Goal: Task Accomplishment & Management: Use online tool/utility

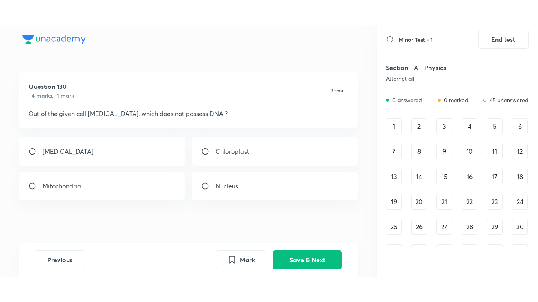
scroll to position [561, 0]
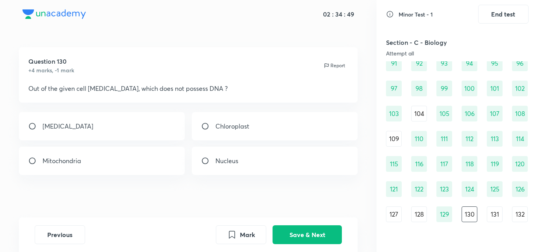
click at [281, 22] on div "02 : 34 : 49" at bounding box center [188, 14] width 354 height 28
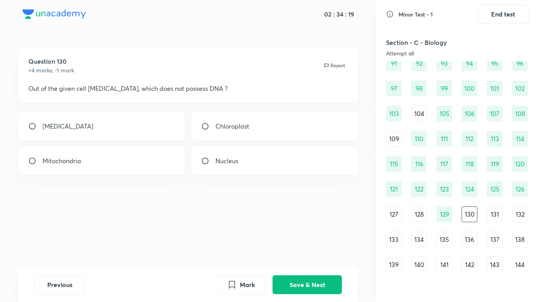
drag, startPoint x: 91, startPoint y: 128, endPoint x: 303, endPoint y: 246, distance: 243.3
click at [91, 128] on div "[MEDICAL_DATA]" at bounding box center [102, 126] width 166 height 28
radio input "true"
click at [308, 252] on button "Save & Next" at bounding box center [306, 284] width 69 height 19
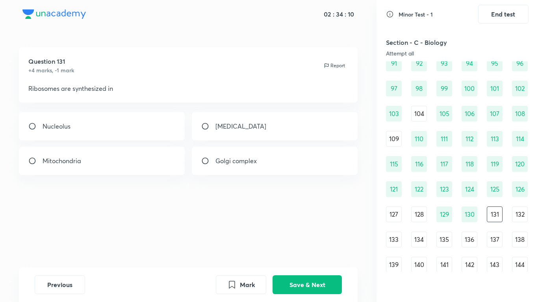
click at [92, 121] on div "Nucleolus" at bounding box center [102, 126] width 166 height 28
radio input "true"
click at [320, 252] on button "Save & Next" at bounding box center [306, 284] width 69 height 19
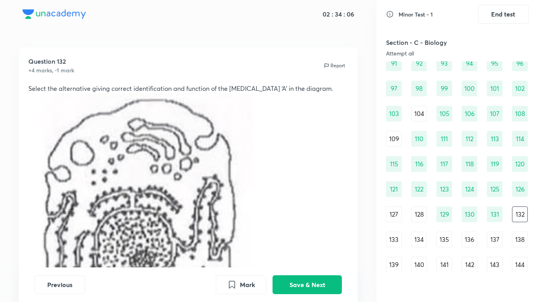
click at [340, 185] on p at bounding box center [188, 242] width 320 height 299
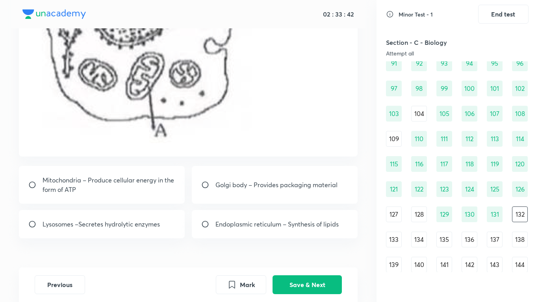
scroll to position [248, 0]
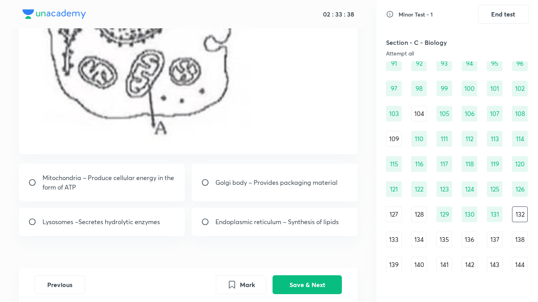
click at [111, 190] on p "Mitochondria – Produce cellular energy in the form of ATP" at bounding box center [109, 182] width 133 height 19
radio input "true"
click at [306, 252] on button "Save & Next" at bounding box center [306, 284] width 69 height 19
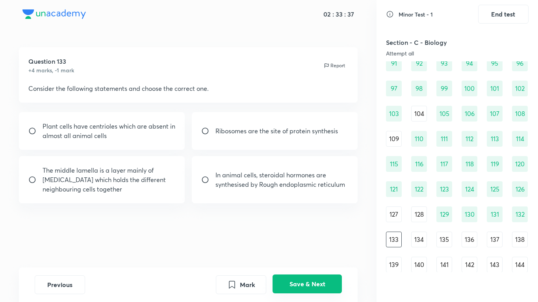
scroll to position [0, 0]
click at [319, 252] on button "Save & Next" at bounding box center [306, 284] width 69 height 19
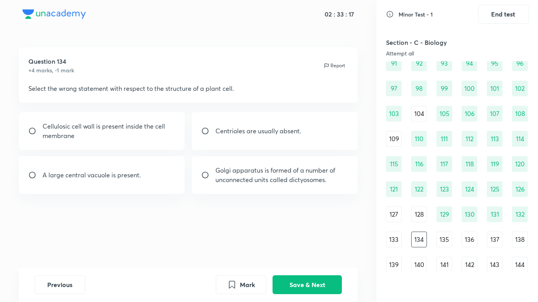
click at [290, 86] on p "Select the wrong statement with respect to the structure of a plant cell." at bounding box center [188, 88] width 320 height 9
click at [446, 41] on h5 "Section - C - Biology" at bounding box center [436, 42] width 100 height 9
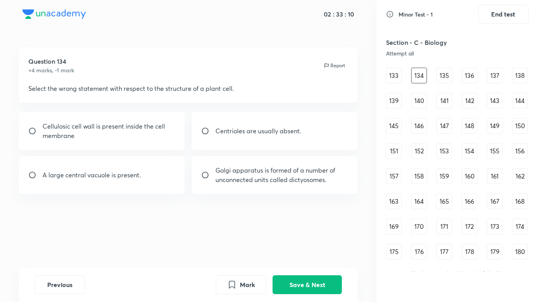
scroll to position [730, 0]
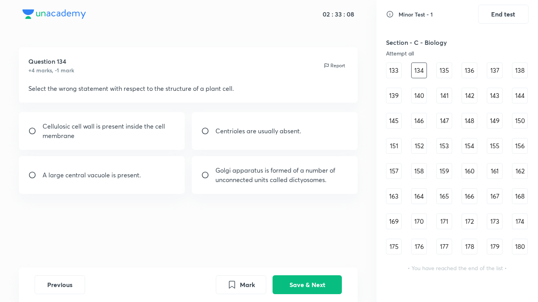
click at [398, 194] on div "163" at bounding box center [394, 197] width 16 height 16
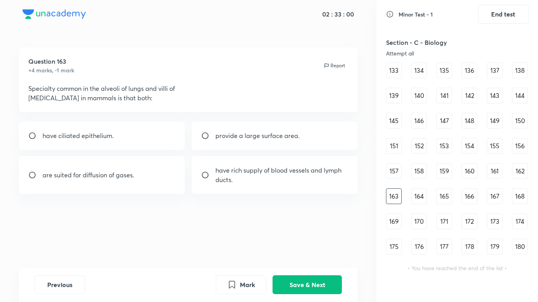
click at [263, 178] on p "ducts." at bounding box center [278, 179] width 126 height 9
radio input "true"
click at [208, 136] on input "radio" at bounding box center [208, 136] width 14 height 8
radio input "true"
radio input "false"
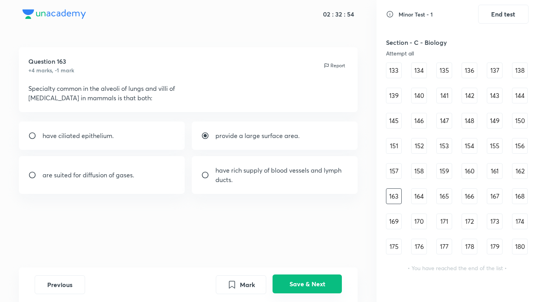
click at [291, 252] on button "Save & Next" at bounding box center [306, 284] width 69 height 19
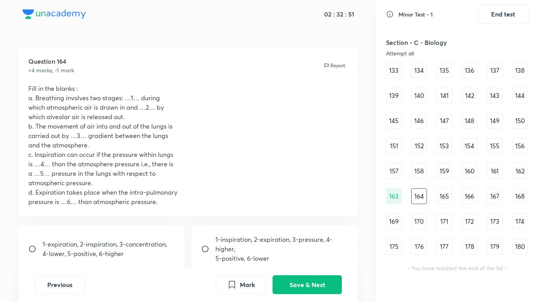
click at [279, 128] on p "b. The movement of air into and out of the lungs is" at bounding box center [188, 126] width 320 height 9
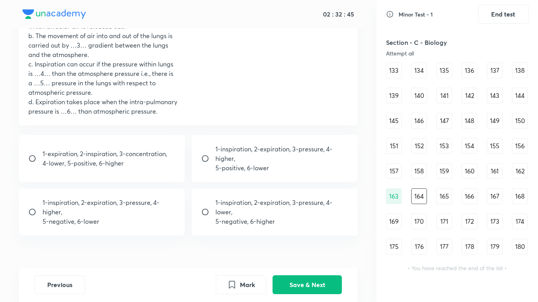
scroll to position [90, 0]
click at [215, 221] on p "5-negative, 6-higher" at bounding box center [281, 221] width 133 height 9
radio input "true"
click at [310, 252] on button "Save & Next" at bounding box center [306, 284] width 69 height 19
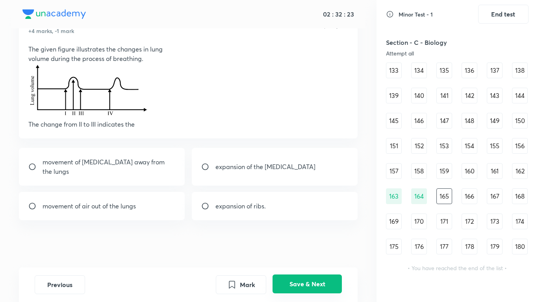
scroll to position [0, 0]
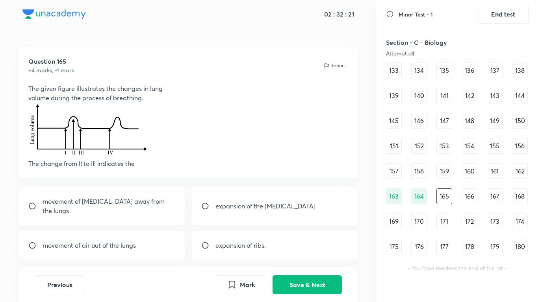
click at [233, 107] on p at bounding box center [188, 131] width 320 height 56
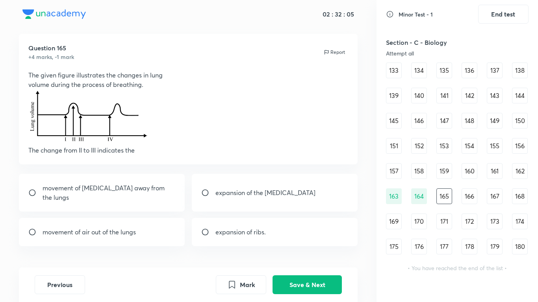
scroll to position [16, 0]
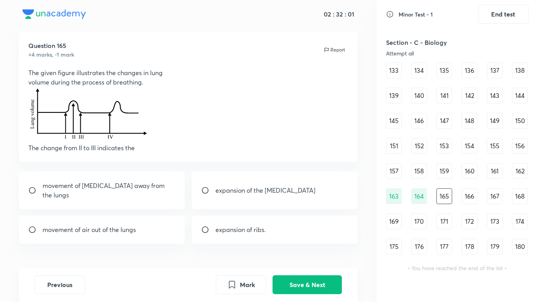
click at [31, 226] on input "radio" at bounding box center [35, 230] width 14 height 8
radio input "true"
click at [201, 226] on input "radio" at bounding box center [208, 230] width 14 height 8
radio input "true"
click at [28, 226] on input "radio" at bounding box center [35, 230] width 14 height 8
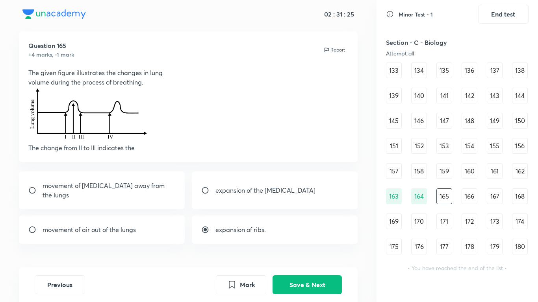
radio input "true"
radio input "false"
click at [298, 252] on button "Save & Next" at bounding box center [306, 284] width 69 height 19
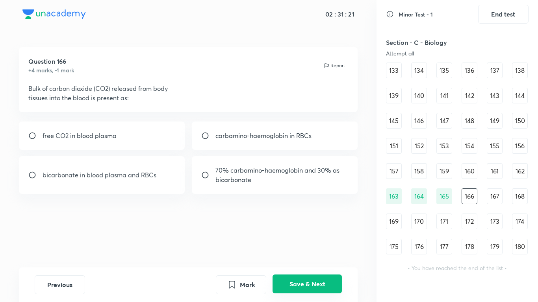
scroll to position [0, 0]
click at [161, 124] on div "free CO2 in blood plasma" at bounding box center [102, 136] width 166 height 28
click at [133, 189] on div "bicarbonate in blood plasma and RBCs" at bounding box center [102, 175] width 166 height 38
radio input "false"
radio input "true"
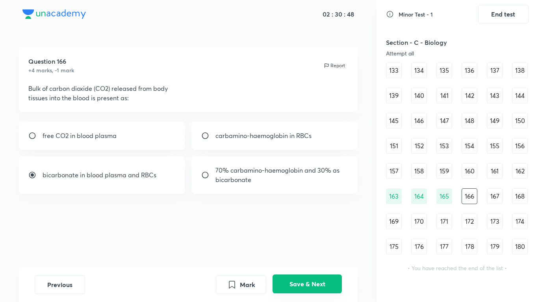
click at [296, 252] on button "Save & Next" at bounding box center [306, 284] width 69 height 19
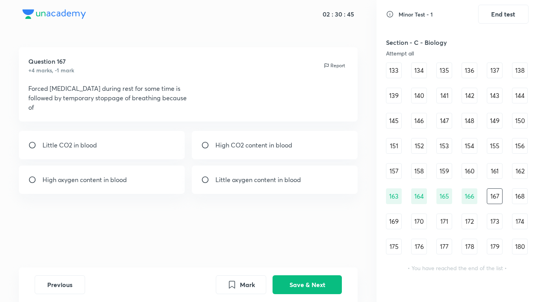
click at [55, 252] on div "Previous Mark Save & Next" at bounding box center [188, 285] width 339 height 35
click at [55, 252] on button "Previous" at bounding box center [60, 284] width 50 height 19
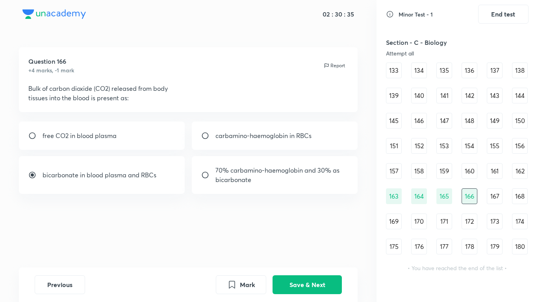
click at [34, 176] on input "radio" at bounding box center [35, 175] width 14 height 8
radio input "false"
click at [204, 137] on input "radio" at bounding box center [208, 136] width 14 height 8
radio input "true"
click at [311, 252] on button "Save & Next" at bounding box center [306, 284] width 69 height 19
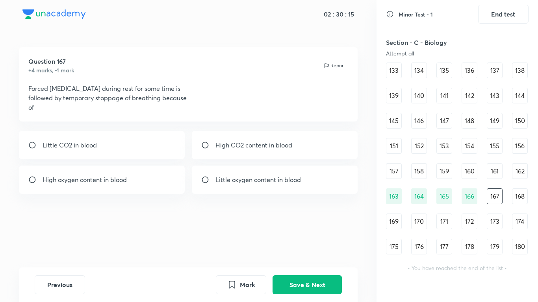
drag, startPoint x: 288, startPoint y: 70, endPoint x: 122, endPoint y: 114, distance: 171.9
click at [122, 114] on div "Question 167 +4 marks, -1 mark Report Forced [MEDICAL_DATA] during rest for som…" at bounding box center [188, 84] width 339 height 74
click at [203, 151] on div "High CO2 content in blood" at bounding box center [275, 145] width 166 height 28
radio input "true"
click at [289, 252] on button "Save & Next" at bounding box center [306, 284] width 69 height 19
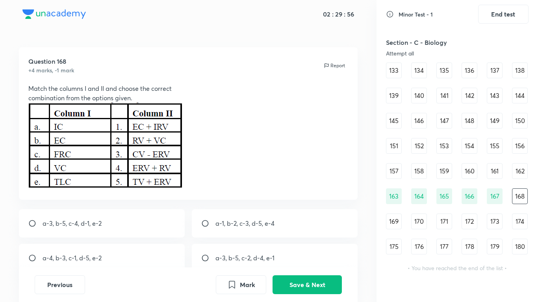
click at [279, 105] on p at bounding box center [188, 147] width 320 height 88
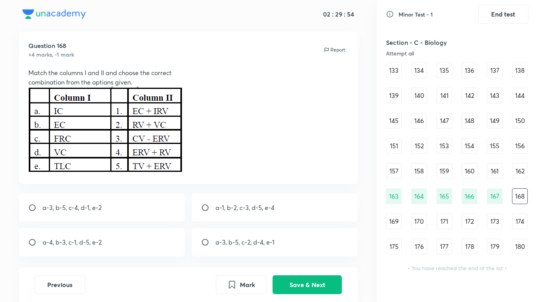
scroll to position [31, 0]
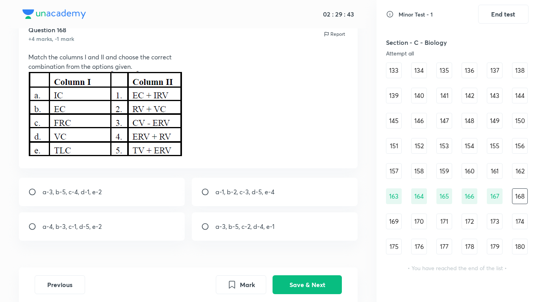
click at [125, 192] on div "a-3, b-5, c-4, d-1, e-2" at bounding box center [102, 192] width 166 height 28
radio input "true"
click at [336, 252] on button "Save & Next" at bounding box center [306, 284] width 69 height 19
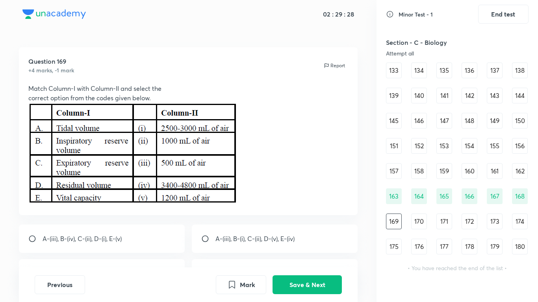
click at [306, 144] on p at bounding box center [188, 154] width 320 height 103
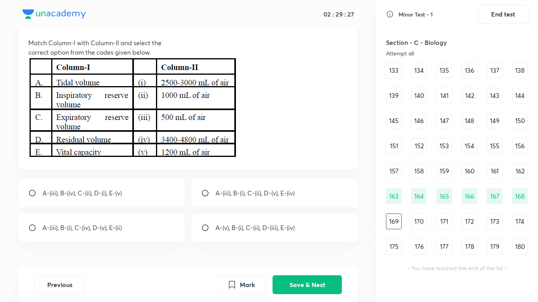
scroll to position [47, 0]
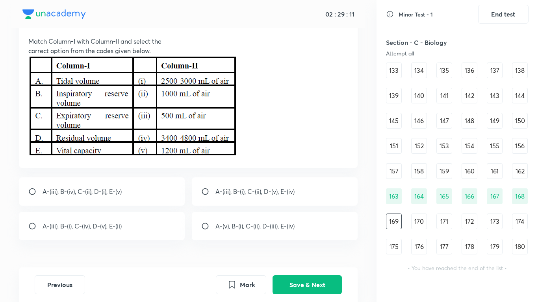
click at [250, 201] on div "A-(iii), B-(i), C-(ii), D-(v), E-(iv)" at bounding box center [275, 192] width 166 height 28
radio input "true"
click at [309, 252] on button "Save & Next" at bounding box center [306, 284] width 69 height 19
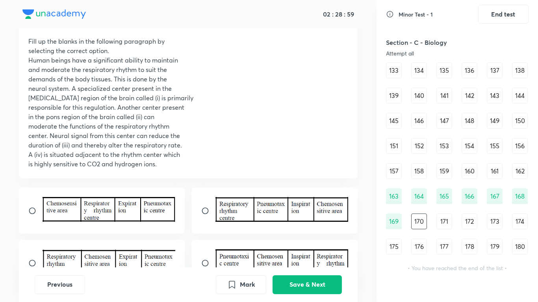
click at [446, 44] on h5 "Section - C - Biology" at bounding box center [436, 42] width 100 height 9
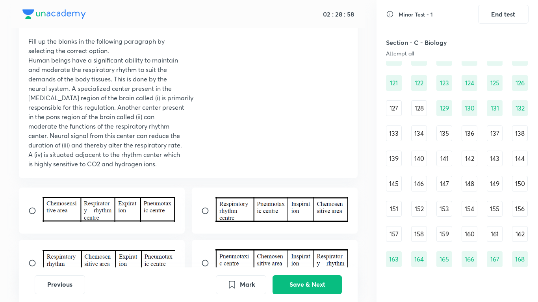
click at [416, 50] on div "Section - C - Biology Attempt all" at bounding box center [436, 47] width 100 height 19
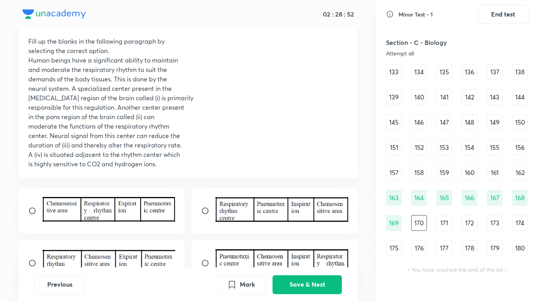
scroll to position [730, 0]
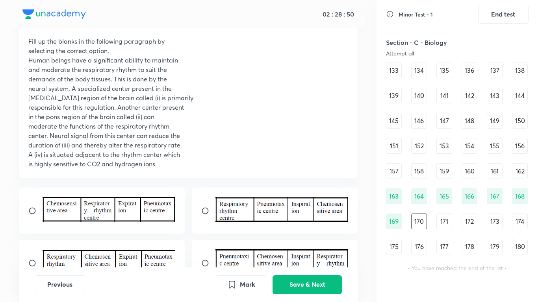
click at [401, 67] on div "133" at bounding box center [394, 71] width 16 height 16
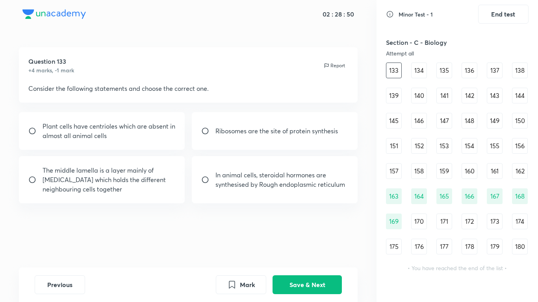
scroll to position [0, 0]
click at [393, 120] on div "145" at bounding box center [394, 121] width 16 height 16
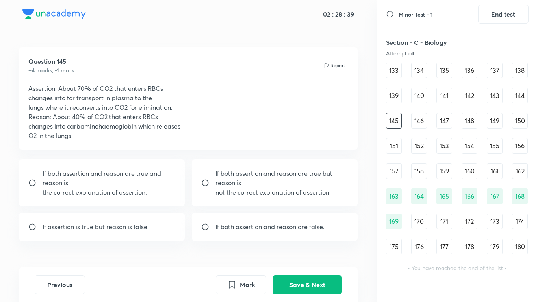
click at [417, 222] on div "170" at bounding box center [419, 222] width 16 height 16
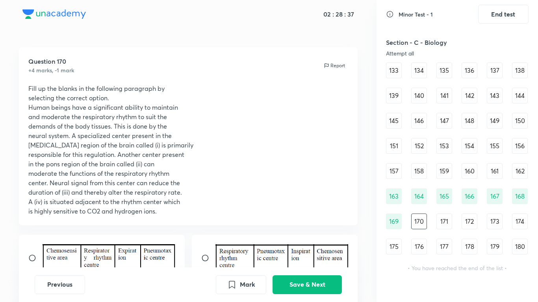
click at [278, 141] on p "[MEDICAL_DATA] region of the brain called (i) is primarily" at bounding box center [188, 145] width 320 height 9
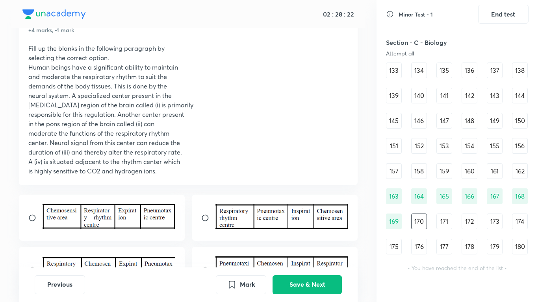
scroll to position [79, 0]
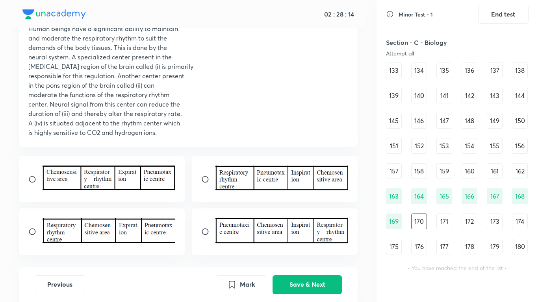
click at [205, 176] on input "radio" at bounding box center [208, 180] width 14 height 8
radio input "true"
click at [287, 252] on button "Save & Next" at bounding box center [306, 284] width 69 height 19
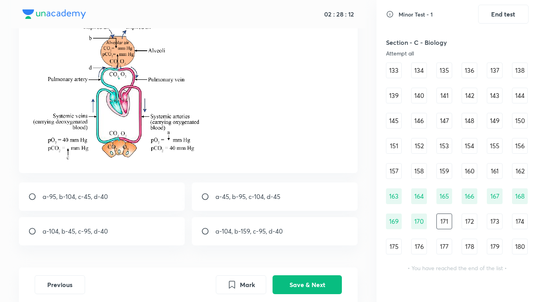
scroll to position [0, 0]
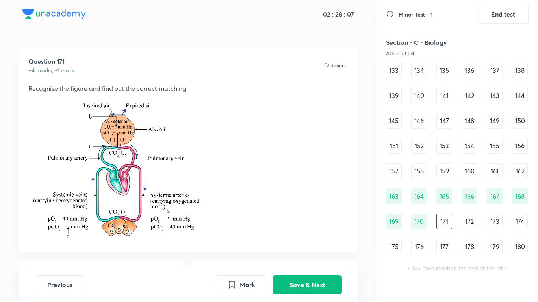
click at [300, 149] on p at bounding box center [188, 167] width 320 height 149
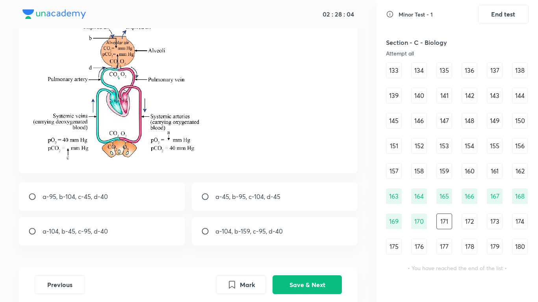
scroll to position [94, 0]
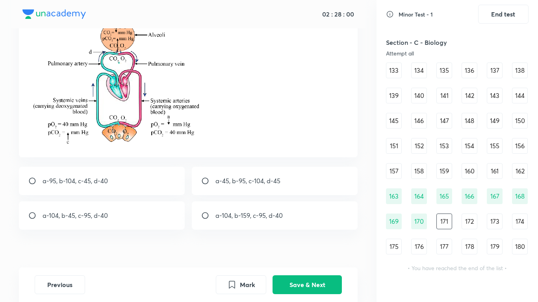
click at [135, 184] on div "a-95, b-104, c-45, d-40" at bounding box center [102, 181] width 166 height 28
radio input "true"
click at [285, 252] on button "Save & Next" at bounding box center [306, 284] width 69 height 19
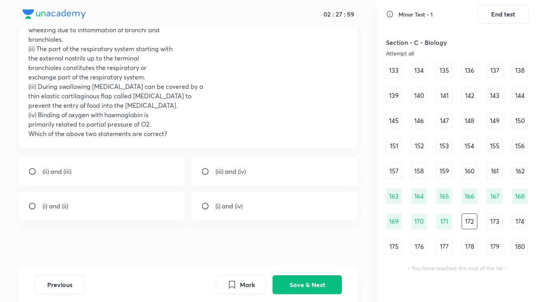
scroll to position [78, 0]
click at [335, 107] on p "prevent the entry of food into the [MEDICAL_DATA]." at bounding box center [188, 105] width 320 height 9
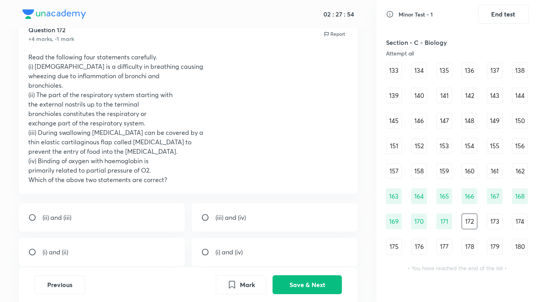
scroll to position [47, 0]
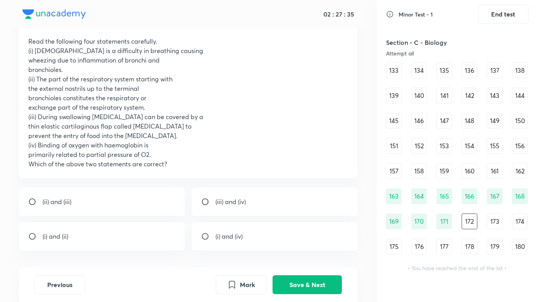
click at [393, 52] on div "Attempt all" at bounding box center [436, 53] width 100 height 6
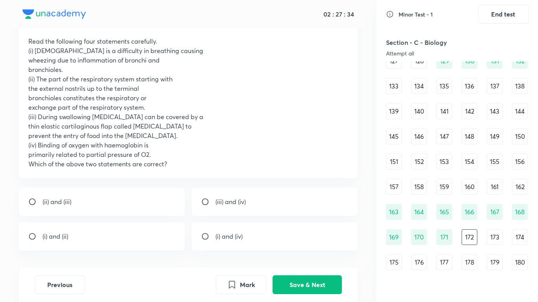
scroll to position [699, 0]
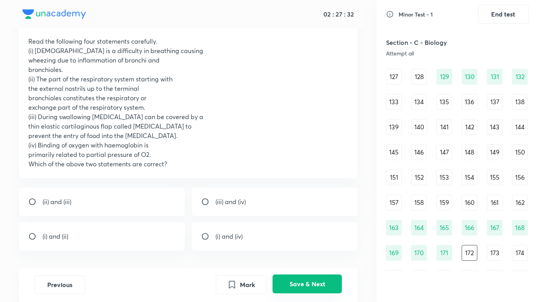
click at [332, 252] on button "Save & Next" at bounding box center [306, 284] width 69 height 19
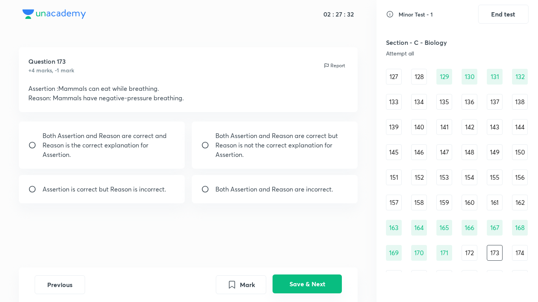
scroll to position [0, 0]
click at [105, 150] on p "Both Assertion and Reason are correct and Reason is the correct explanation for…" at bounding box center [109, 145] width 133 height 28
radio input "true"
click at [300, 252] on button "Save & Next" at bounding box center [306, 284] width 69 height 19
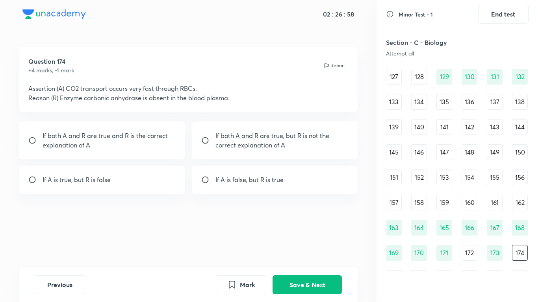
click at [141, 189] on div "If A is true, but R is false" at bounding box center [102, 180] width 166 height 28
radio input "true"
click at [283, 252] on button "Save & Next" at bounding box center [306, 284] width 69 height 19
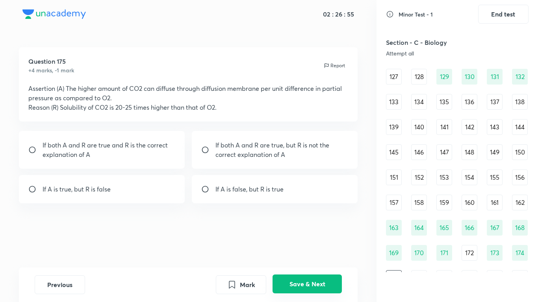
scroll to position [713, 0]
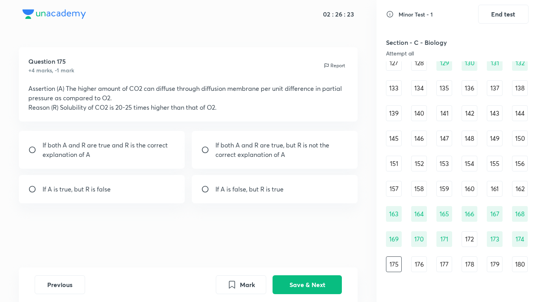
click at [110, 161] on div "If both A and R are true and R is the correct explanation of A" at bounding box center [102, 150] width 166 height 38
radio input "true"
click at [298, 252] on button "Save & Next" at bounding box center [306, 284] width 69 height 19
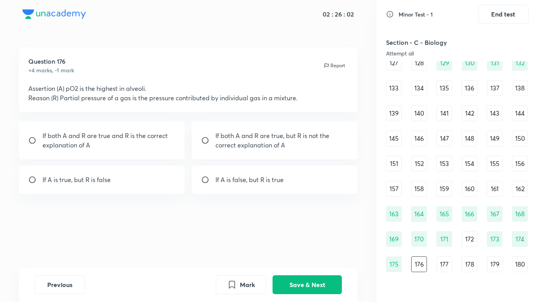
click at [199, 148] on div "If both A and R are true, but R is not the correct explanation of A" at bounding box center [275, 141] width 166 height 38
radio input "true"
click at [277, 252] on button "Save & Next" at bounding box center [306, 284] width 69 height 19
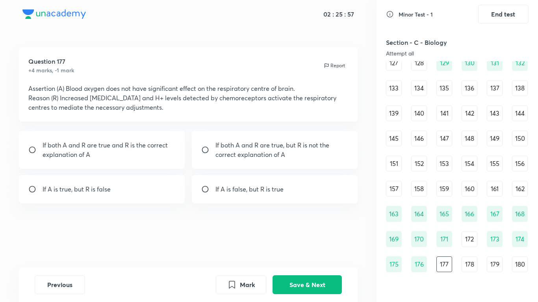
click at [414, 51] on div "Attempt all" at bounding box center [436, 53] width 100 height 6
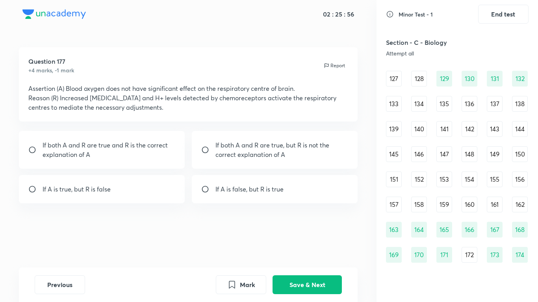
scroll to position [666, 0]
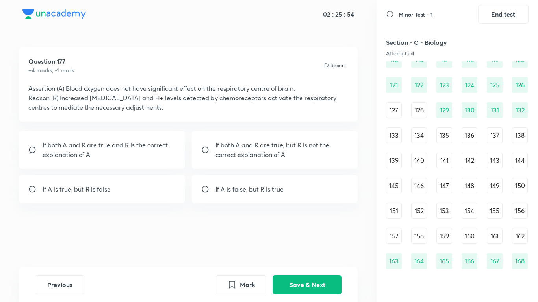
click at [395, 215] on div "151" at bounding box center [394, 211] width 16 height 16
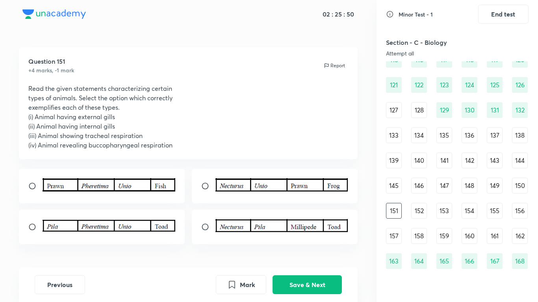
click at [392, 181] on div "145" at bounding box center [394, 186] width 16 height 16
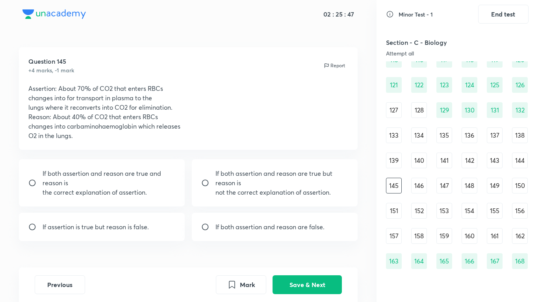
click at [396, 163] on div "139" at bounding box center [394, 161] width 16 height 16
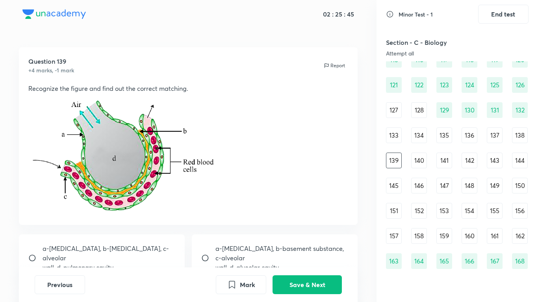
click at [260, 146] on p at bounding box center [188, 154] width 320 height 122
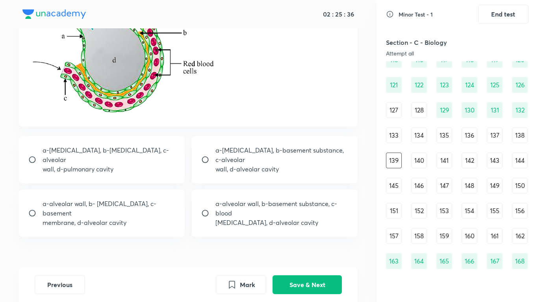
scroll to position [99, 0]
click at [33, 210] on input "radio" at bounding box center [35, 213] width 14 height 8
click at [315, 221] on p "[MEDICAL_DATA], d-alveolar cavity" at bounding box center [281, 221] width 133 height 9
radio input "false"
radio input "true"
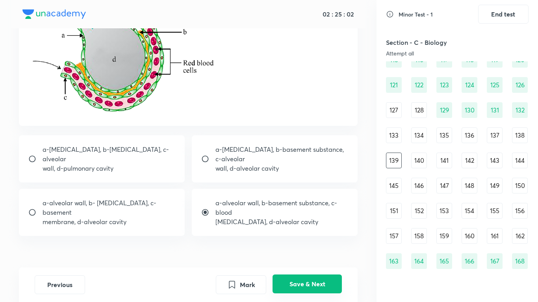
click at [292, 252] on button "Save & Next" at bounding box center [306, 284] width 69 height 19
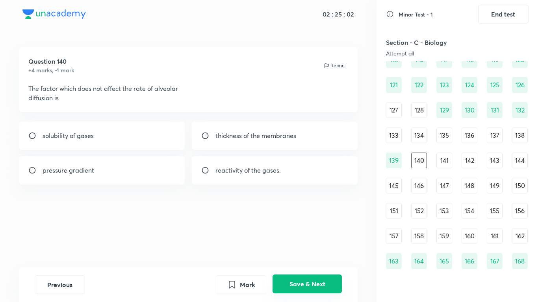
scroll to position [0, 0]
click at [223, 176] on div "reactivity of the gases." at bounding box center [275, 170] width 166 height 28
radio input "true"
click at [327, 252] on button "Save & Next" at bounding box center [306, 284] width 69 height 19
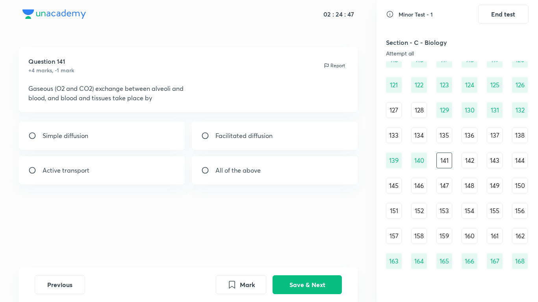
click at [106, 142] on div "Simple diffusion" at bounding box center [102, 136] width 166 height 28
radio input "true"
click at [289, 252] on button "Save & Next" at bounding box center [306, 284] width 69 height 19
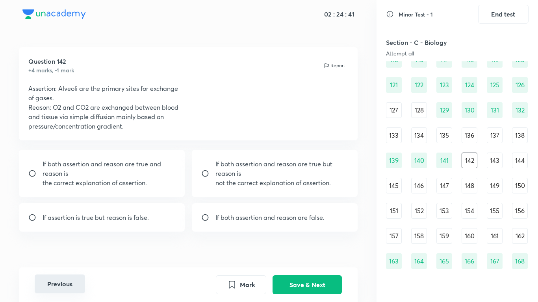
click at [59, 252] on button "Previous" at bounding box center [60, 284] width 50 height 19
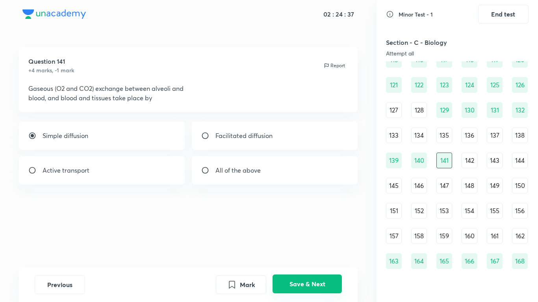
click at [290, 252] on button "Save & Next" at bounding box center [306, 284] width 69 height 19
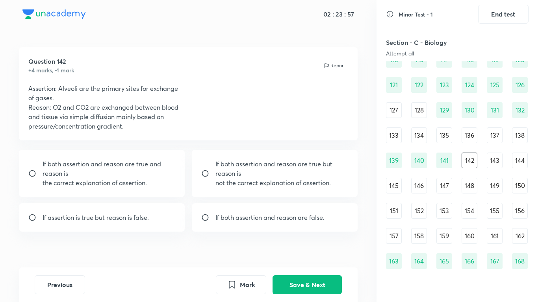
click at [207, 175] on input "radio" at bounding box center [208, 174] width 14 height 8
radio input "true"
click at [295, 252] on button "Save & Next" at bounding box center [306, 284] width 69 height 19
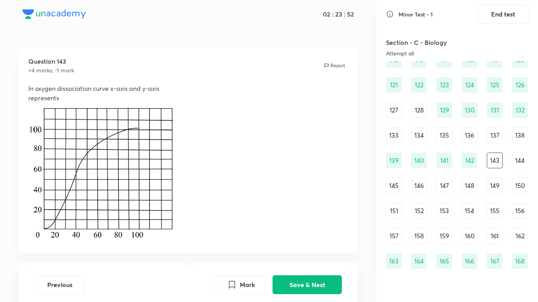
click at [267, 135] on p at bounding box center [188, 173] width 320 height 141
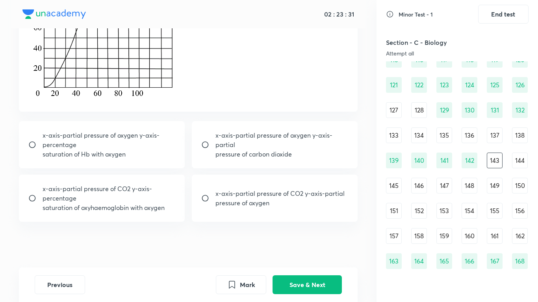
scroll to position [126, 0]
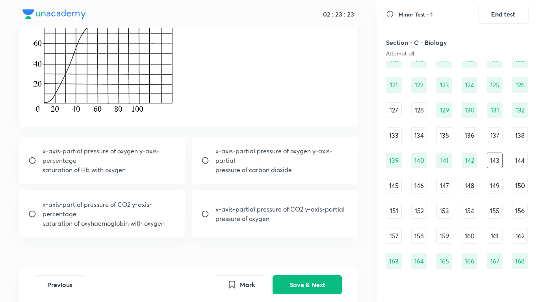
click at [161, 166] on p "saturation of Hb with oxygen" at bounding box center [109, 169] width 133 height 9
radio input "true"
click at [308, 252] on button "Save & Next" at bounding box center [306, 284] width 69 height 19
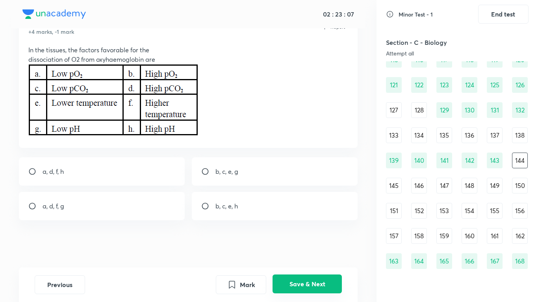
scroll to position [0, 0]
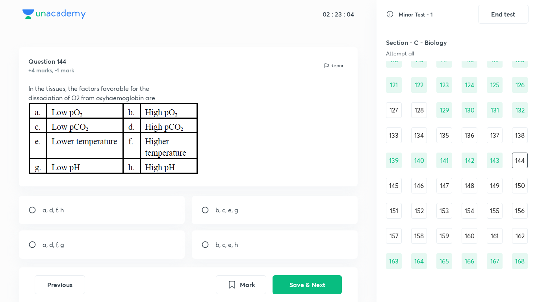
click at [290, 140] on p at bounding box center [188, 140] width 320 height 74
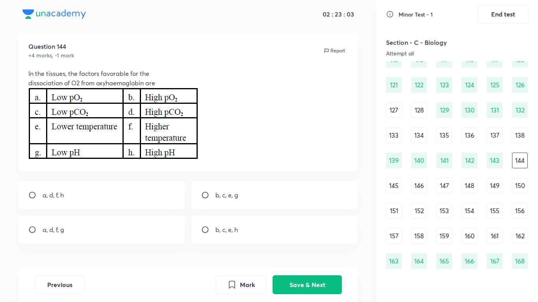
scroll to position [16, 0]
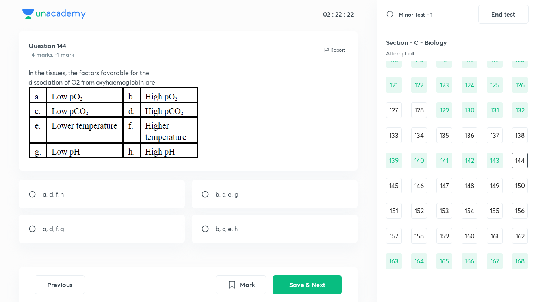
click at [83, 235] on div "a, d, f, g" at bounding box center [102, 229] width 166 height 28
radio input "true"
click at [300, 252] on button "Save & Next" at bounding box center [306, 284] width 69 height 19
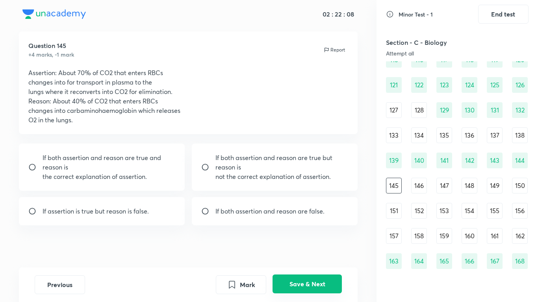
click at [320, 252] on button "Save & Next" at bounding box center [306, 284] width 69 height 19
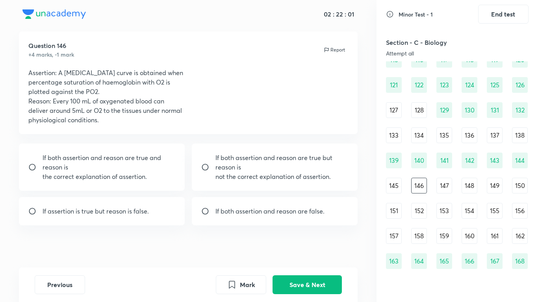
click at [472, 48] on div "Section - C - Biology Attempt all" at bounding box center [436, 47] width 100 height 19
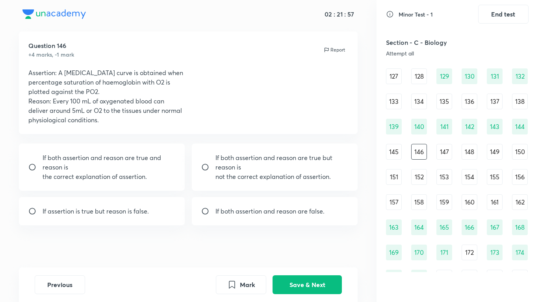
scroll to position [730, 0]
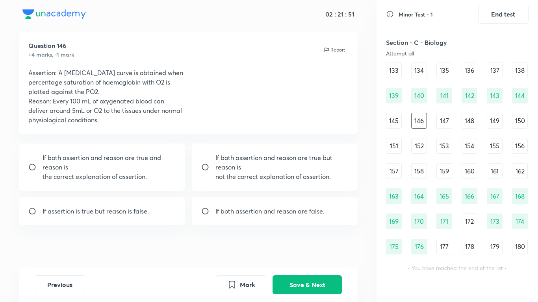
click at [420, 149] on div "152" at bounding box center [419, 146] width 16 height 16
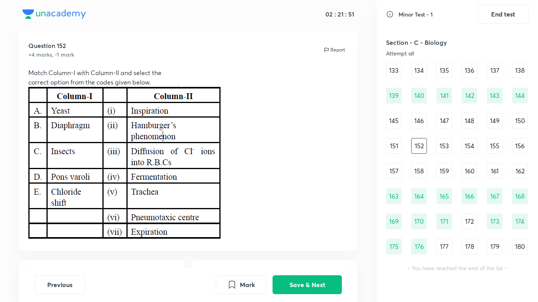
scroll to position [0, 0]
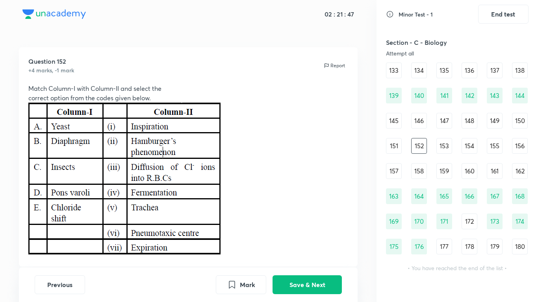
click at [394, 118] on div "145" at bounding box center [394, 121] width 16 height 16
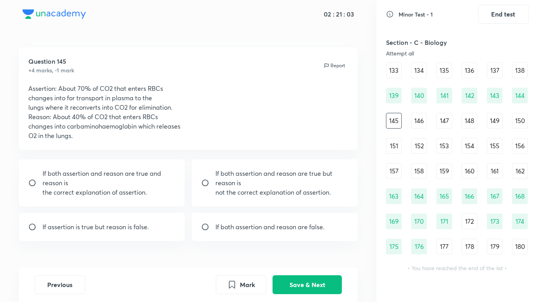
click at [112, 226] on p "If assertion is true but reason is false." at bounding box center [96, 226] width 106 height 9
radio input "true"
click at [306, 252] on button "Save & Next" at bounding box center [306, 284] width 69 height 19
click at [198, 184] on div "If both assertion and reason are true but reason is not the correct explanation…" at bounding box center [275, 182] width 166 height 47
radio input "true"
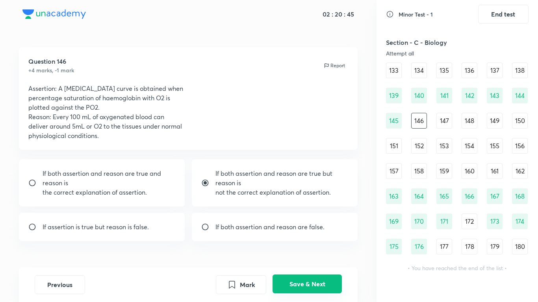
click at [314, 252] on button "Save & Next" at bounding box center [306, 284] width 69 height 19
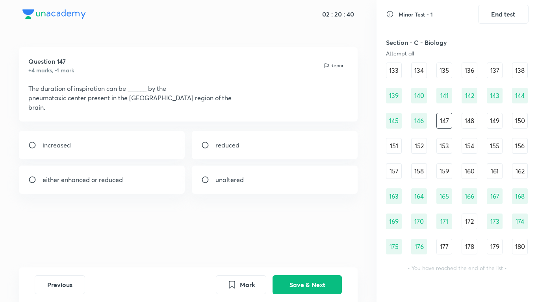
click at [232, 154] on div "reduced" at bounding box center [275, 145] width 166 height 28
radio input "true"
click at [294, 252] on button "Save & Next" at bounding box center [306, 284] width 69 height 19
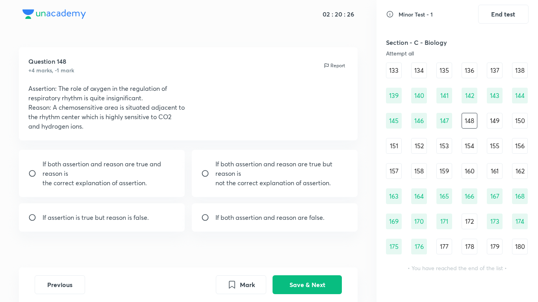
click at [90, 174] on p "If both assertion and reason are true and reason is" at bounding box center [109, 168] width 133 height 19
radio input "true"
click at [309, 252] on button "Save & Next" at bounding box center [306, 284] width 69 height 19
click at [428, 48] on div "Section - C - Biology Attempt all" at bounding box center [436, 47] width 100 height 19
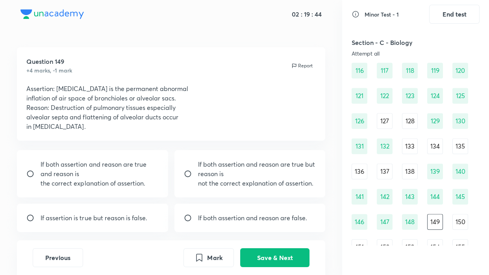
scroll to position [730, 0]
click at [243, 118] on p "alveolar septa and flattening of alveolar ducts occur" at bounding box center [170, 116] width 289 height 9
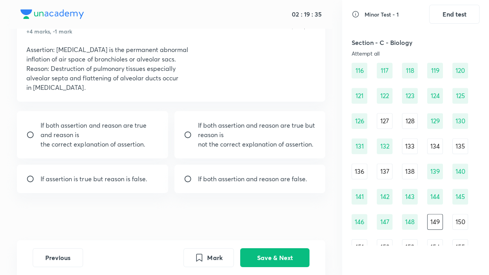
scroll to position [24, 0]
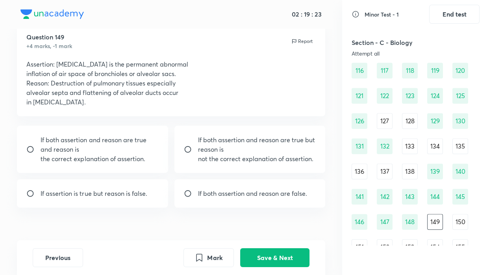
click at [28, 148] on input "radio" at bounding box center [33, 149] width 14 height 8
radio input "true"
click at [259, 252] on button "Save & Next" at bounding box center [274, 256] width 69 height 19
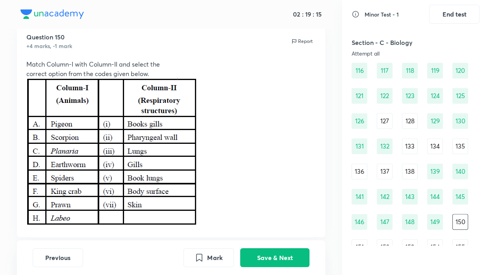
click at [286, 148] on p at bounding box center [170, 152] width 289 height 149
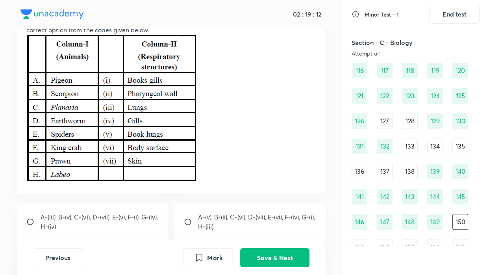
scroll to position [67, 0]
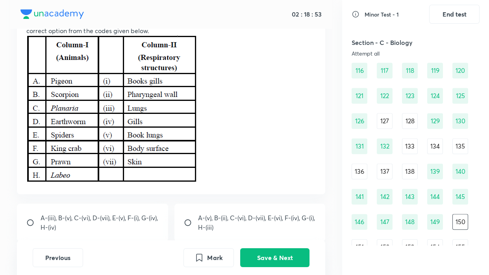
click at [225, 151] on p at bounding box center [170, 109] width 289 height 149
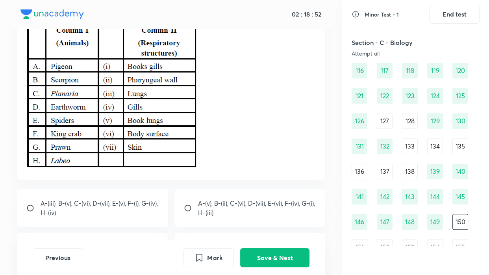
scroll to position [125, 0]
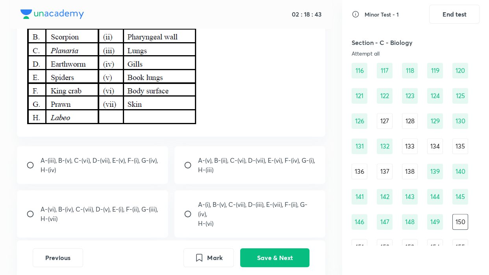
click at [186, 166] on input "radio" at bounding box center [191, 165] width 14 height 8
radio input "true"
click at [260, 60] on p at bounding box center [170, 52] width 289 height 149
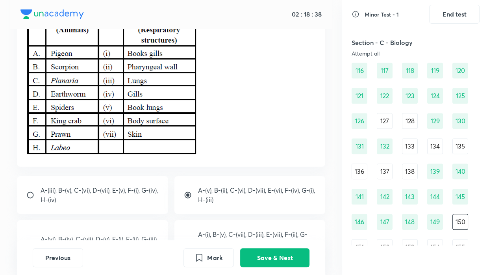
scroll to position [96, 0]
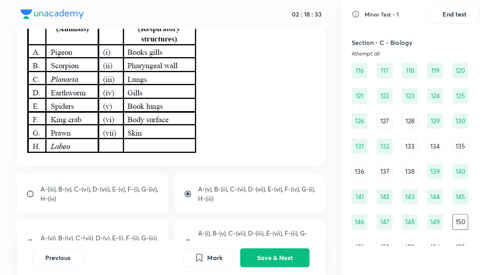
click at [29, 198] on input "radio" at bounding box center [33, 194] width 14 height 8
radio input "true"
radio input "false"
click at [267, 252] on button "Save & Next" at bounding box center [274, 256] width 69 height 19
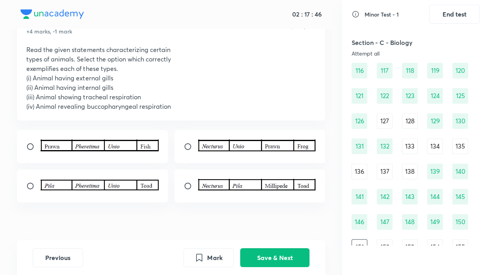
scroll to position [49, 0]
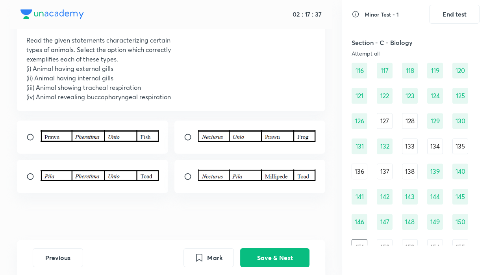
click at [189, 174] on input "radio" at bounding box center [191, 176] width 14 height 8
radio input "true"
click at [264, 252] on button "Save & Next" at bounding box center [274, 256] width 69 height 19
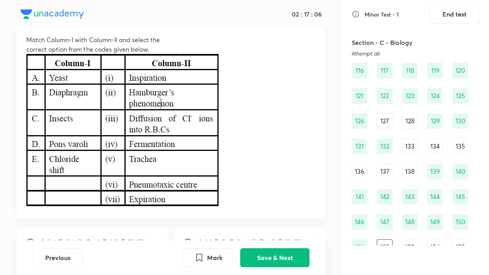
click at [288, 182] on p at bounding box center [170, 131] width 289 height 155
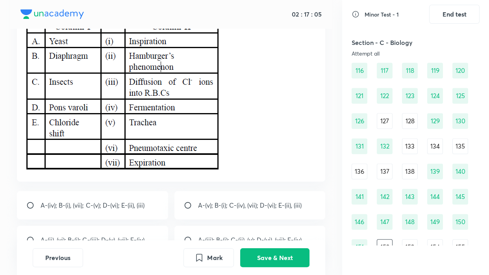
scroll to position [106, 0]
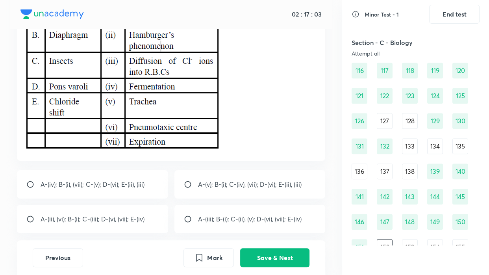
click at [154, 173] on div "A-(iv); B-(i), (vii); C-(v); D-(vi); E-(ii), (iii)" at bounding box center [92, 184] width 151 height 28
radio input "true"
click at [269, 252] on button "Save & Next" at bounding box center [274, 256] width 69 height 19
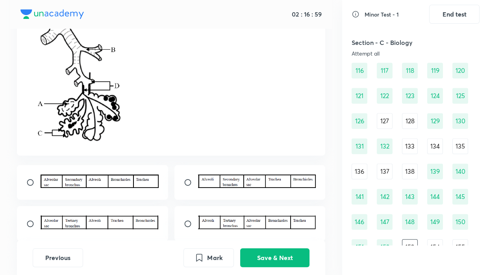
click at [318, 103] on div "Question 153 +4 marks, -1 mark Report Study the given figure of respiratory pas…" at bounding box center [171, 48] width 308 height 215
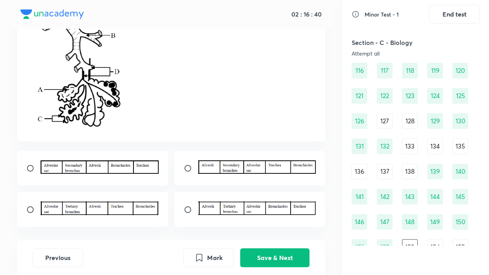
click at [187, 206] on input "radio" at bounding box center [191, 209] width 14 height 8
radio input "true"
click at [164, 171] on div at bounding box center [92, 168] width 151 height 35
radio input "true"
radio input "false"
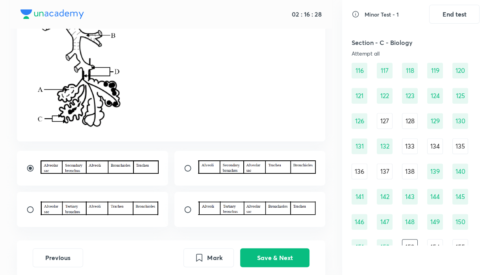
click at [228, 75] on p at bounding box center [170, 62] width 289 height 140
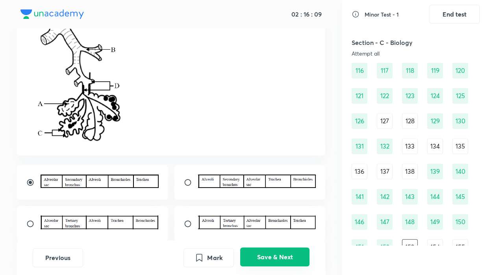
click at [274, 252] on button "Save & Next" at bounding box center [274, 256] width 69 height 19
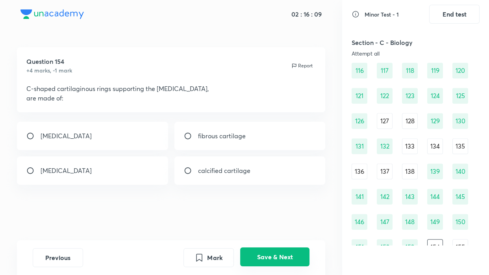
scroll to position [0, 0]
click at [93, 161] on div "[MEDICAL_DATA]" at bounding box center [92, 170] width 151 height 28
radio input "true"
click at [259, 252] on button "Save & Next" at bounding box center [274, 256] width 69 height 19
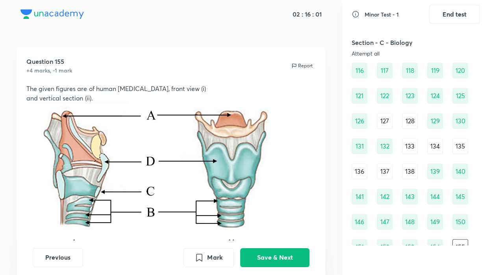
click at [315, 190] on p at bounding box center [170, 181] width 289 height 156
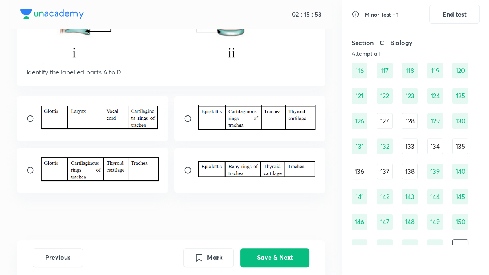
scroll to position [192, 0]
click at [30, 174] on input "radio" at bounding box center [33, 170] width 14 height 8
radio input "true"
click at [186, 169] on input "radio" at bounding box center [191, 170] width 14 height 8
radio input "true"
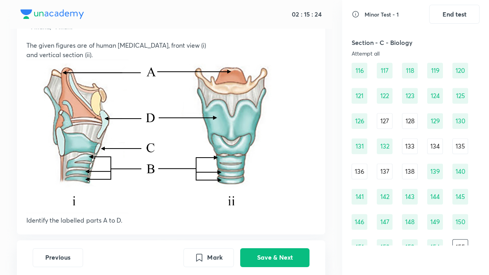
scroll to position [34, 0]
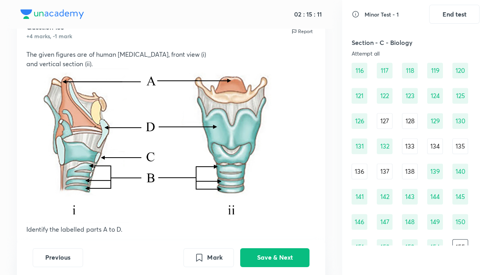
click at [190, 54] on p "The given figures are of human [MEDICAL_DATA], front view (i)" at bounding box center [170, 54] width 289 height 9
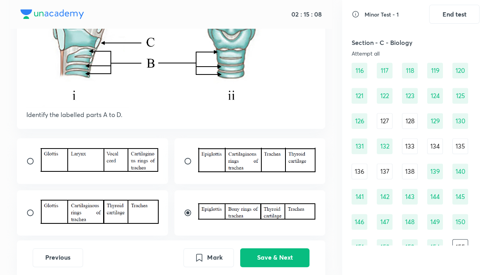
scroll to position [134, 0]
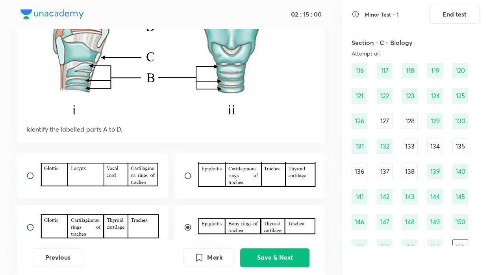
click at [28, 226] on input "radio" at bounding box center [33, 227] width 14 height 8
radio input "true"
radio input "false"
click at [256, 252] on button "Save & Next" at bounding box center [274, 256] width 69 height 19
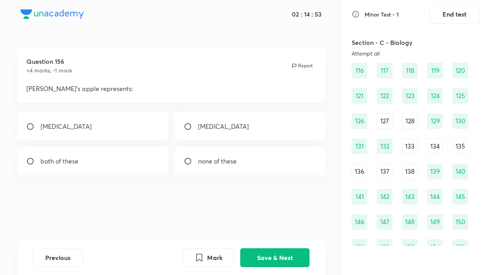
scroll to position [765, 0]
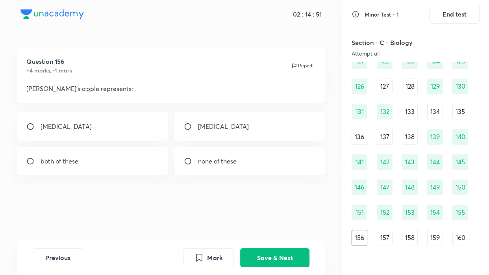
click at [104, 125] on div "[MEDICAL_DATA]" at bounding box center [92, 126] width 151 height 28
click at [217, 125] on p "[MEDICAL_DATA]" at bounding box center [223, 126] width 51 height 9
radio input "false"
radio input "true"
click at [270, 252] on button "Save & Next" at bounding box center [274, 256] width 69 height 19
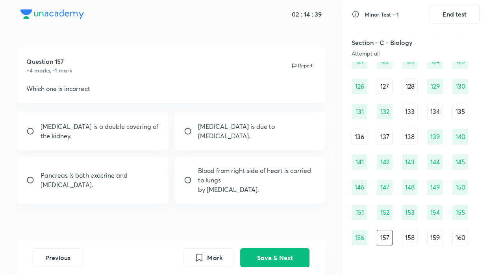
click at [196, 182] on input "radio" at bounding box center [191, 180] width 14 height 8
radio input "true"
click at [50, 143] on div "[MEDICAL_DATA] is a double covering of the kidney." at bounding box center [92, 131] width 151 height 38
radio input "true"
radio input "false"
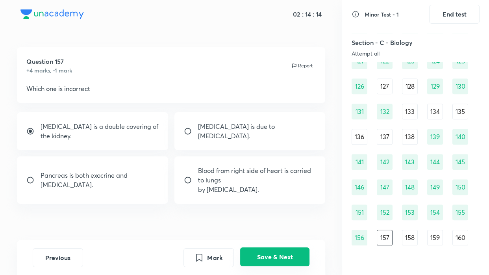
click at [251, 252] on button "Save & Next" at bounding box center [274, 256] width 69 height 19
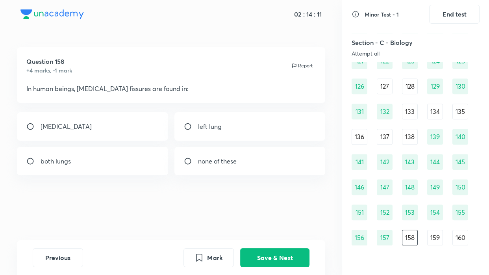
click at [122, 166] on div "both lungs" at bounding box center [92, 161] width 151 height 28
radio input "true"
click at [266, 252] on button "Save & Next" at bounding box center [274, 256] width 69 height 19
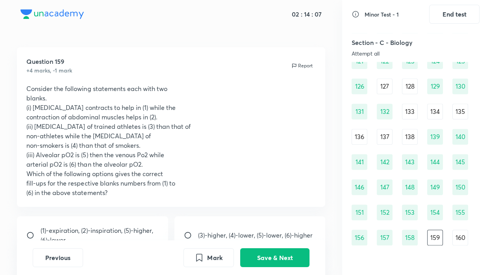
click at [379, 43] on h5 "Section - C - Biology" at bounding box center [395, 42] width 89 height 9
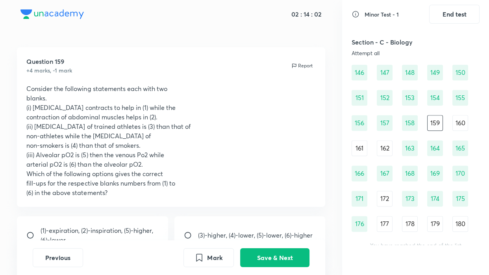
scroll to position [884, 0]
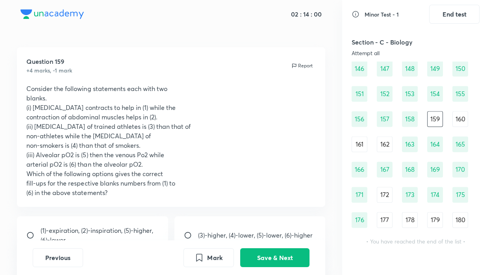
click at [459, 218] on div "180" at bounding box center [460, 220] width 16 height 16
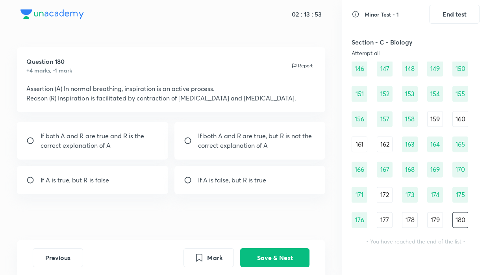
click at [134, 146] on p "If both A and R are true and R is the correct explanation of A" at bounding box center [100, 140] width 118 height 19
radio input "true"
click at [270, 252] on button "Save & Next" at bounding box center [274, 256] width 69 height 19
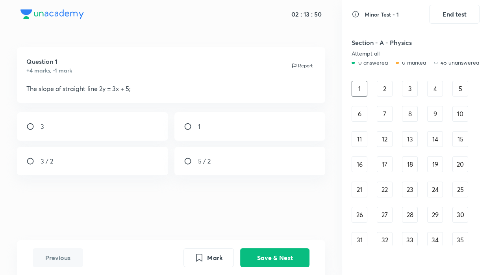
scroll to position [0, 0]
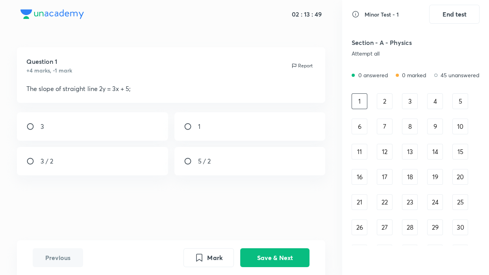
click at [388, 51] on div "Attempt all" at bounding box center [395, 53] width 89 height 6
drag, startPoint x: 64, startPoint y: 262, endPoint x: 128, endPoint y: 211, distance: 82.3
click at [128, 211] on div "02 : 13 : 45 Question 1 +4 marks, -1 mark Report The slope of straight line 2y …" at bounding box center [171, 137] width 342 height 275
click at [357, 48] on div "Section - A - Physics Attempt all" at bounding box center [395, 47] width 89 height 19
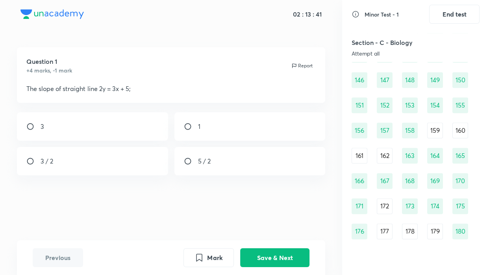
scroll to position [884, 0]
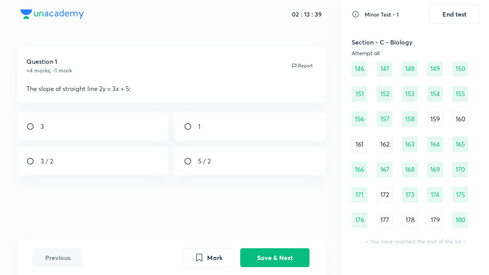
click at [433, 220] on div "179" at bounding box center [435, 220] width 16 height 16
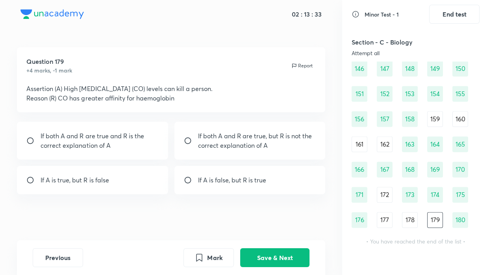
click at [145, 142] on p "If both A and R are true and R is the correct explanation of A" at bounding box center [100, 140] width 118 height 19
radio input "true"
click at [270, 252] on button "Save & Next" at bounding box center [274, 256] width 69 height 19
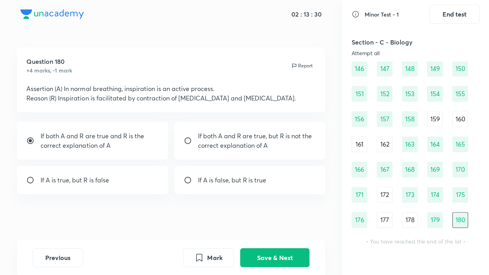
click at [408, 216] on div "178" at bounding box center [410, 220] width 16 height 16
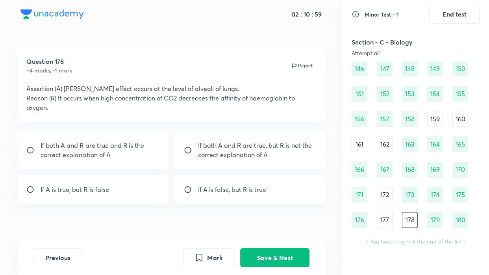
click at [197, 191] on input "radio" at bounding box center [191, 189] width 14 height 8
radio input "true"
click at [275, 248] on button "Save & Next" at bounding box center [274, 256] width 69 height 19
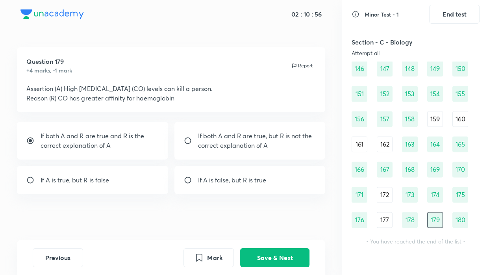
click at [378, 219] on div "177" at bounding box center [385, 220] width 16 height 16
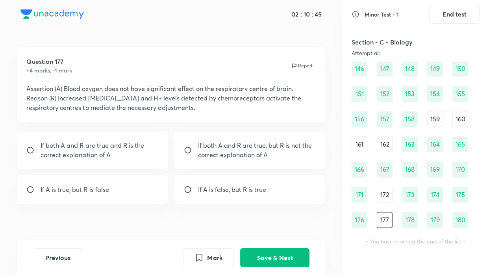
click at [118, 149] on p "If both A and R are true and R is the correct explanation of A" at bounding box center [100, 150] width 118 height 19
radio input "true"
click at [268, 252] on button "Save & Next" at bounding box center [274, 256] width 69 height 19
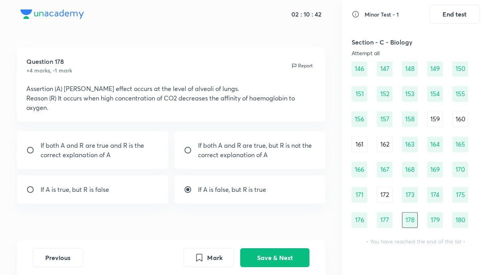
click at [386, 194] on div "172" at bounding box center [385, 195] width 16 height 16
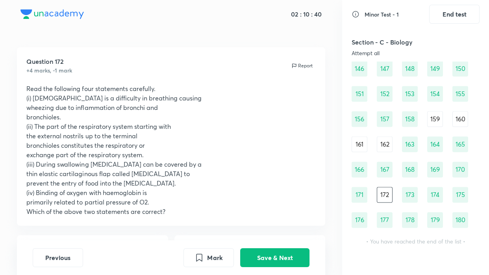
click at [298, 160] on p "(iii) During swallowing [MEDICAL_DATA] can be covered by a" at bounding box center [170, 163] width 289 height 9
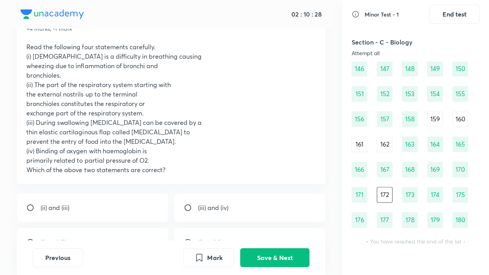
scroll to position [43, 0]
click at [226, 157] on p "primarily related to partial pressure of O2." at bounding box center [170, 158] width 289 height 9
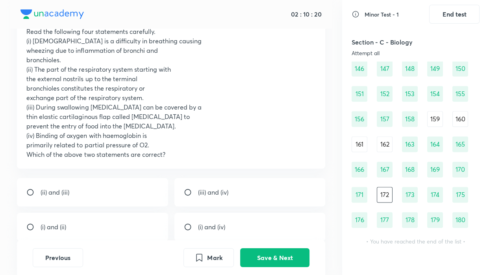
scroll to position [71, 0]
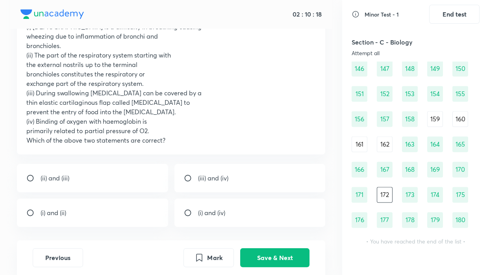
click at [184, 215] on input "radio" at bounding box center [191, 213] width 14 height 8
radio input "true"
click at [281, 252] on button "Save & Next" at bounding box center [274, 256] width 69 height 19
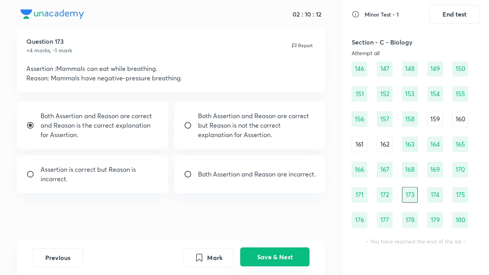
scroll to position [20, 0]
click at [405, 54] on div "Attempt all" at bounding box center [395, 53] width 89 height 6
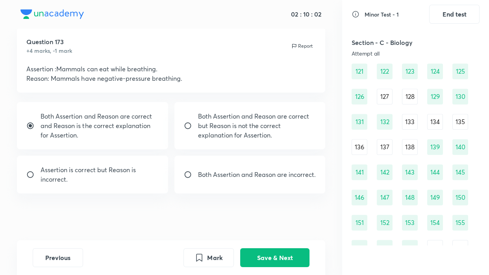
scroll to position [769, 0]
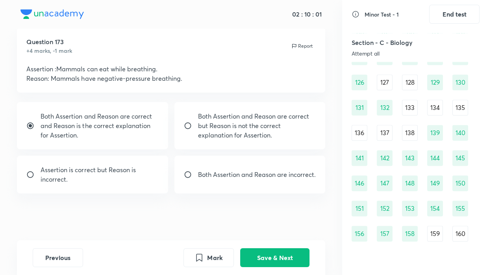
click at [410, 102] on div "133" at bounding box center [410, 108] width 16 height 16
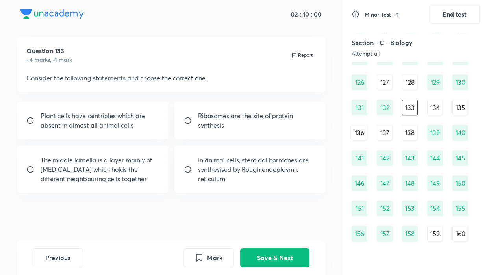
scroll to position [10, 0]
click at [250, 175] on p "In animal cells, steroidal hormones are synthesised by Rough endoplasmic reticu…" at bounding box center [257, 169] width 118 height 28
radio input "true"
click at [236, 121] on p "Ribosomes are the site of protein synthesis" at bounding box center [257, 120] width 118 height 19
radio input "true"
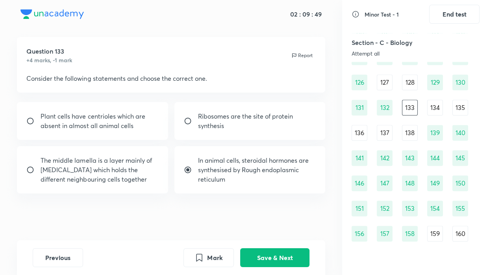
radio input "false"
click at [292, 252] on button "Save & Next" at bounding box center [274, 256] width 69 height 19
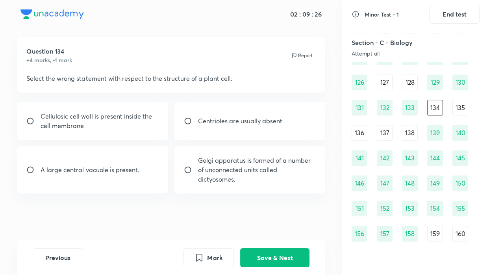
click at [253, 177] on p "Golgi apparatus is formed of a number of unconnected units called dictyosomes." at bounding box center [257, 169] width 118 height 28
radio input "false"
click at [69, 128] on p "Cellulosic cell wall is present inside the cell membrane" at bounding box center [100, 120] width 118 height 19
radio input "true"
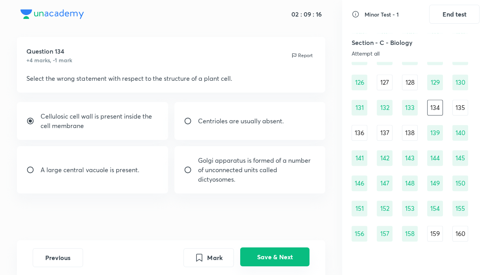
click at [264, 252] on button "Save & Next" at bounding box center [274, 256] width 69 height 19
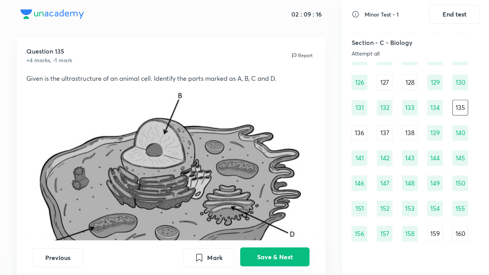
scroll to position [0, 0]
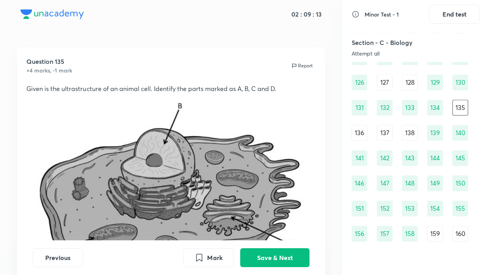
click at [300, 94] on img at bounding box center [170, 194] width 289 height 203
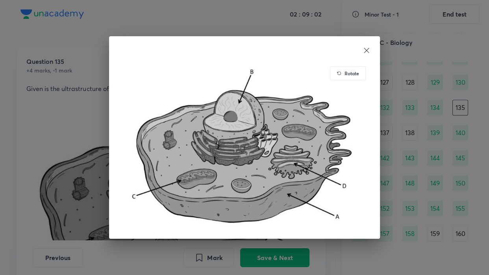
click at [370, 50] on icon at bounding box center [366, 50] width 8 height 8
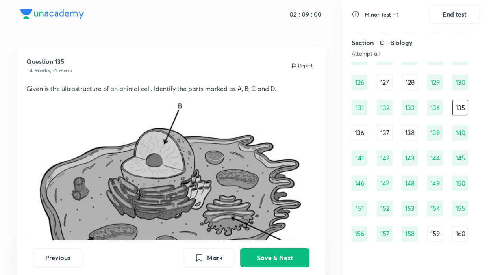
click at [328, 122] on div "Question 135 +4 marks, -1 mark Report Given is the ultrastructure of an animal …" at bounding box center [171, 246] width 342 height 398
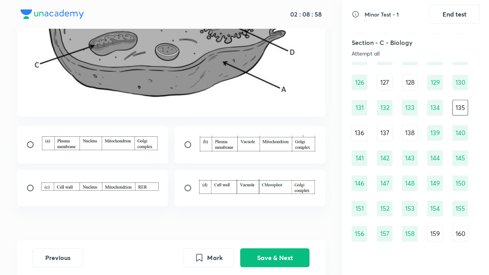
scroll to position [205, 0]
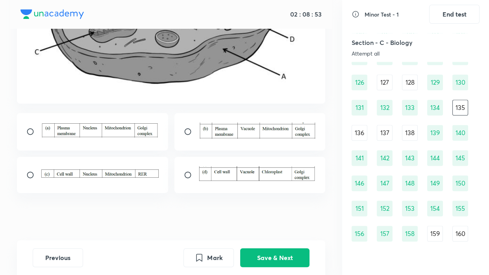
click at [30, 133] on input "radio" at bounding box center [33, 132] width 14 height 8
radio input "true"
click at [279, 252] on button "Save & Next" at bounding box center [274, 256] width 69 height 19
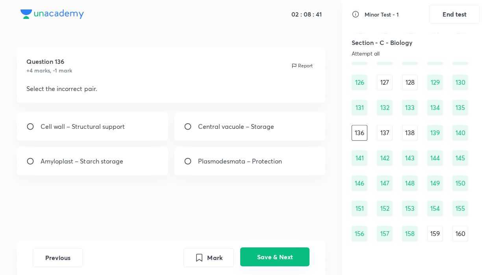
scroll to position [0, 0]
click at [211, 168] on div "Plasmodesmata – Protection" at bounding box center [249, 161] width 151 height 28
radio input "true"
click at [274, 252] on button "Save & Next" at bounding box center [274, 256] width 69 height 19
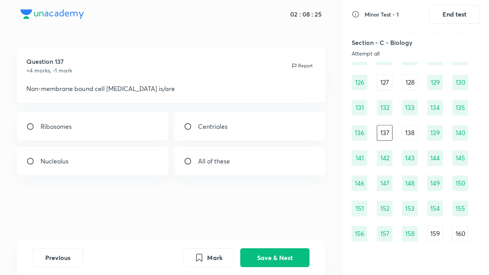
click at [398, 48] on div "Section - C - Biology Attempt all" at bounding box center [395, 47] width 89 height 19
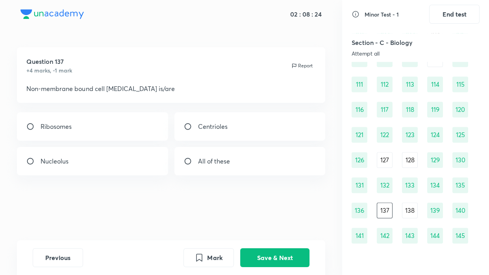
scroll to position [626, 0]
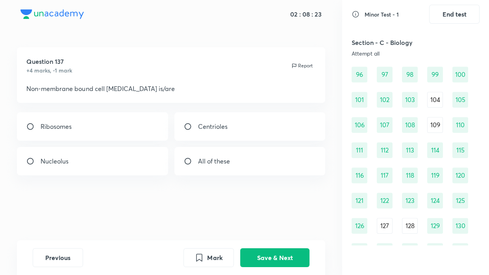
click at [359, 75] on div "96" at bounding box center [359, 75] width 16 height 16
click at [379, 50] on div "Attempt all" at bounding box center [395, 53] width 89 height 6
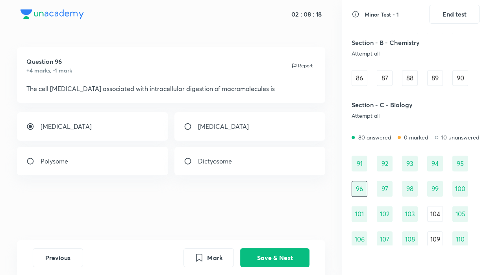
scroll to position [526, 0]
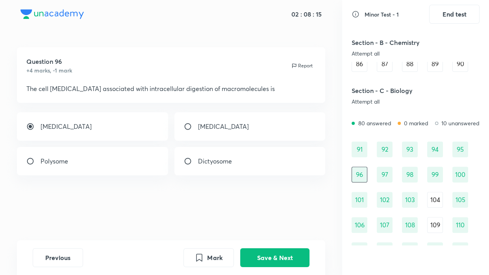
click at [358, 146] on div "91" at bounding box center [359, 149] width 16 height 16
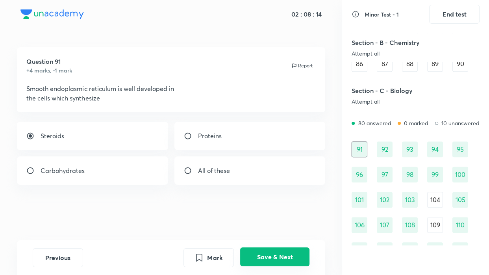
click at [273, 252] on button "Save & Next" at bounding box center [274, 256] width 69 height 19
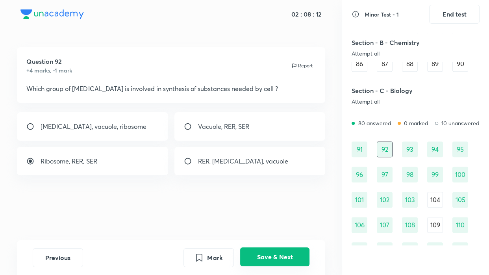
click at [273, 252] on button "Save & Next" at bounding box center [274, 256] width 69 height 19
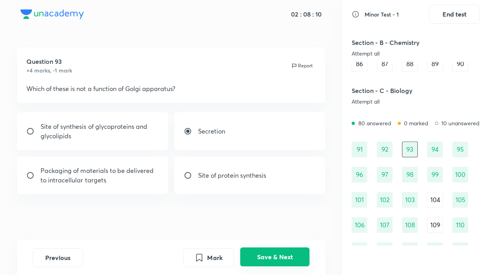
click at [273, 252] on button "Save & Next" at bounding box center [274, 256] width 69 height 19
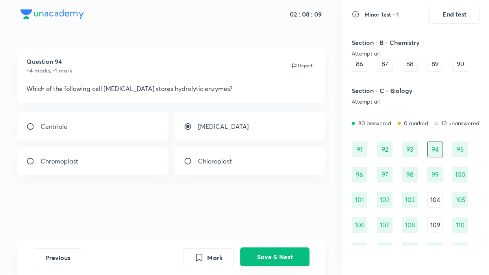
click at [273, 252] on button "Save & Next" at bounding box center [274, 256] width 69 height 19
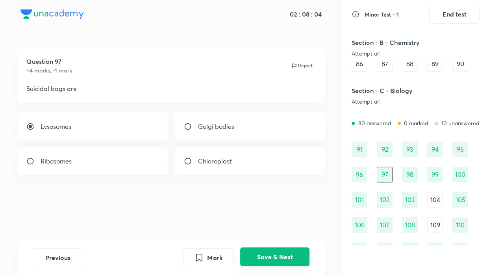
click at [273, 252] on button "Save & Next" at bounding box center [274, 256] width 69 height 19
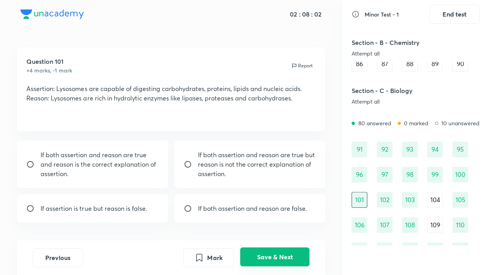
radio input "true"
click at [273, 252] on button "Save & Next" at bounding box center [274, 256] width 69 height 19
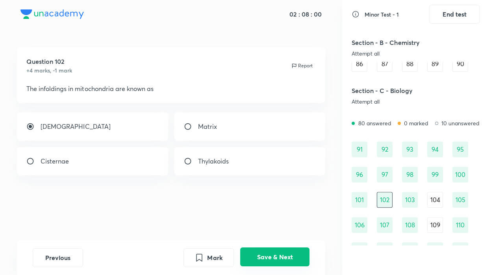
click at [273, 252] on button "Save & Next" at bounding box center [274, 256] width 69 height 19
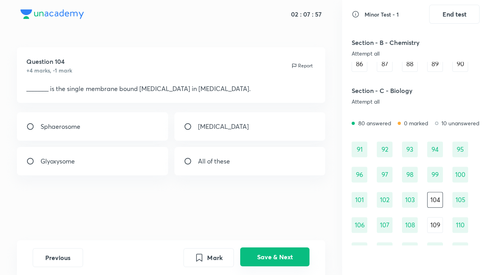
click at [273, 252] on button "Save & Next" at bounding box center [274, 256] width 69 height 19
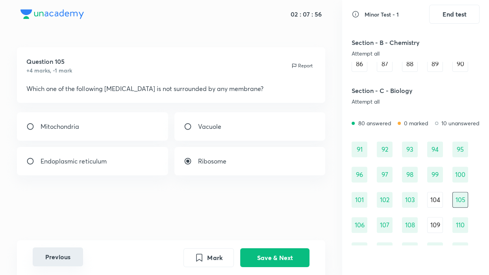
click at [53, 252] on button "Previous" at bounding box center [58, 256] width 50 height 19
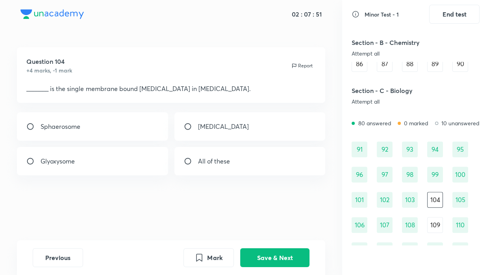
click at [188, 90] on p "_______ is the single membrane bound [MEDICAL_DATA] in [MEDICAL_DATA]." at bounding box center [170, 88] width 289 height 9
click at [213, 129] on p "[MEDICAL_DATA]" at bounding box center [223, 126] width 51 height 9
radio input "true"
click at [191, 158] on input "radio" at bounding box center [191, 161] width 14 height 8
radio input "true"
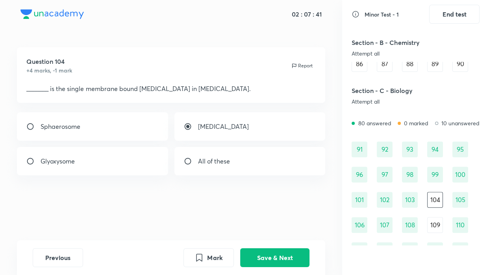
radio input "false"
click at [256, 252] on button "Save & Next" at bounding box center [274, 256] width 69 height 19
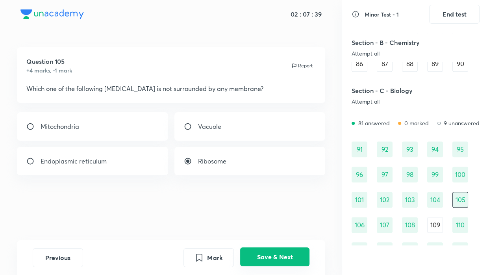
click at [260, 252] on button "Save & Next" at bounding box center [274, 256] width 69 height 19
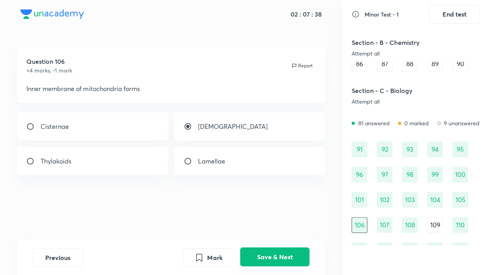
click at [260, 252] on button "Save & Next" at bounding box center [274, 256] width 69 height 19
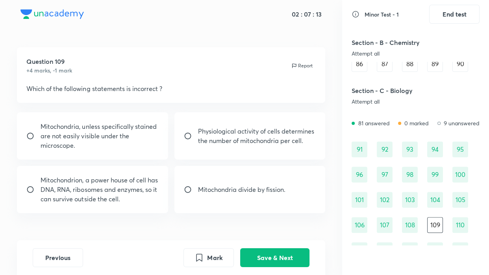
click at [142, 205] on div "Mitochondrion, a power house of cell has DNA, RNA, ribosomes and enzymes, so it…" at bounding box center [92, 189] width 151 height 47
radio input "true"
click at [266, 252] on button "Save & Next" at bounding box center [274, 256] width 69 height 19
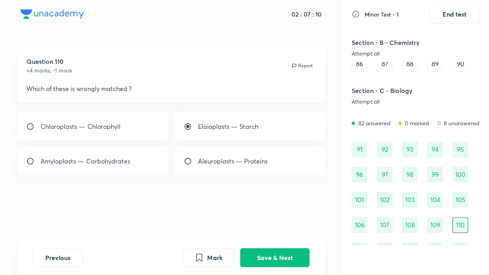
click at [364, 100] on div "Attempt all" at bounding box center [395, 101] width 89 height 6
click at [374, 73] on div "Section - A - Physics Attempt all 0 answered 0 marked 45 unanswered 1 2 3 4 5 6…" at bounding box center [415, 139] width 128 height 212
click at [256, 252] on button "Save & Next" at bounding box center [274, 256] width 69 height 19
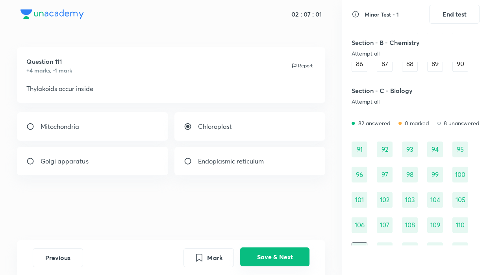
scroll to position [539, 0]
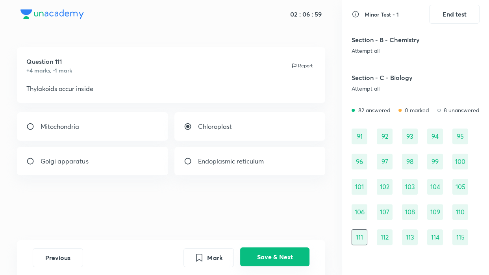
click at [256, 252] on button "Save & Next" at bounding box center [274, 256] width 69 height 19
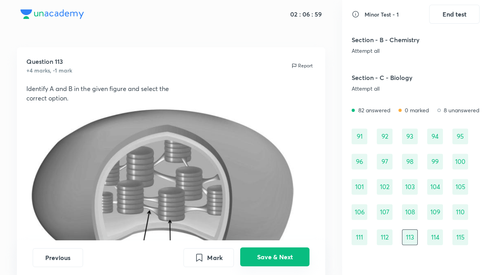
click at [256, 252] on button "Save & Next" at bounding box center [274, 256] width 69 height 19
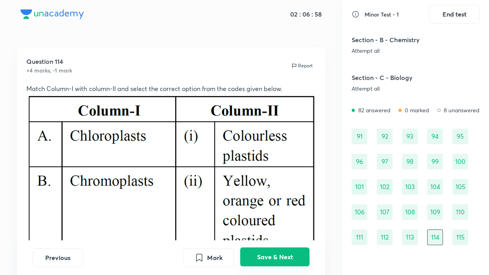
click at [256, 252] on button "Save & Next" at bounding box center [274, 256] width 69 height 19
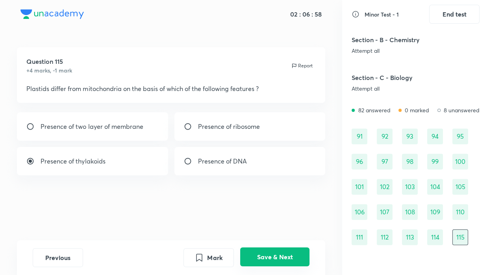
click at [256, 252] on button "Save & Next" at bounding box center [274, 256] width 69 height 19
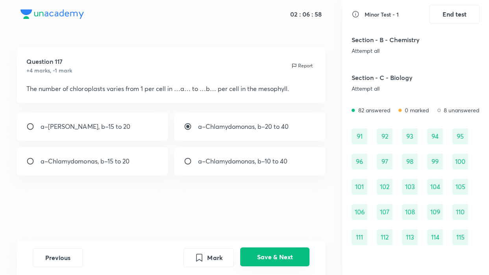
scroll to position [564, 0]
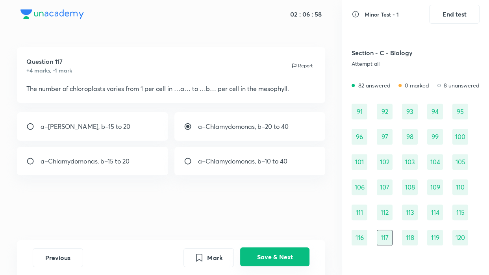
click at [256, 252] on button "Save & Next" at bounding box center [274, 256] width 69 height 19
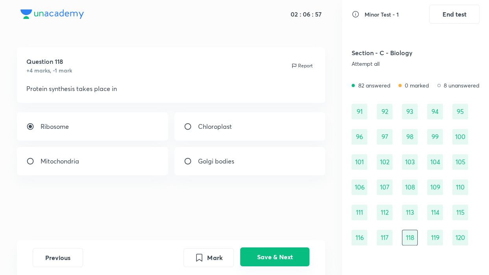
click at [256, 252] on button "Save & Next" at bounding box center [274, 256] width 69 height 19
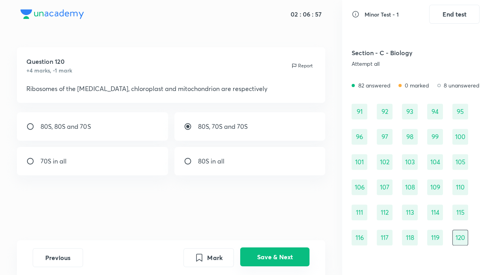
click at [256, 252] on button "Save & Next" at bounding box center [274, 256] width 69 height 19
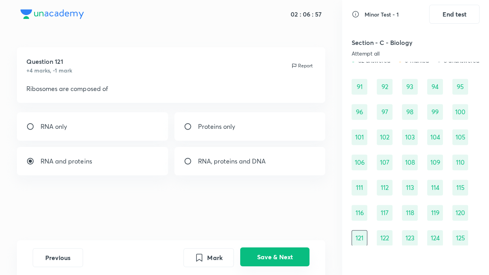
click at [256, 252] on button "Save & Next" at bounding box center [274, 256] width 69 height 19
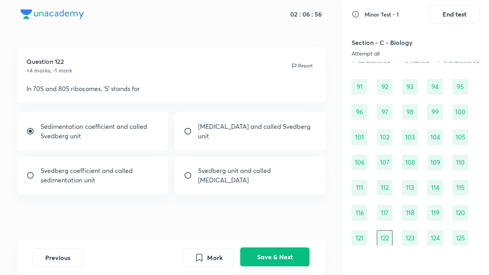
scroll to position [589, 0]
click at [256, 252] on button "Save & Next" at bounding box center [274, 256] width 69 height 19
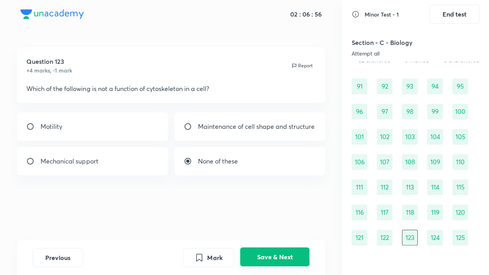
click at [256, 252] on button "Save & Next" at bounding box center [274, 256] width 69 height 19
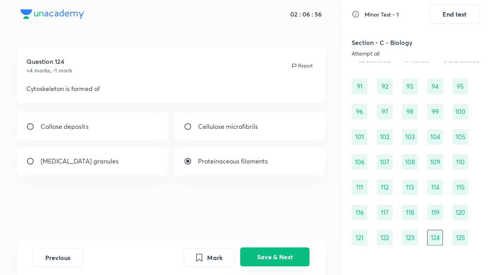
click at [256, 252] on button "Save & Next" at bounding box center [274, 256] width 69 height 19
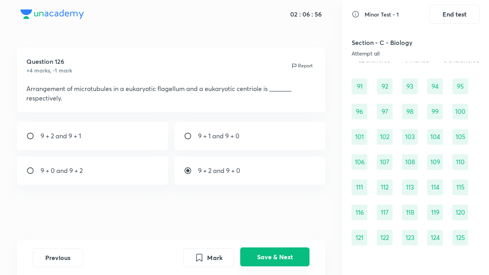
click at [256, 252] on button "Save & Next" at bounding box center [274, 256] width 69 height 19
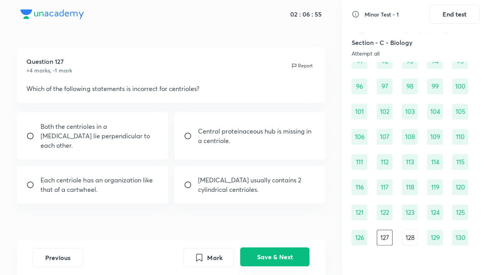
click at [256, 252] on button "Save & Next" at bounding box center [274, 256] width 69 height 19
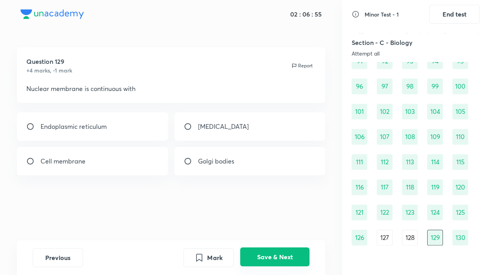
radio input "true"
click at [256, 252] on button "Save & Next" at bounding box center [274, 256] width 69 height 19
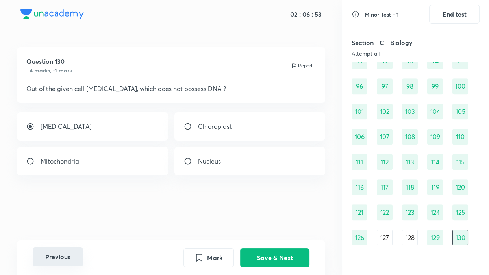
click at [59, 252] on button "Previous" at bounding box center [58, 256] width 50 height 19
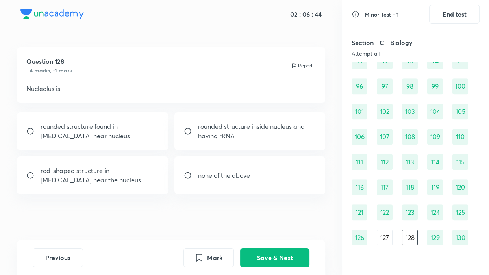
click at [189, 132] on input "radio" at bounding box center [191, 131] width 14 height 8
radio input "true"
click at [255, 252] on button "Save & Next" at bounding box center [274, 256] width 69 height 19
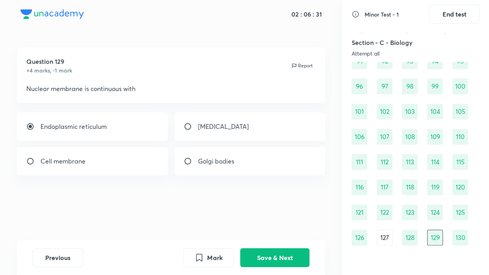
click at [379, 235] on div "127" at bounding box center [385, 237] width 16 height 16
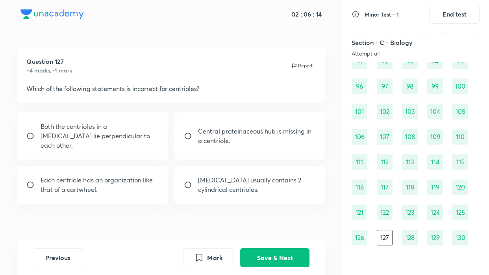
click at [246, 142] on div "Central proteinaceous hub is missing in a centriole." at bounding box center [249, 135] width 151 height 47
radio input "true"
click at [262, 249] on button "Save & Next" at bounding box center [274, 256] width 69 height 19
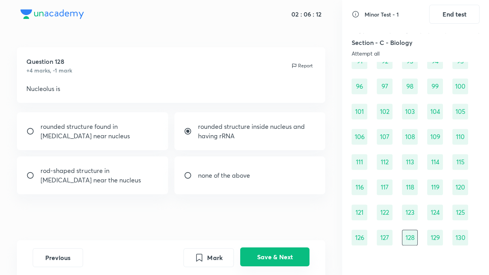
click at [281, 252] on button "Save & Next" at bounding box center [274, 256] width 69 height 19
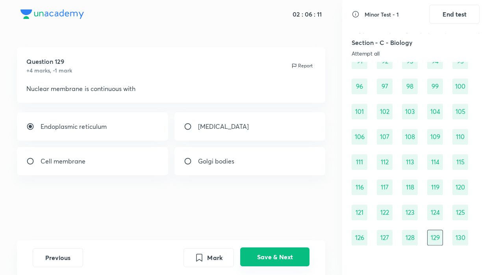
click at [281, 252] on button "Save & Next" at bounding box center [274, 256] width 69 height 19
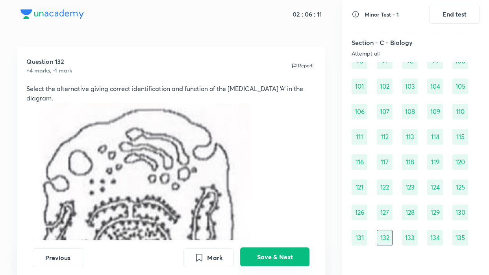
click at [281, 252] on button "Save & Next" at bounding box center [274, 256] width 69 height 19
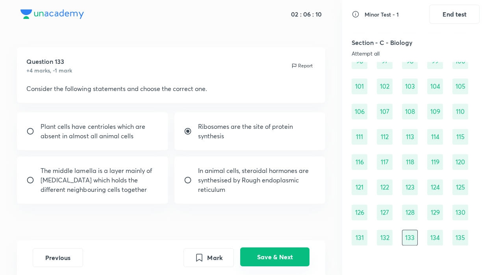
click at [281, 252] on button "Save & Next" at bounding box center [274, 256] width 69 height 19
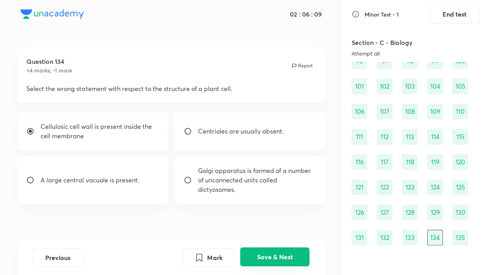
click at [281, 252] on button "Save & Next" at bounding box center [274, 256] width 69 height 19
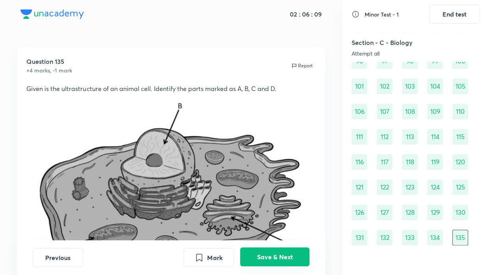
click at [281, 252] on button "Save & Next" at bounding box center [274, 256] width 69 height 19
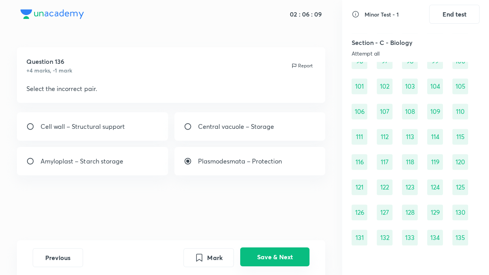
click at [281, 252] on button "Save & Next" at bounding box center [274, 256] width 69 height 19
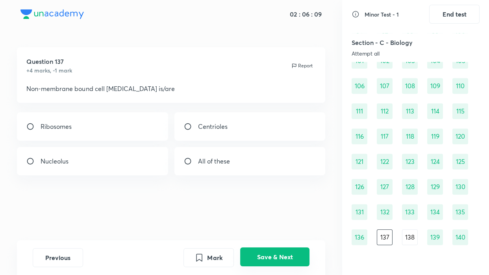
click at [281, 252] on button "Save & Next" at bounding box center [274, 256] width 69 height 19
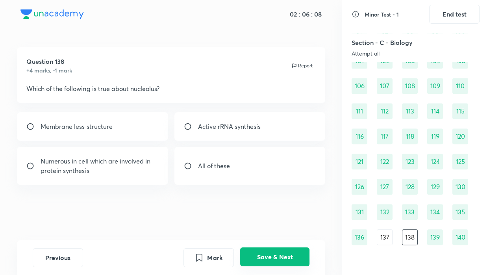
click at [281, 252] on button "Save & Next" at bounding box center [274, 256] width 69 height 19
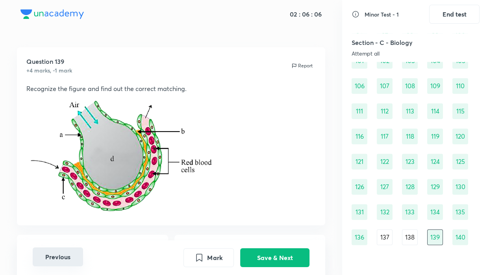
click at [75, 251] on button "Previous" at bounding box center [58, 256] width 50 height 19
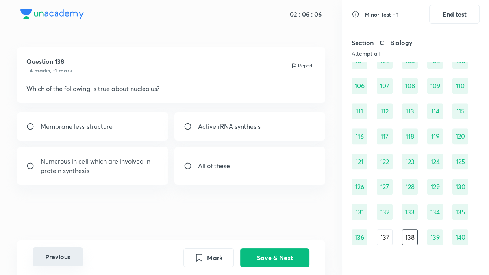
click at [75, 251] on button "Previous" at bounding box center [58, 256] width 50 height 19
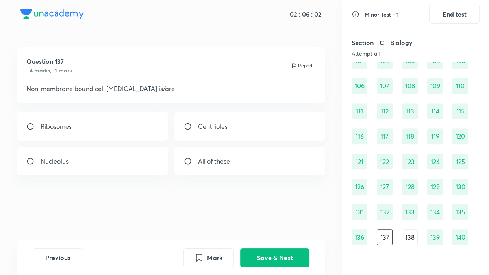
click at [94, 122] on div "Ribosomes" at bounding box center [92, 126] width 151 height 28
click at [206, 159] on p "All of these" at bounding box center [214, 160] width 32 height 9
radio input "false"
radio input "true"
click at [274, 252] on button "Save & Next" at bounding box center [274, 256] width 69 height 19
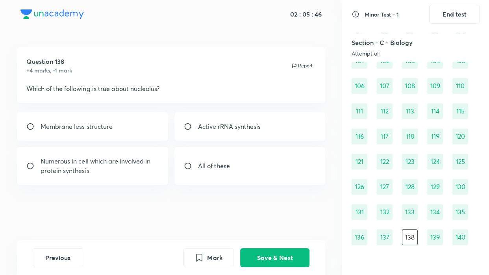
click at [199, 168] on p "All of these" at bounding box center [214, 165] width 32 height 9
radio input "true"
click at [256, 252] on button "Save & Next" at bounding box center [274, 256] width 69 height 19
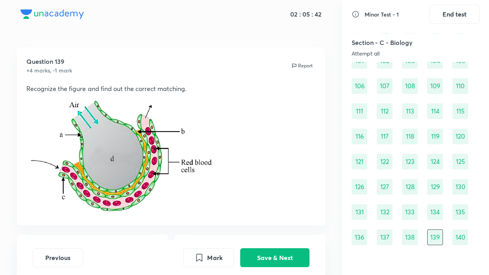
click at [398, 50] on div "Section - C - Biology Attempt all" at bounding box center [395, 47] width 89 height 19
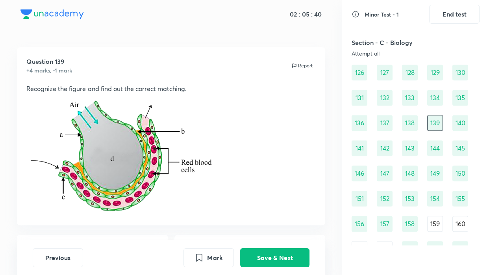
scroll to position [779, 0]
click at [413, 222] on div "158" at bounding box center [410, 223] width 16 height 16
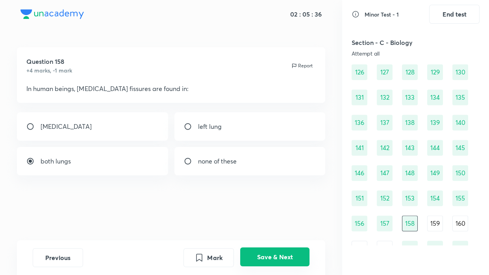
click at [270, 252] on button "Save & Next" at bounding box center [274, 256] width 69 height 19
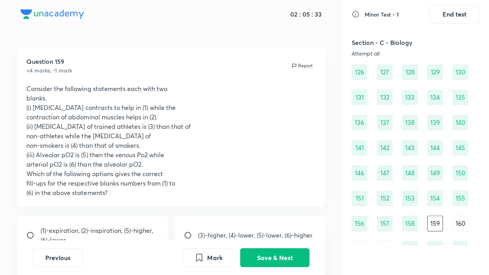
click at [264, 120] on p "contraction of abdominal muscles helps in (2)." at bounding box center [170, 116] width 289 height 9
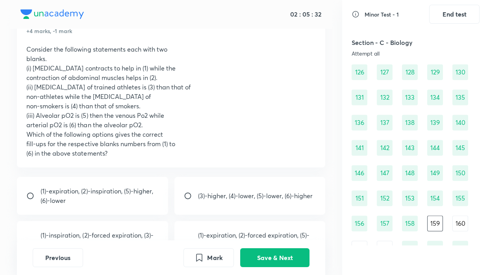
scroll to position [57, 0]
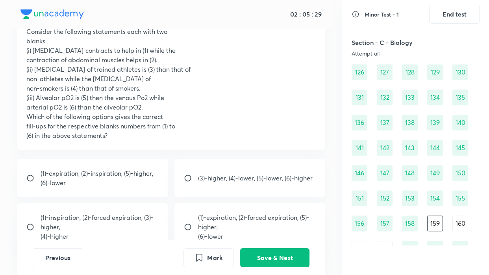
click at [129, 239] on p "(4)-higher" at bounding box center [100, 235] width 118 height 9
radio input "true"
drag, startPoint x: 266, startPoint y: 86, endPoint x: 281, endPoint y: 54, distance: 35.2
click at [281, 54] on div "Consider the following statements each with two blanks. (i) [MEDICAL_DATA] cont…" at bounding box center [170, 83] width 289 height 113
click at [281, 54] on p "(i) [MEDICAL_DATA] contracts to help in (1) while the" at bounding box center [170, 50] width 289 height 9
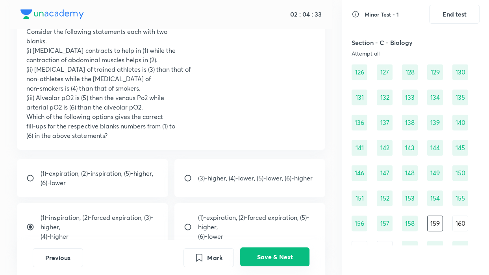
click at [267, 249] on button "Save & Next" at bounding box center [274, 256] width 69 height 19
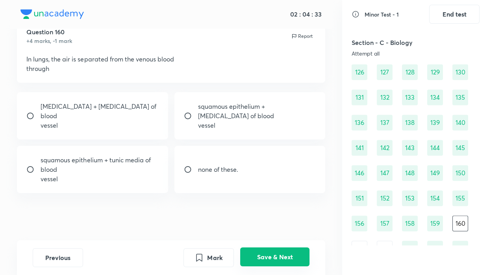
scroll to position [29, 0]
click at [234, 117] on p "squamous epithelium + [MEDICAL_DATA] of blood" at bounding box center [257, 111] width 118 height 19
radio input "true"
click at [266, 252] on button "Save & Next" at bounding box center [274, 256] width 69 height 19
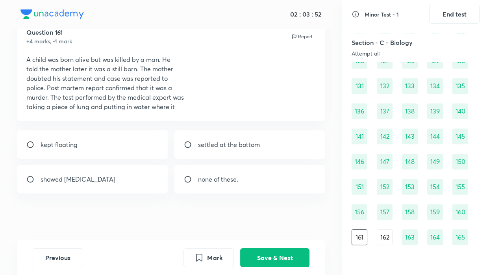
click at [122, 139] on div "kept floating" at bounding box center [92, 144] width 151 height 28
radio input "true"
click at [282, 252] on button "Save & Next" at bounding box center [274, 256] width 69 height 19
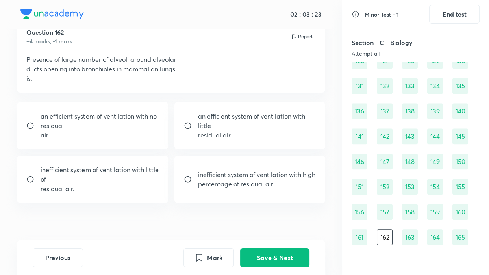
drag, startPoint x: 255, startPoint y: 109, endPoint x: 277, endPoint y: 125, distance: 27.0
click at [277, 125] on div "an efficient system of ventilation with little residual air." at bounding box center [249, 125] width 151 height 47
radio input "true"
click at [276, 252] on button "Save & Next" at bounding box center [274, 256] width 69 height 19
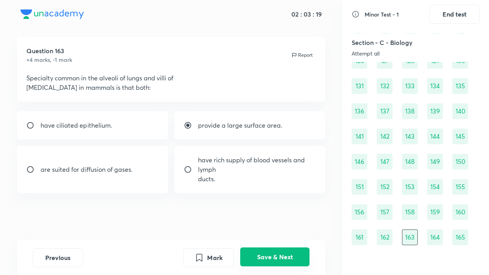
scroll to position [10, 0]
click at [260, 252] on button "Save & Next" at bounding box center [274, 256] width 69 height 19
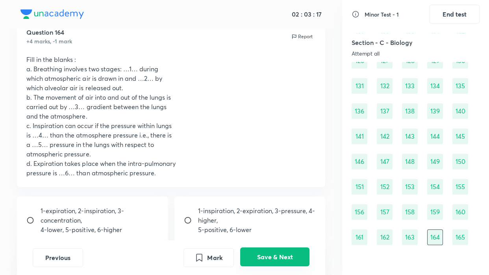
click at [260, 252] on button "Save & Next" at bounding box center [274, 256] width 69 height 19
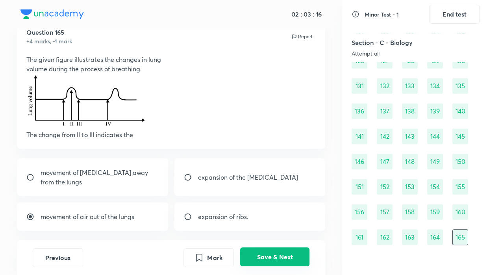
click at [260, 252] on button "Save & Next" at bounding box center [274, 256] width 69 height 19
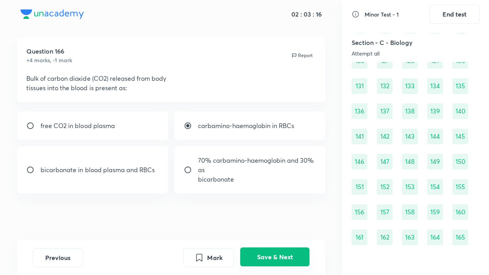
scroll to position [816, 0]
click at [260, 252] on button "Save & Next" at bounding box center [274, 256] width 69 height 19
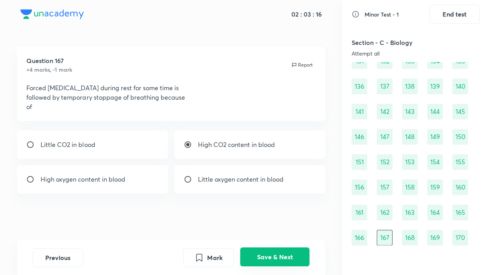
click at [260, 252] on button "Save & Next" at bounding box center [274, 256] width 69 height 19
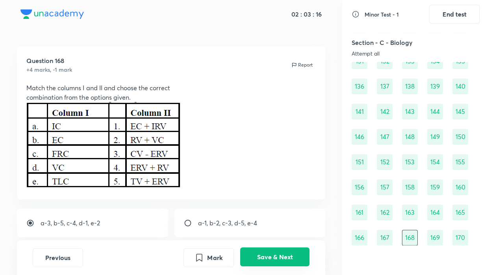
scroll to position [29, 0]
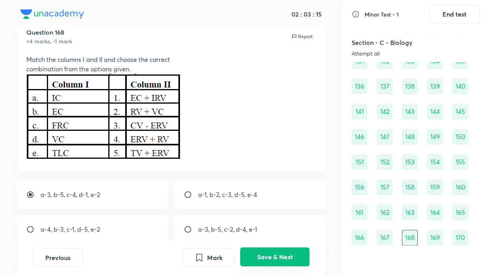
click at [260, 252] on button "Save & Next" at bounding box center [274, 256] width 69 height 19
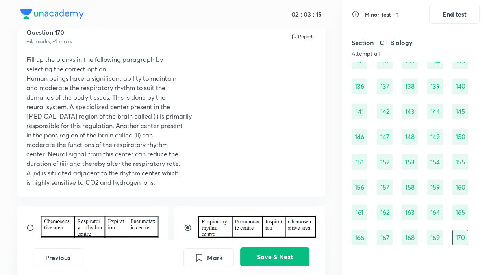
click at [260, 252] on button "Save & Next" at bounding box center [274, 256] width 69 height 19
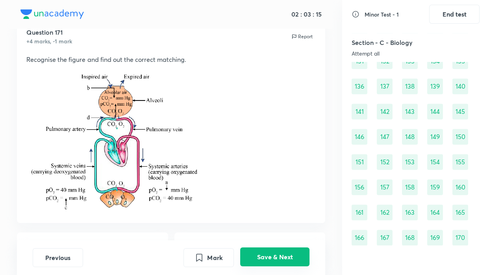
click at [260, 252] on button "Save & Next" at bounding box center [274, 256] width 69 height 19
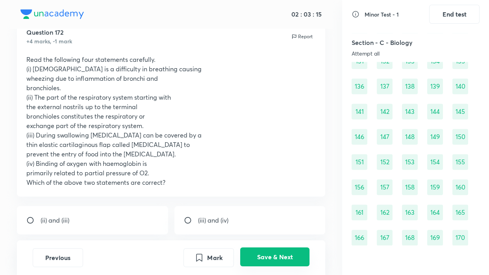
scroll to position [841, 0]
click at [260, 252] on button "Save & Next" at bounding box center [274, 256] width 69 height 19
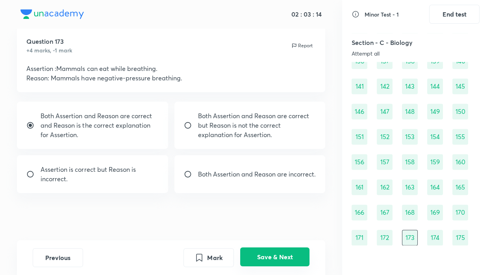
click at [260, 252] on button "Save & Next" at bounding box center [274, 256] width 69 height 19
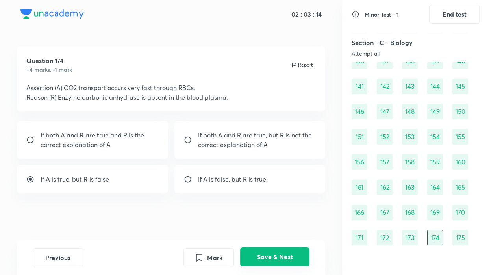
click at [260, 252] on button "Save & Next" at bounding box center [274, 256] width 69 height 19
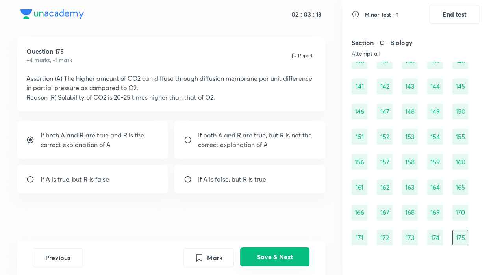
click at [260, 252] on button "Save & Next" at bounding box center [274, 256] width 69 height 19
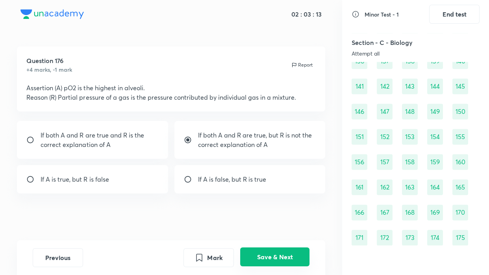
scroll to position [866, 0]
click at [260, 252] on button "Save & Next" at bounding box center [274, 256] width 69 height 19
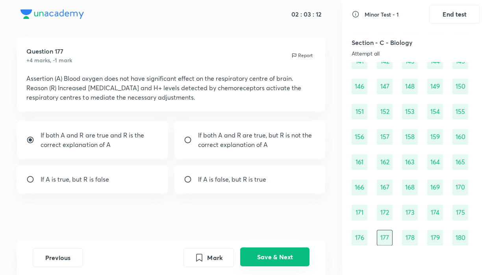
click at [260, 252] on button "Save & Next" at bounding box center [274, 256] width 69 height 19
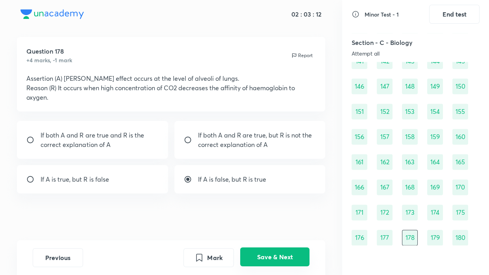
click at [260, 252] on button "Save & Next" at bounding box center [274, 256] width 69 height 19
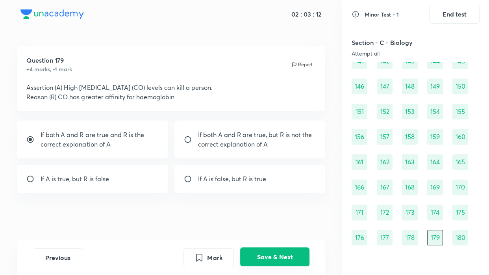
scroll to position [1, 0]
click at [260, 252] on button "Save & Next" at bounding box center [274, 256] width 69 height 19
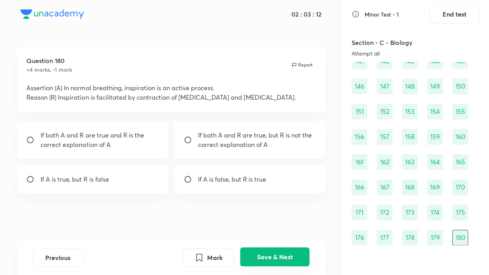
radio input "true"
click at [260, 252] on button "Save & Next" at bounding box center [274, 256] width 69 height 19
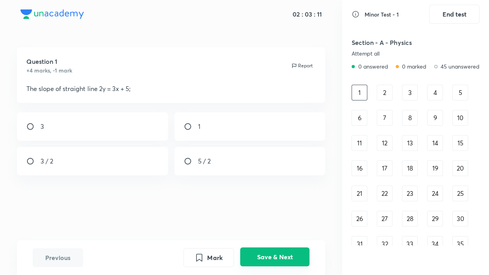
scroll to position [0, 0]
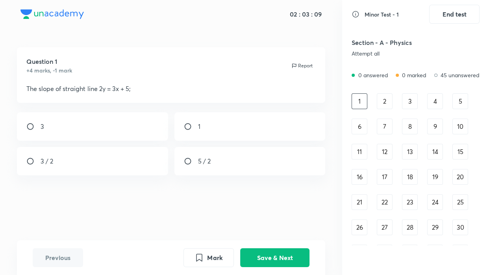
click at [384, 59] on div "Section - A - Physics Attempt all" at bounding box center [415, 47] width 128 height 28
click at [358, 98] on div "46" at bounding box center [359, 102] width 16 height 16
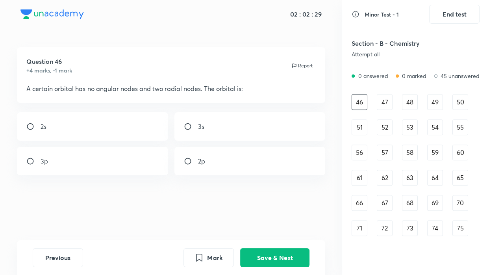
click at [232, 114] on div "3s" at bounding box center [249, 126] width 151 height 28
radio input "true"
click at [261, 252] on button "Save & Next" at bounding box center [274, 256] width 69 height 19
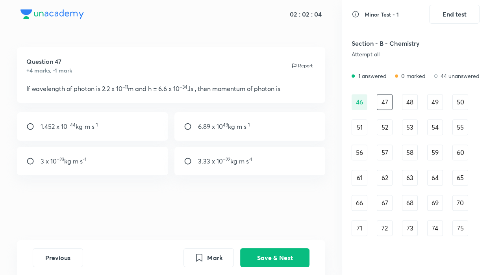
click at [138, 165] on div "3 x 10 –23 kg m s -1" at bounding box center [92, 161] width 151 height 28
radio input "true"
click at [251, 252] on button "Save & Next" at bounding box center [274, 256] width 69 height 19
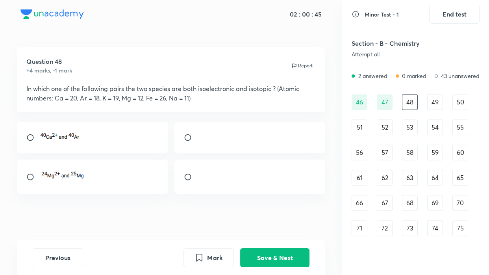
click at [104, 178] on div at bounding box center [92, 176] width 151 height 34
radio input "false"
click at [247, 181] on div at bounding box center [249, 176] width 151 height 34
radio input "true"
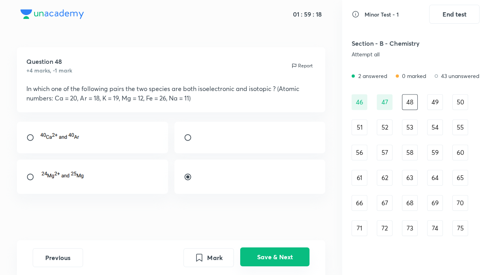
click at [279, 252] on button "Save & Next" at bounding box center [274, 256] width 69 height 19
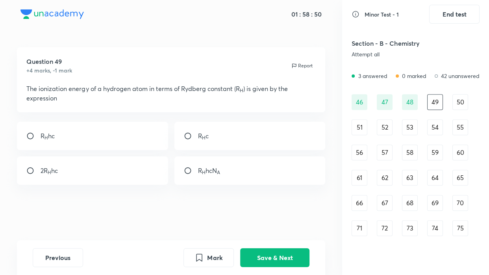
click at [89, 131] on div "R H hc" at bounding box center [92, 136] width 151 height 28
radio input "true"
click at [269, 252] on button "Save & Next" at bounding box center [274, 256] width 69 height 19
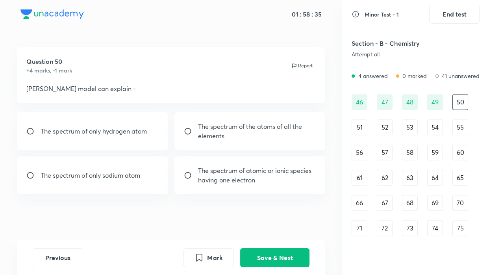
click at [80, 134] on p "The spectrum of only hydrogen atom" at bounding box center [94, 130] width 106 height 9
click at [276, 179] on p "The spectrum of atomic or ionic species having one electron" at bounding box center [257, 175] width 118 height 19
radio input "false"
radio input "true"
click at [280, 252] on button "Save & Next" at bounding box center [274, 256] width 69 height 19
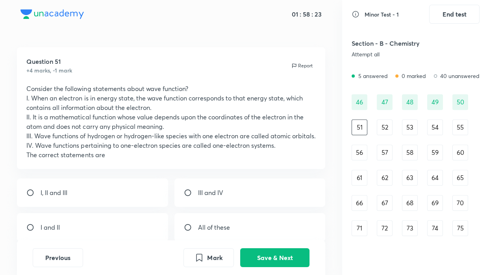
click at [374, 53] on div "Attempt all" at bounding box center [395, 54] width 89 height 6
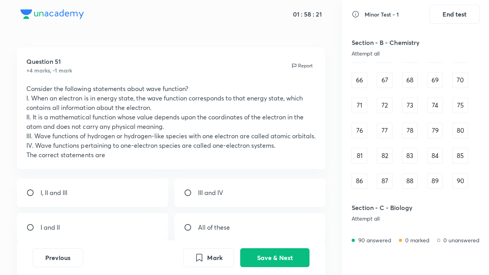
scroll to position [415, 0]
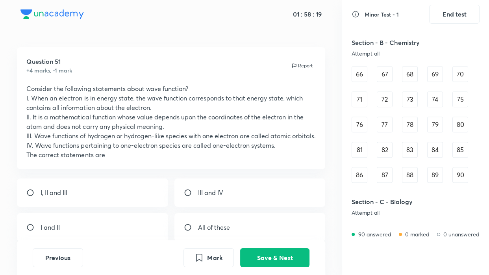
click at [361, 171] on div "86" at bounding box center [359, 175] width 16 height 16
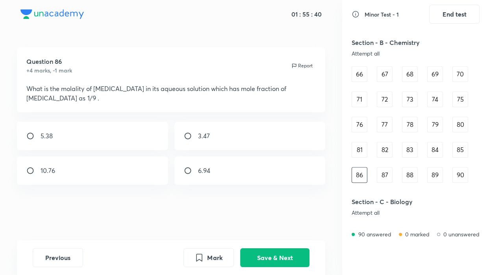
click at [207, 166] on p "6.94" at bounding box center [204, 170] width 12 height 9
radio input "true"
click at [279, 252] on button "Save & Next" at bounding box center [274, 256] width 69 height 19
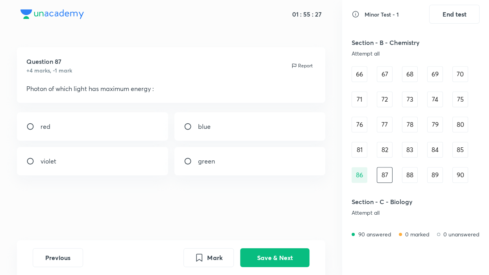
click at [67, 161] on div "violet" at bounding box center [92, 161] width 151 height 28
radio input "true"
click at [257, 252] on button "Save & Next" at bounding box center [274, 256] width 69 height 19
click at [208, 129] on p "23 g" at bounding box center [204, 126] width 12 height 9
radio input "true"
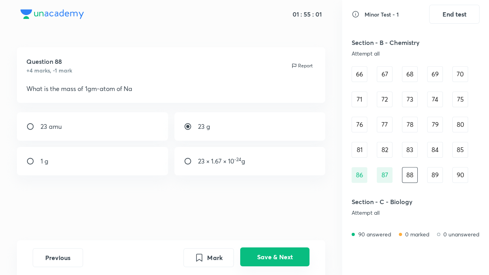
click at [256, 252] on button "Save & Next" at bounding box center [274, 256] width 69 height 19
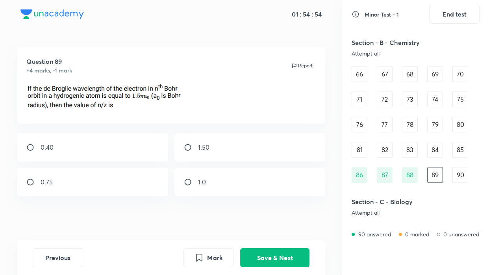
click at [380, 47] on div "Section - B - Chemistry Attempt all" at bounding box center [395, 47] width 89 height 19
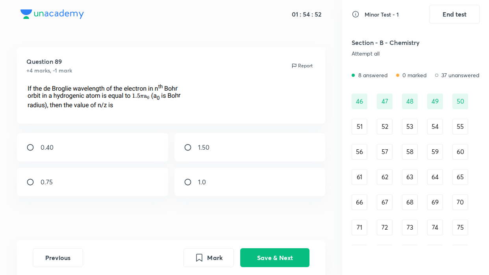
scroll to position [286, 0]
click at [364, 122] on div "51" at bounding box center [359, 127] width 16 height 16
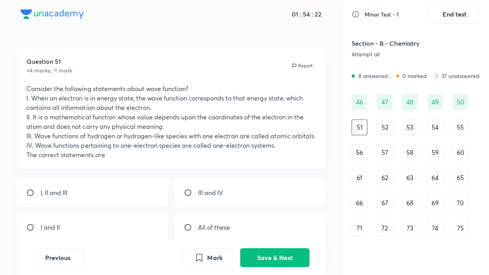
click at [296, 150] on p "IV. Wave functions pertaining to one-electron species are called one-electron s…" at bounding box center [170, 145] width 289 height 9
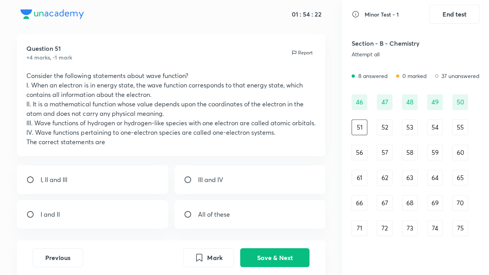
scroll to position [14, 0]
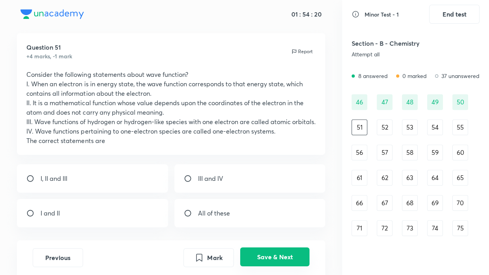
click at [281, 251] on button "Save & Next" at bounding box center [274, 256] width 69 height 19
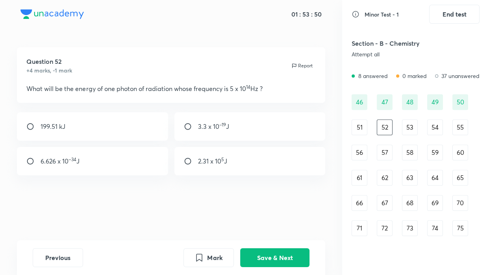
click at [260, 127] on div "3.3 x 10 –19 J" at bounding box center [249, 126] width 151 height 28
radio input "true"
click at [250, 252] on button "Save & Next" at bounding box center [274, 256] width 69 height 19
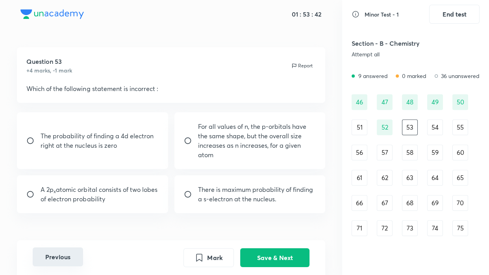
click at [54, 252] on button "Previous" at bounding box center [58, 256] width 50 height 19
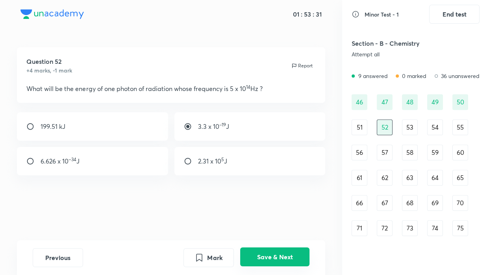
click at [263, 252] on button "Save & Next" at bounding box center [274, 256] width 69 height 19
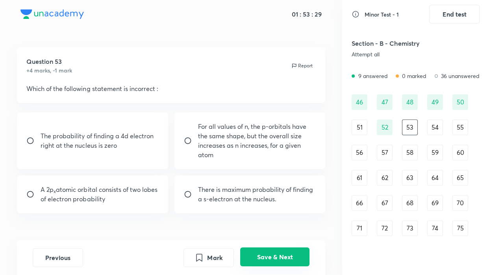
click at [253, 252] on button "Save & Next" at bounding box center [274, 256] width 69 height 19
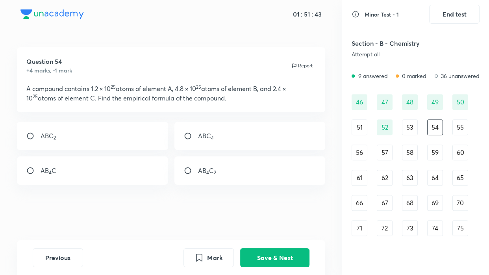
click at [239, 173] on div "AB 4 C 2" at bounding box center [249, 170] width 151 height 28
radio input "true"
click at [268, 252] on button "Save & Next" at bounding box center [274, 256] width 69 height 19
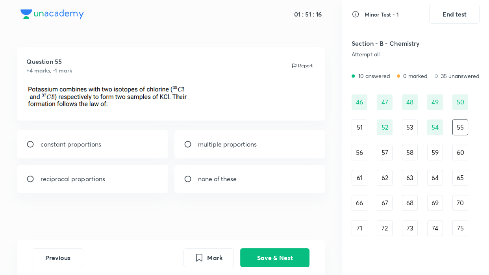
click at [201, 150] on div "multiple proportions" at bounding box center [249, 144] width 151 height 28
radio input "true"
click at [261, 252] on button "Save & Next" at bounding box center [274, 256] width 69 height 19
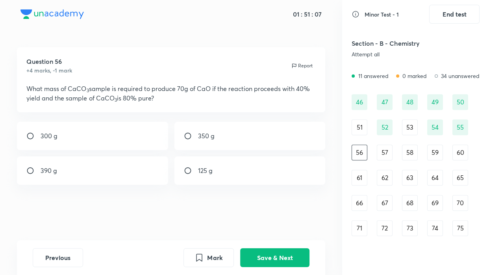
click at [372, 59] on div "Section - B - Chemistry Attempt all" at bounding box center [415, 48] width 128 height 28
click at [259, 251] on button "Save & Next" at bounding box center [274, 256] width 69 height 19
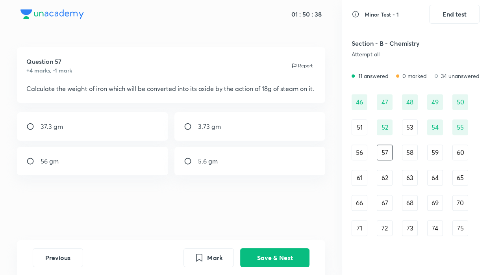
click at [378, 60] on div "Section - B - Chemistry Attempt all" at bounding box center [415, 48] width 128 height 28
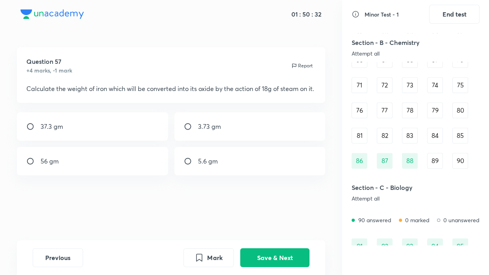
scroll to position [415, 0]
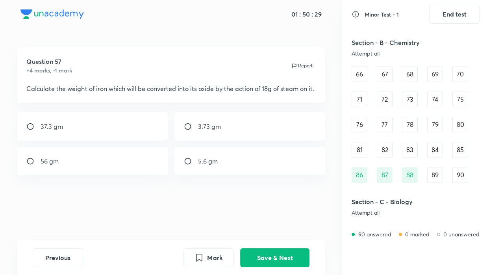
click at [356, 77] on div "66" at bounding box center [359, 74] width 16 height 16
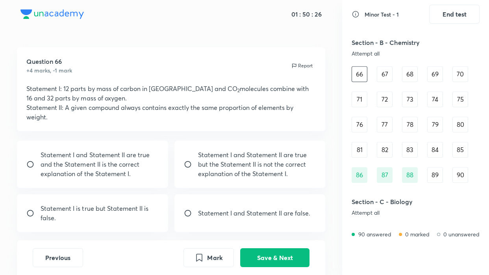
click at [361, 94] on div "71" at bounding box center [359, 99] width 16 height 16
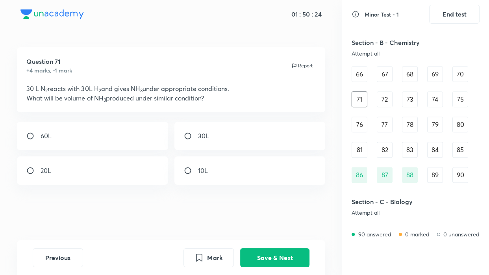
click at [365, 121] on div "76" at bounding box center [359, 125] width 16 height 16
click at [234, 170] on div "3100 Å" at bounding box center [249, 170] width 151 height 28
radio input "true"
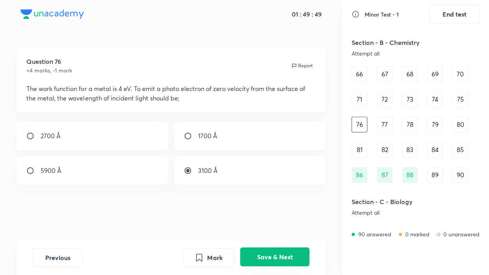
click at [262, 252] on button "Save & Next" at bounding box center [274, 256] width 69 height 19
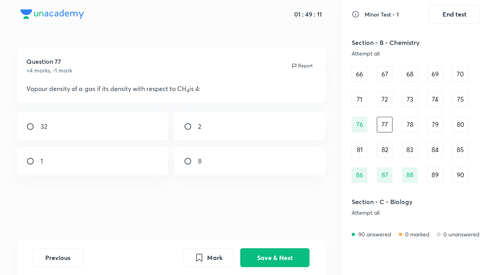
click at [65, 129] on div "32" at bounding box center [92, 126] width 151 height 28
radio input "true"
click at [268, 252] on button "Save & Next" at bounding box center [274, 256] width 69 height 19
click at [109, 128] on div "Hydrogen" at bounding box center [92, 126] width 151 height 28
radio input "true"
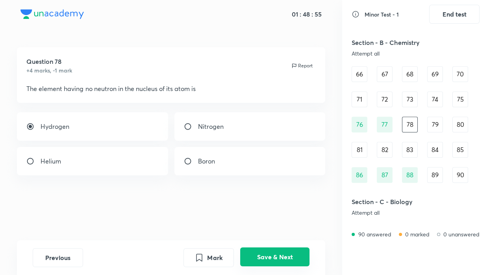
click at [253, 252] on button "Save & Next" at bounding box center [274, 256] width 69 height 19
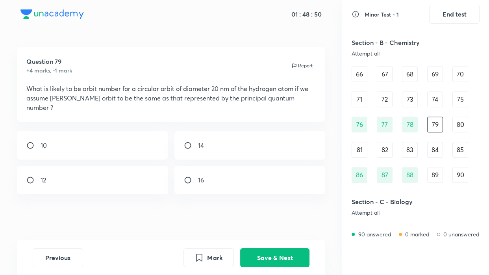
click at [373, 49] on div "Section - B - Chemistry Attempt all" at bounding box center [395, 47] width 89 height 19
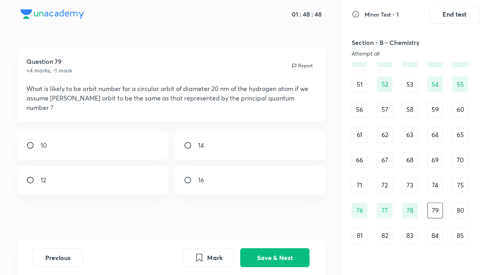
scroll to position [315, 0]
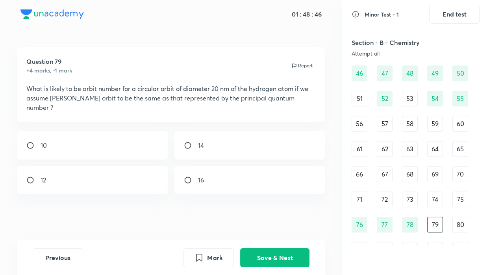
click at [357, 119] on div "56" at bounding box center [359, 124] width 16 height 16
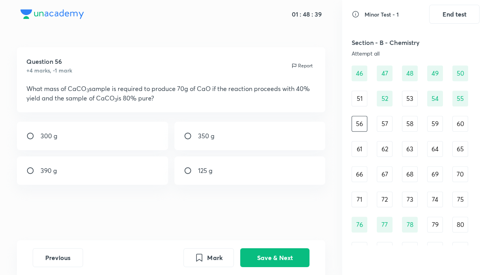
click at [383, 57] on div "Section - B - Chemistry Attempt all" at bounding box center [415, 47] width 128 height 28
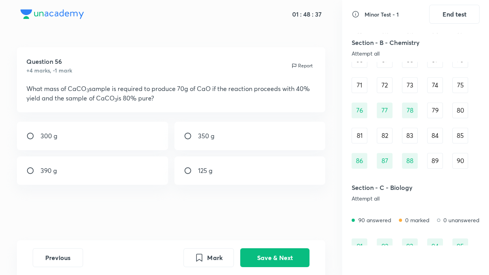
scroll to position [429, 0]
click at [438, 114] on div "79" at bounding box center [435, 110] width 16 height 16
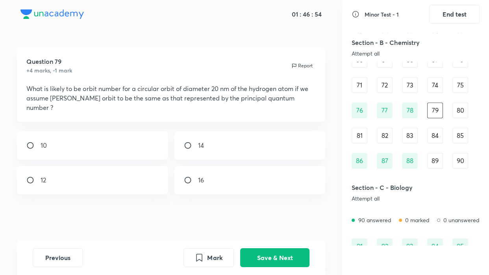
click at [258, 141] on div "14" at bounding box center [249, 145] width 151 height 28
radio input "true"
click at [276, 252] on button "Save & Next" at bounding box center [274, 256] width 69 height 19
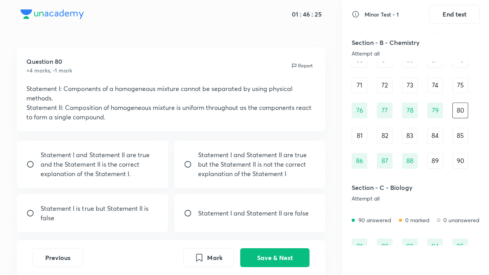
click at [94, 211] on p "Statement I is true but Statement II is false" at bounding box center [100, 212] width 118 height 19
radio input "true"
click at [267, 252] on button "Save & Next" at bounding box center [274, 256] width 69 height 19
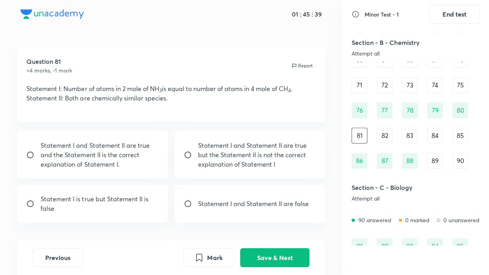
click at [366, 59] on div "Section - B - Chemistry Attempt all" at bounding box center [415, 47] width 128 height 28
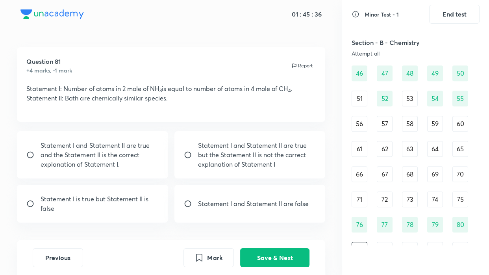
scroll to position [329, 0]
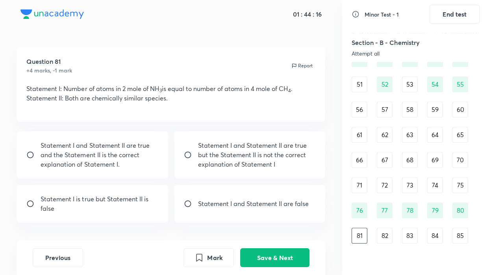
click at [401, 45] on h5 "Section - B - Chemistry" at bounding box center [395, 42] width 89 height 9
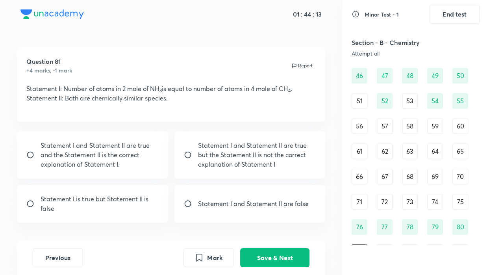
scroll to position [315, 0]
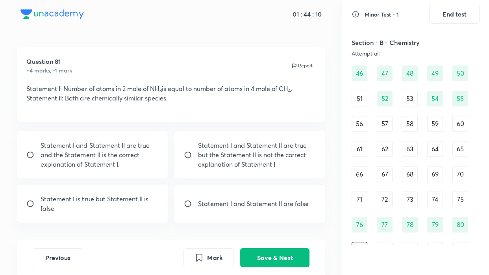
click at [362, 146] on div "61" at bounding box center [359, 149] width 16 height 16
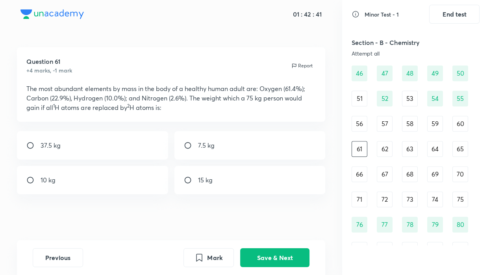
click at [186, 150] on div "7.5 kg" at bounding box center [249, 145] width 151 height 28
radio input "true"
click at [268, 252] on button "Save & Next" at bounding box center [274, 256] width 69 height 19
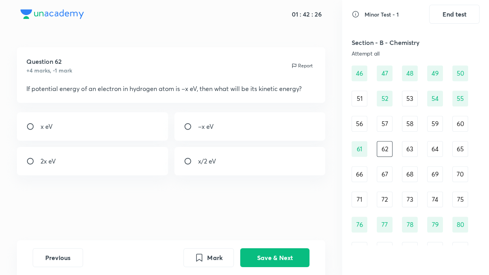
click at [67, 156] on div "2x eV" at bounding box center [92, 161] width 151 height 28
radio input "true"
click at [261, 252] on button "Save & Next" at bounding box center [274, 256] width 69 height 19
click at [207, 155] on div "2" at bounding box center [249, 161] width 151 height 28
radio input "true"
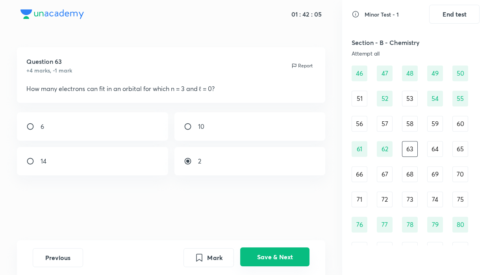
click at [262, 252] on button "Save & Next" at bounding box center [274, 256] width 69 height 19
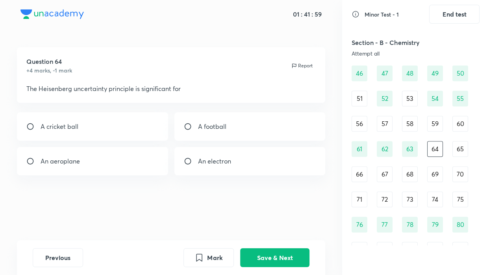
click at [209, 165] on p "An electron" at bounding box center [214, 160] width 33 height 9
radio input "true"
click at [277, 252] on button "Save & Next" at bounding box center [274, 256] width 69 height 19
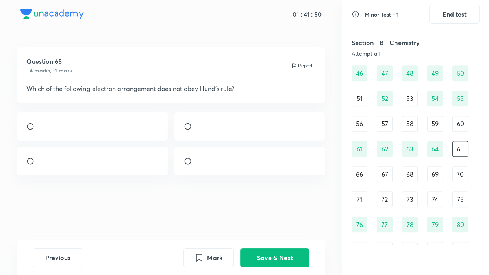
click at [33, 129] on input "radio" at bounding box center [33, 126] width 14 height 8
click at [93, 168] on div at bounding box center [92, 161] width 151 height 28
radio input "false"
radio input "true"
click at [255, 252] on button "Save & Next" at bounding box center [274, 256] width 69 height 19
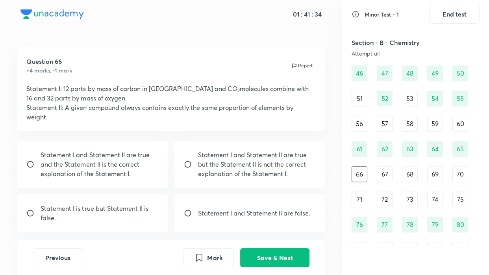
click at [319, 236] on div "Question 66 +4 marks, -1 mark Report Statement I: 12 parts by mass of carbon in…" at bounding box center [171, 163] width 342 height 232
click at [291, 252] on button "Save & Next" at bounding box center [274, 256] width 69 height 19
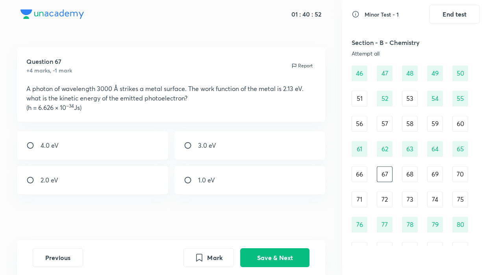
click at [88, 183] on div "2.0 eV" at bounding box center [92, 180] width 151 height 28
radio input "true"
click at [283, 252] on button "Save & Next" at bounding box center [274, 256] width 69 height 19
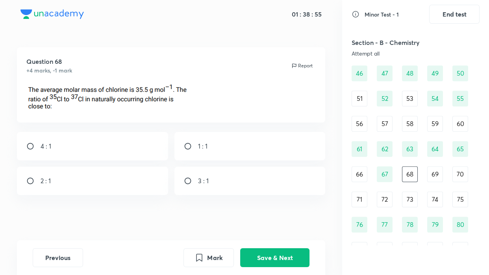
click at [192, 185] on div "3 : 1" at bounding box center [249, 180] width 151 height 28
radio input "true"
click at [287, 252] on button "Save & Next" at bounding box center [274, 256] width 69 height 19
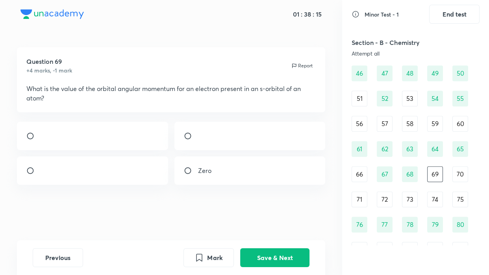
click at [226, 185] on div "Zero" at bounding box center [249, 170] width 151 height 28
radio input "true"
click at [259, 252] on button "Save & Next" at bounding box center [274, 256] width 69 height 19
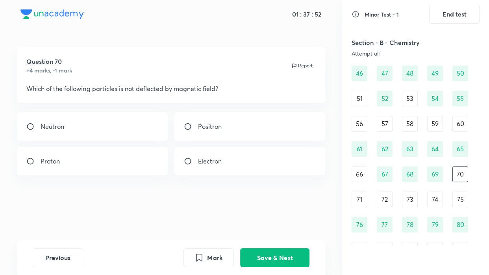
click at [72, 124] on div "Neutron" at bounding box center [92, 126] width 151 height 28
radio input "true"
click at [266, 251] on button "Save & Next" at bounding box center [274, 256] width 69 height 19
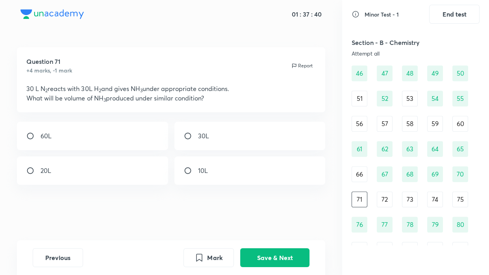
click at [392, 46] on h5 "Section - B - Chemistry" at bounding box center [395, 42] width 89 height 9
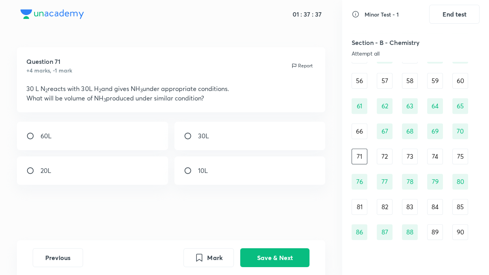
scroll to position [372, 0]
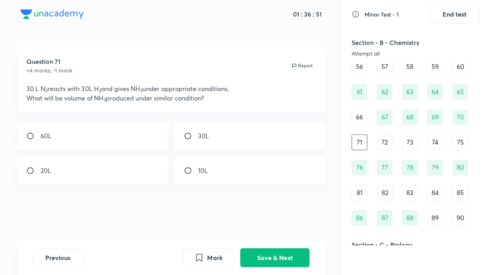
click at [110, 173] on div "20L" at bounding box center [92, 170] width 151 height 28
radio input "true"
click at [270, 252] on button "Save & Next" at bounding box center [274, 256] width 69 height 19
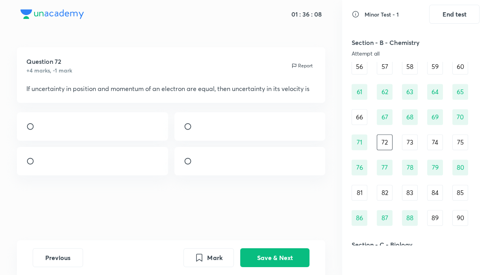
click at [186, 130] on input "radio" at bounding box center [191, 126] width 14 height 8
radio input "true"
click at [85, 139] on div at bounding box center [92, 126] width 151 height 28
radio input "true"
radio input "false"
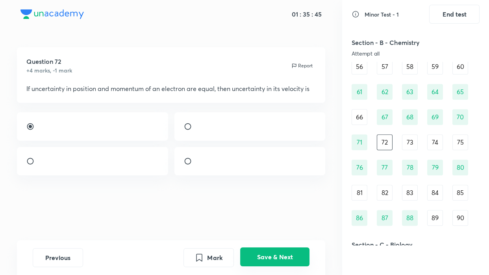
click at [252, 252] on button "Save & Next" at bounding box center [274, 256] width 69 height 19
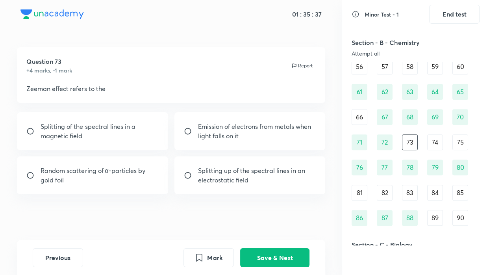
click at [91, 132] on p "Splitting of the spectral lines in a magnetic field" at bounding box center [100, 131] width 118 height 19
radio input "true"
click at [252, 249] on button "Save & Next" at bounding box center [274, 256] width 69 height 19
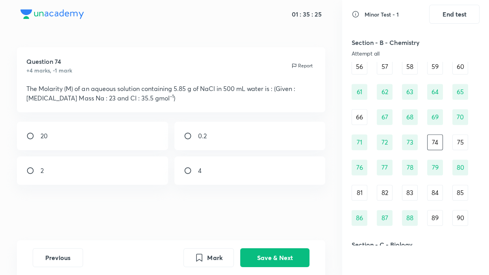
click at [382, 50] on div "Section - B - Chemistry Attempt all" at bounding box center [395, 47] width 89 height 19
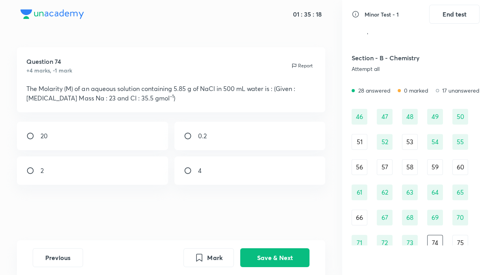
scroll to position [286, 0]
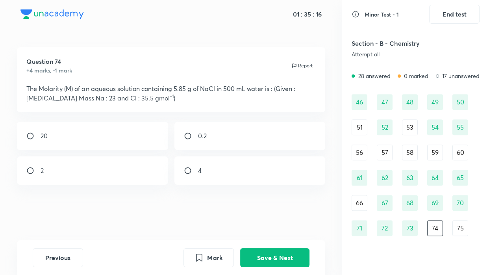
click at [453, 150] on div "60" at bounding box center [460, 152] width 16 height 16
click at [397, 59] on div "Section - B - Chemistry Attempt all" at bounding box center [415, 48] width 128 height 28
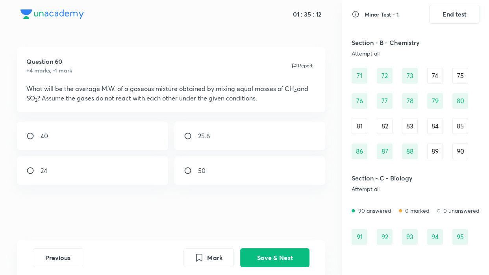
scroll to position [444, 0]
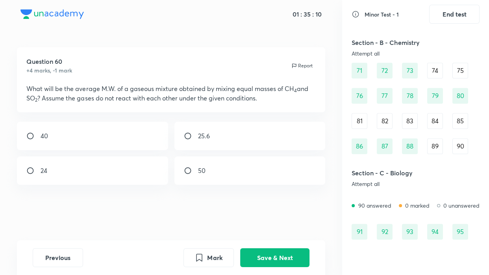
click at [464, 141] on div "90" at bounding box center [460, 146] width 16 height 16
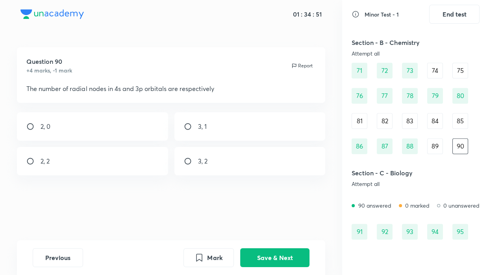
click at [205, 133] on div "3, 1" at bounding box center [249, 126] width 151 height 28
radio input "true"
click at [267, 252] on button "Save & Next" at bounding box center [274, 256] width 69 height 19
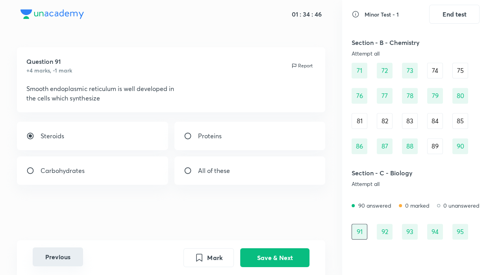
click at [54, 252] on button "Previous" at bounding box center [58, 256] width 50 height 19
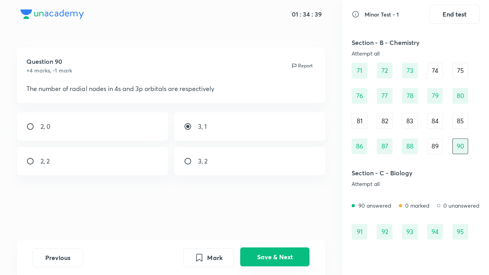
click at [258, 252] on button "Save & Next" at bounding box center [274, 256] width 69 height 19
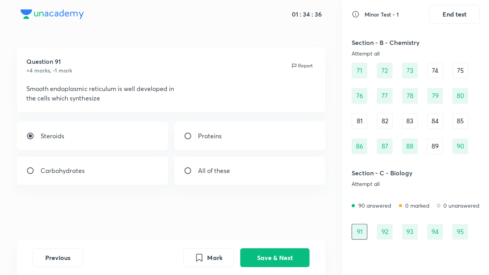
click at [437, 149] on div "89" at bounding box center [435, 146] width 16 height 16
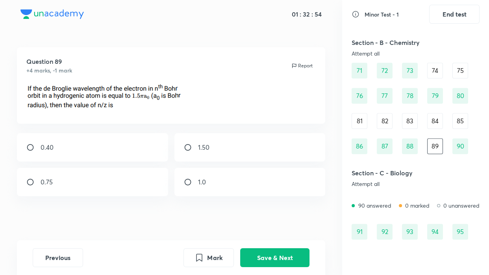
click at [82, 183] on div "0.75" at bounding box center [92, 182] width 151 height 28
radio input "true"
click at [276, 252] on button "Save & Next" at bounding box center [274, 256] width 69 height 19
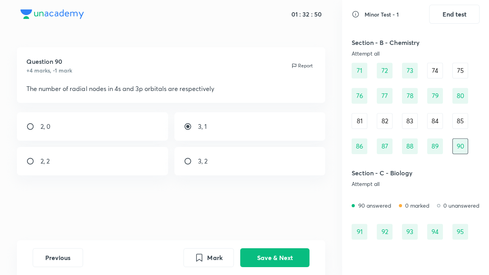
click at [464, 121] on div "85" at bounding box center [460, 121] width 16 height 16
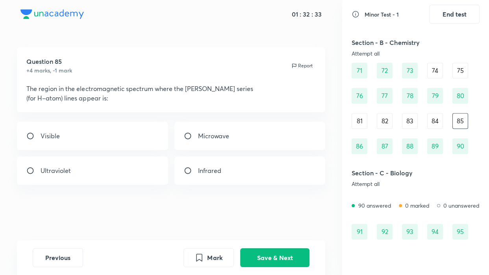
click at [113, 135] on div "Visible" at bounding box center [92, 136] width 151 height 28
radio input "true"
click at [272, 252] on button "Save & Next" at bounding box center [274, 256] width 69 height 19
click at [433, 119] on div "84" at bounding box center [435, 121] width 16 height 16
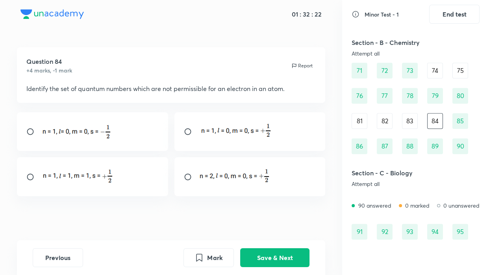
click at [67, 187] on div at bounding box center [92, 176] width 151 height 39
radio input "true"
click at [265, 252] on button "Save & Next" at bounding box center [274, 256] width 69 height 19
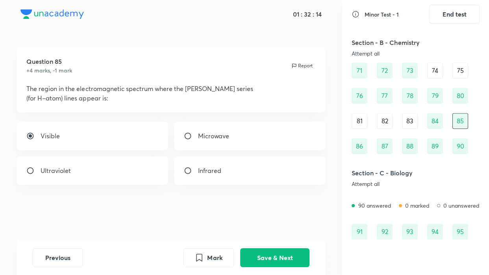
click at [409, 120] on div "83" at bounding box center [410, 121] width 16 height 16
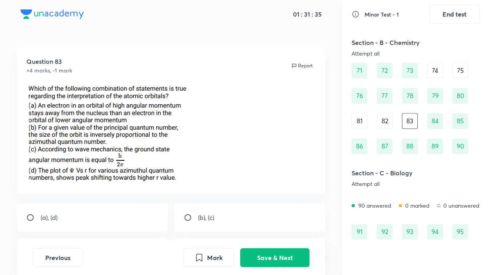
scroll to position [458, 0]
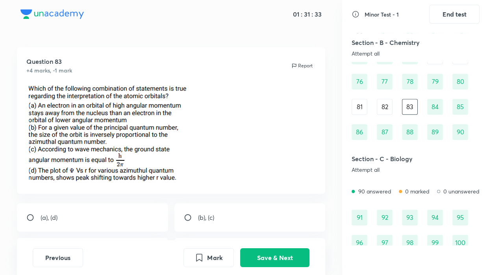
click at [291, 150] on p at bounding box center [170, 134] width 289 height 100
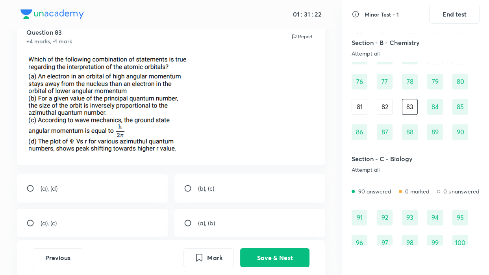
scroll to position [28, 0]
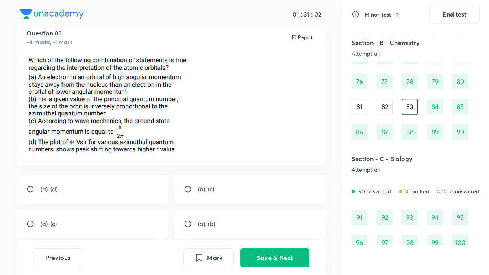
click at [74, 221] on div "(a), (c)" at bounding box center [92, 223] width 151 height 28
radio input "true"
click at [269, 252] on button "Save & Next" at bounding box center [274, 256] width 69 height 19
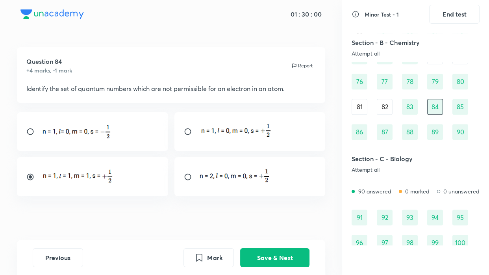
click at [385, 100] on div "82" at bounding box center [385, 107] width 16 height 16
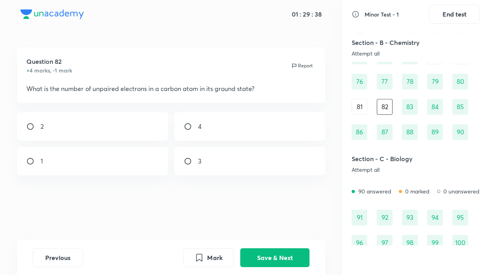
click at [109, 116] on div "2" at bounding box center [92, 126] width 151 height 28
radio input "true"
click at [286, 252] on button "Save & Next" at bounding box center [274, 256] width 69 height 19
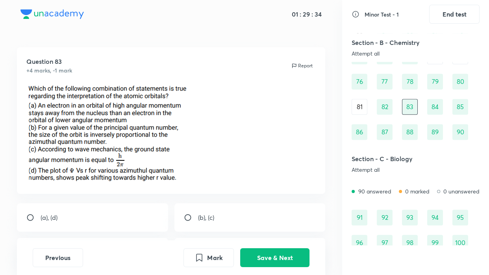
click at [362, 111] on div "81" at bounding box center [359, 107] width 16 height 16
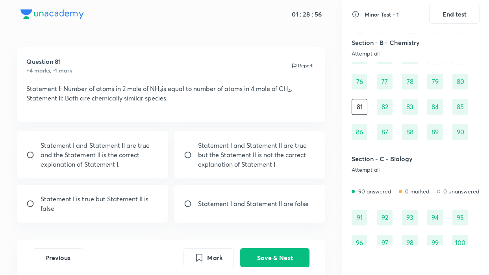
click at [69, 210] on p "Statement I is true but Statement II is false" at bounding box center [100, 203] width 118 height 19
click at [190, 209] on div "Statement I and Statement II are false" at bounding box center [249, 204] width 151 height 38
radio input "false"
radio input "true"
click at [276, 252] on button "Save & Next" at bounding box center [274, 256] width 69 height 19
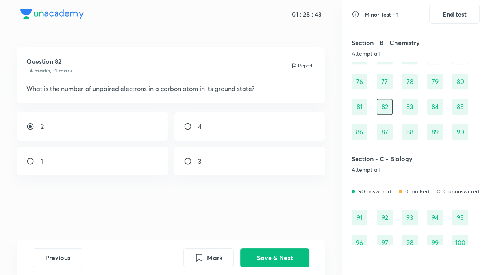
click at [428, 56] on div "Attempt all" at bounding box center [395, 53] width 89 height 6
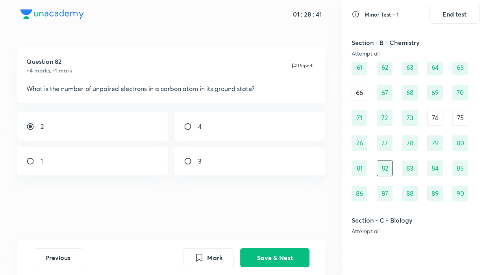
scroll to position [358, 0]
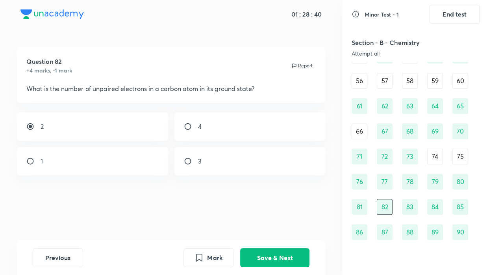
click at [460, 153] on div "75" at bounding box center [460, 156] width 16 height 16
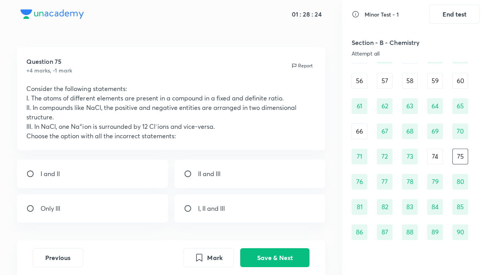
drag, startPoint x: 213, startPoint y: 206, endPoint x: 137, endPoint y: 173, distance: 82.6
click at [137, 173] on div "I and II II and III Only III I, II and III" at bounding box center [171, 190] width 308 height 63
click at [137, 173] on div "I and II" at bounding box center [92, 173] width 151 height 28
click at [75, 168] on div "I and II" at bounding box center [92, 173] width 151 height 28
radio input "false"
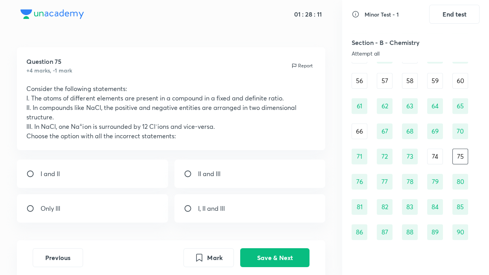
click at [239, 170] on div "II and III" at bounding box center [249, 173] width 151 height 28
radio input "true"
click at [251, 251] on button "Save & Next" at bounding box center [274, 256] width 69 height 19
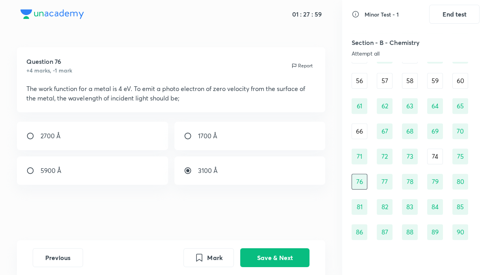
click at [430, 153] on div "74" at bounding box center [435, 156] width 16 height 16
click at [231, 131] on div "0.2" at bounding box center [249, 136] width 151 height 28
radio input "true"
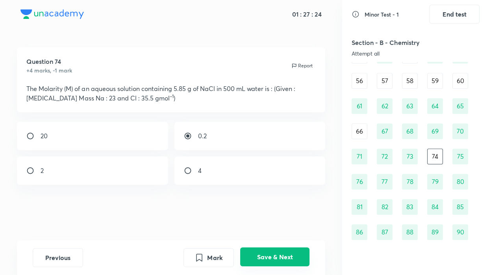
click at [272, 252] on button "Save & Next" at bounding box center [274, 256] width 69 height 19
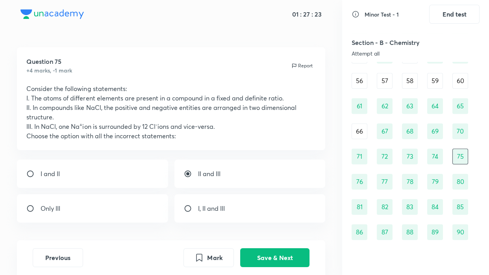
click at [359, 129] on div "66" at bounding box center [359, 131] width 16 height 16
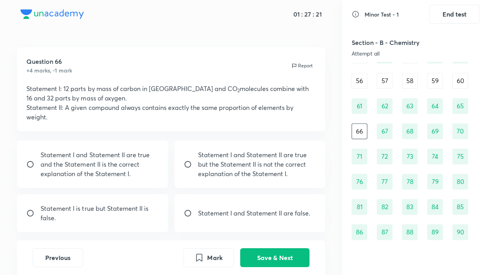
click at [398, 47] on h5 "Section - B - Chemistry" at bounding box center [395, 42] width 89 height 9
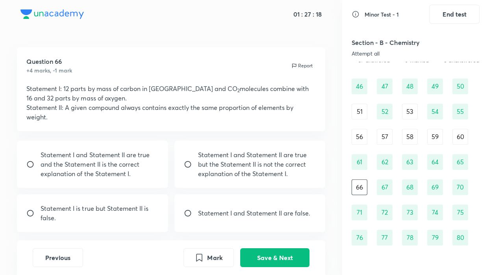
scroll to position [300, 0]
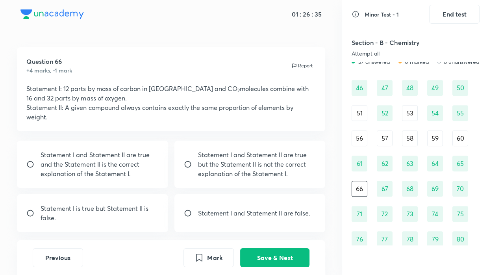
click at [187, 173] on div "Statement I and Statement II are true but the Statement II is not the correct e…" at bounding box center [249, 164] width 151 height 47
radio input "true"
click at [267, 250] on button "Save & Next" at bounding box center [274, 256] width 69 height 19
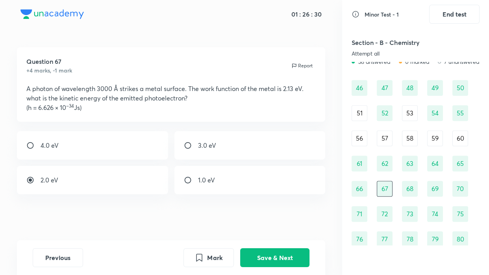
click at [456, 135] on div "60" at bounding box center [460, 138] width 16 height 16
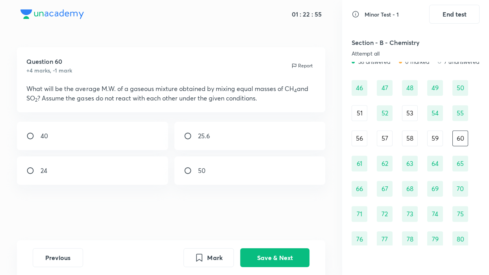
click at [433, 137] on div "59" at bounding box center [435, 138] width 16 height 16
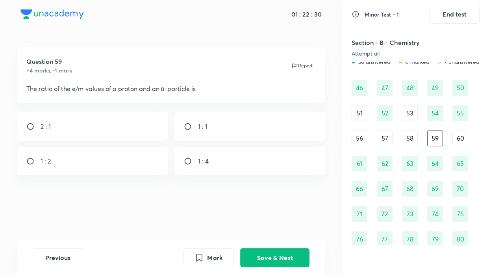
click at [83, 129] on div "2 : 1" at bounding box center [92, 126] width 151 height 28
radio input "true"
click at [270, 249] on button "Save & Next" at bounding box center [274, 256] width 69 height 19
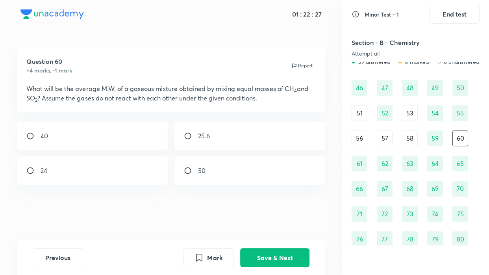
click at [405, 133] on div "58" at bounding box center [410, 138] width 16 height 16
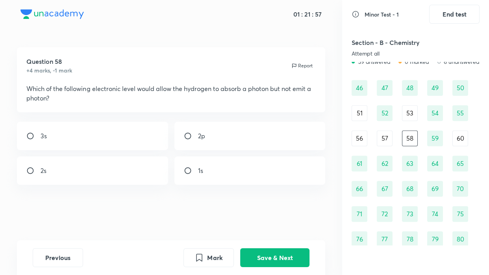
drag, startPoint x: 113, startPoint y: 106, endPoint x: 203, endPoint y: 92, distance: 91.5
click at [203, 92] on div "Question 58 +4 marks, -1 mark Report Which of the following electronic level wo…" at bounding box center [171, 79] width 308 height 65
click at [215, 176] on div "1s" at bounding box center [249, 170] width 151 height 28
radio input "true"
click at [283, 252] on button "Save & Next" at bounding box center [274, 256] width 69 height 19
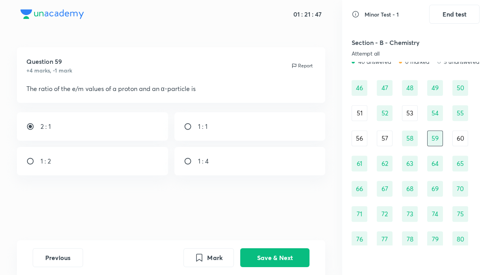
click at [386, 141] on div "57" at bounding box center [385, 138] width 16 height 16
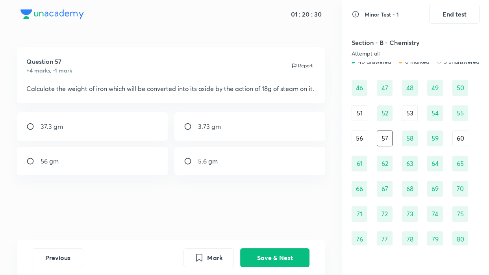
click at [80, 141] on div "37.3 gm" at bounding box center [92, 126] width 151 height 28
radio input "true"
click at [248, 252] on button "Save & Next" at bounding box center [274, 256] width 69 height 19
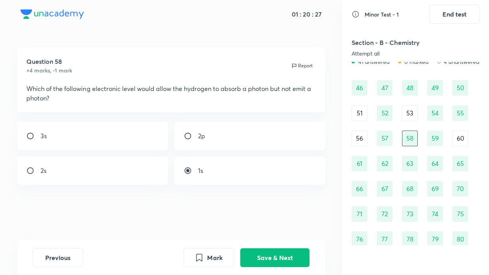
click at [364, 139] on div "56" at bounding box center [359, 138] width 16 height 16
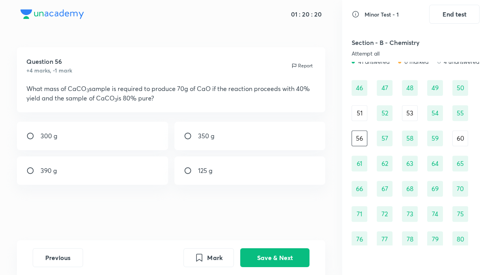
click at [385, 45] on h5 "Section - B - Chemistry" at bounding box center [395, 42] width 89 height 9
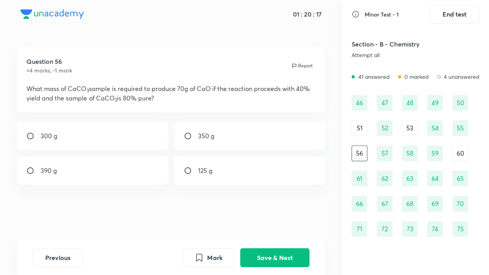
scroll to position [286, 0]
click at [213, 93] on p "What mass of CaCO 3 sample is required to produce 70g of CaO if the reaction pr…" at bounding box center [170, 93] width 289 height 19
click at [76, 169] on div "390 g" at bounding box center [92, 170] width 151 height 28
radio input "true"
click at [255, 252] on button "Save & Next" at bounding box center [274, 256] width 69 height 19
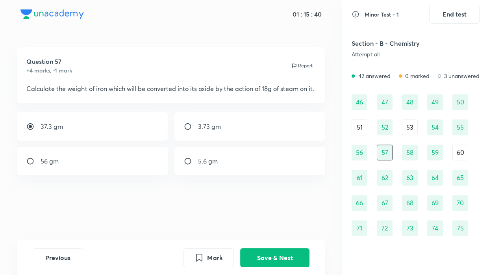
click at [396, 61] on div "Section - B - Chemistry Attempt all" at bounding box center [415, 48] width 128 height 28
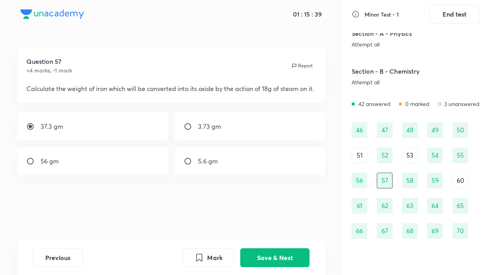
scroll to position [257, 0]
click at [407, 160] on div "53" at bounding box center [410, 156] width 16 height 16
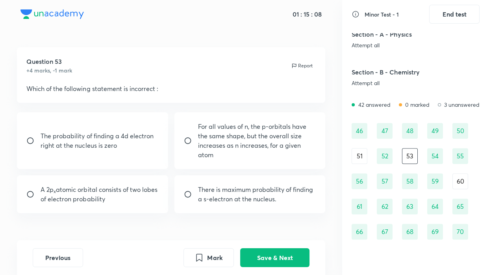
click at [279, 198] on p "There is maximum probability of finding a s-electron at the nucleus." at bounding box center [257, 194] width 118 height 19
radio input "true"
click at [275, 252] on button "Save & Next" at bounding box center [274, 256] width 69 height 19
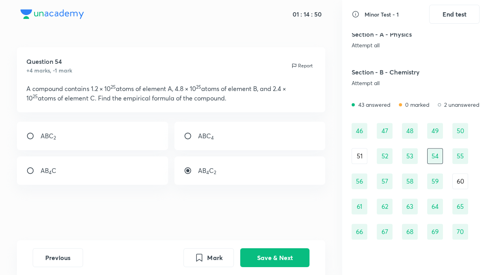
click at [360, 157] on div "51" at bounding box center [359, 156] width 16 height 16
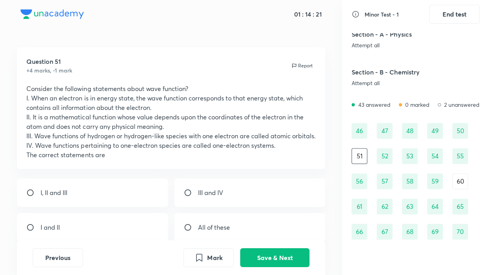
click at [420, 80] on div "Attempt all" at bounding box center [395, 83] width 89 height 6
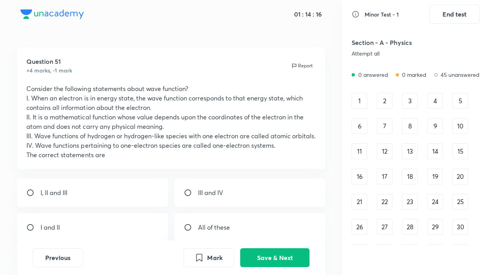
scroll to position [0, 0]
click at [365, 102] on div "1" at bounding box center [359, 101] width 16 height 16
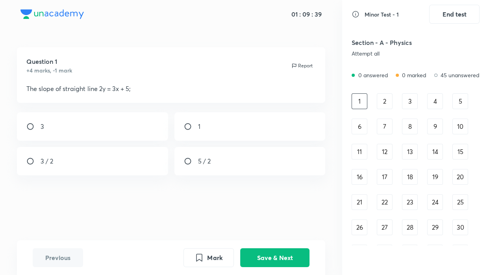
click at [169, 66] on div "Question 1 +4 marks, -1 mark Report" at bounding box center [170, 66] width 289 height 18
click at [119, 168] on div "3 / 2" at bounding box center [92, 161] width 151 height 28
radio input "true"
click at [264, 252] on button "Save & Next" at bounding box center [274, 256] width 69 height 19
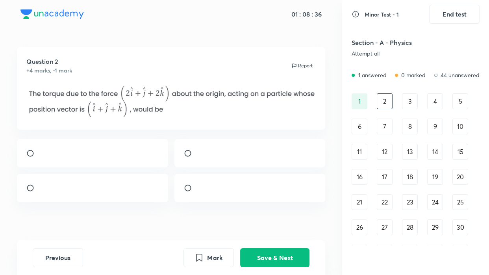
click at [81, 198] on div at bounding box center [92, 188] width 151 height 28
radio input "true"
click at [277, 248] on button "Save & Next" at bounding box center [274, 256] width 69 height 19
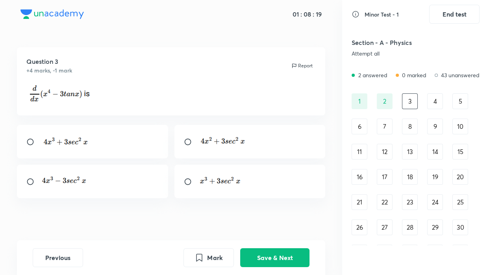
click at [106, 179] on div at bounding box center [92, 181] width 151 height 33
radio input "true"
click at [273, 252] on button "Save & Next" at bounding box center [274, 256] width 69 height 19
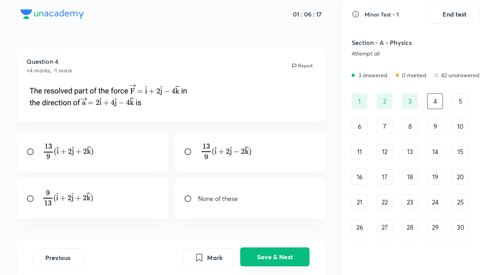
click at [274, 252] on button "Save & Next" at bounding box center [274, 256] width 69 height 19
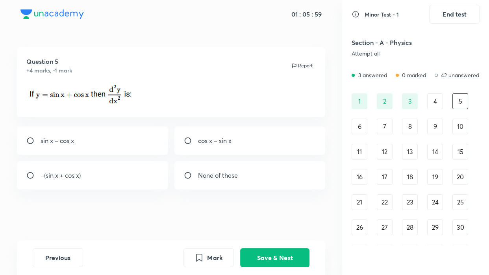
click at [89, 180] on div "–(sin x + cos x)" at bounding box center [92, 175] width 151 height 28
radio input "true"
click at [259, 252] on button "Save & Next" at bounding box center [274, 256] width 69 height 19
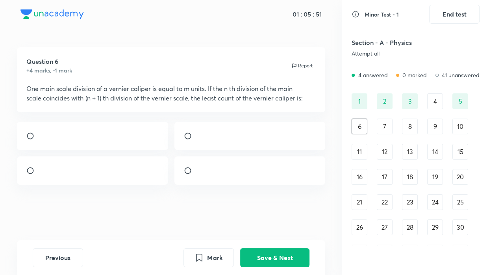
click at [395, 55] on div "Attempt all" at bounding box center [395, 53] width 89 height 6
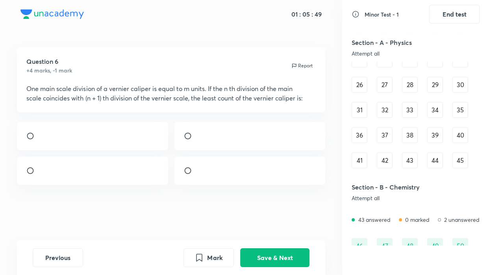
scroll to position [143, 0]
click at [359, 160] on div "41" at bounding box center [359, 160] width 16 height 16
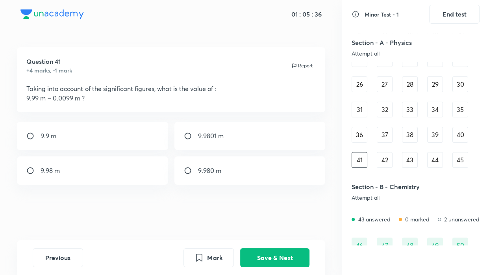
click at [76, 169] on div "9.98 m" at bounding box center [92, 170] width 151 height 28
radio input "true"
click at [71, 134] on div "9.9 m" at bounding box center [92, 136] width 151 height 28
radio input "true"
radio input "false"
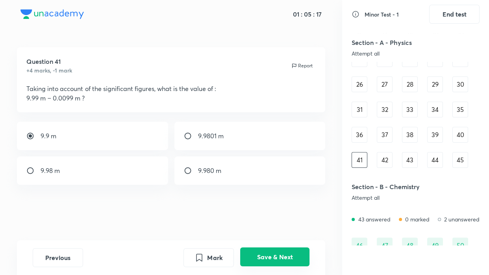
click at [273, 252] on button "Save & Next" at bounding box center [274, 256] width 69 height 19
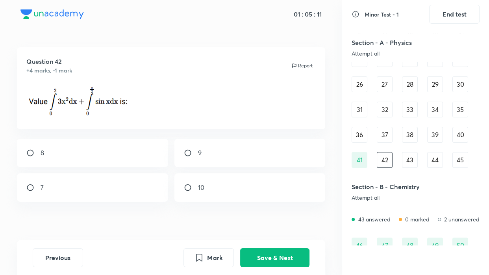
click at [74, 106] on img at bounding box center [78, 100] width 104 height 33
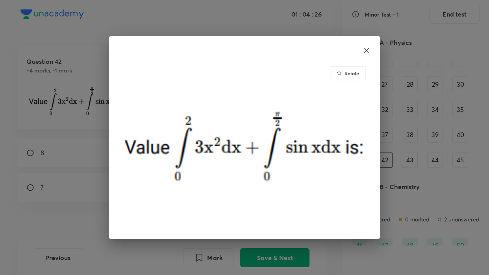
click at [363, 53] on icon at bounding box center [366, 50] width 8 height 8
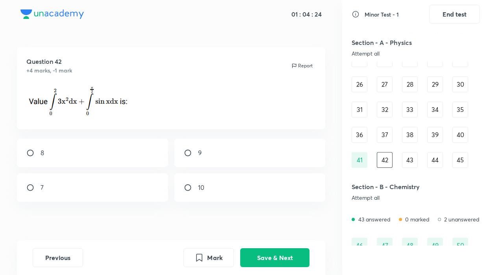
click at [211, 156] on div "9" at bounding box center [249, 153] width 151 height 28
radio input "true"
click at [139, 106] on p at bounding box center [170, 102] width 289 height 36
click at [111, 102] on img at bounding box center [78, 100] width 104 height 33
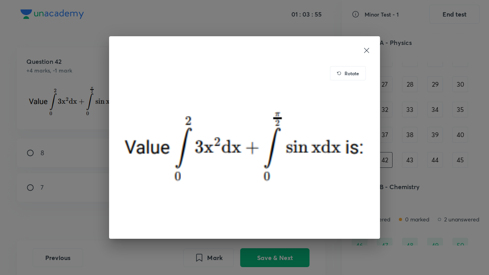
click at [366, 46] on icon at bounding box center [366, 50] width 8 height 8
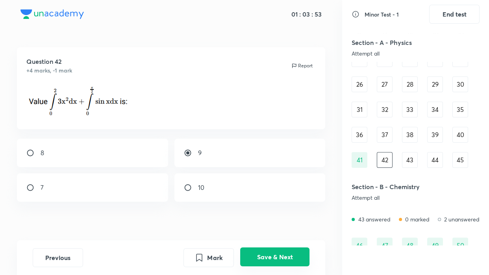
click at [288, 252] on button "Save & Next" at bounding box center [274, 256] width 69 height 19
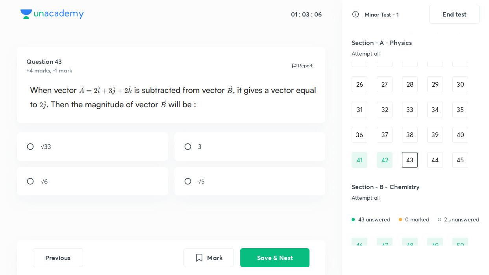
click at [67, 146] on div "√33" at bounding box center [92, 146] width 151 height 28
radio input "true"
click at [288, 252] on button "Save & Next" at bounding box center [274, 256] width 69 height 19
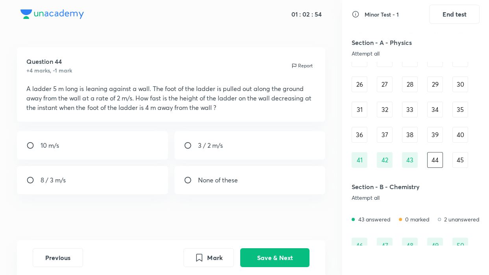
click at [373, 52] on div "Attempt all" at bounding box center [395, 53] width 89 height 6
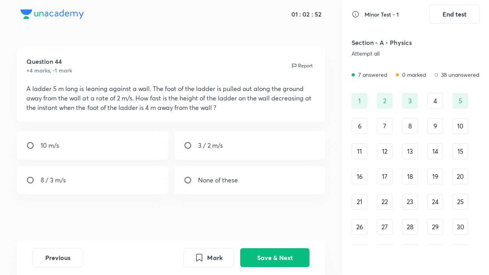
scroll to position [0, 0]
click at [409, 55] on div "Attempt all" at bounding box center [395, 53] width 89 height 6
click at [360, 131] on div "6" at bounding box center [359, 126] width 16 height 16
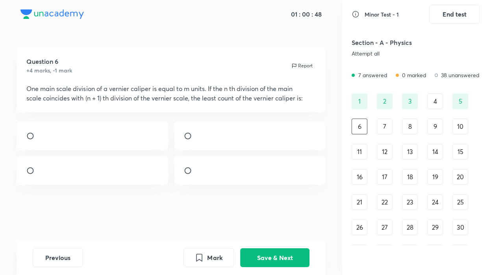
click at [189, 139] on input "radio" at bounding box center [191, 136] width 14 height 8
radio input "true"
click at [292, 249] on button "Save & Next" at bounding box center [274, 256] width 69 height 19
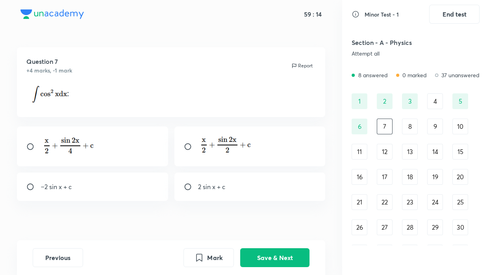
click at [33, 148] on input "radio" at bounding box center [33, 146] width 14 height 8
radio input "true"
click at [276, 252] on button "Save & Next" at bounding box center [274, 256] width 69 height 19
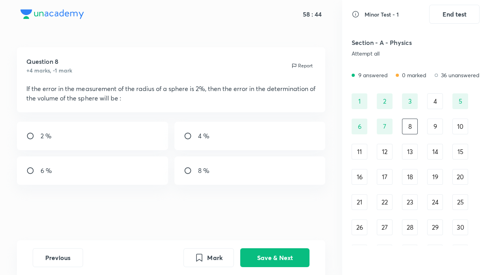
click at [84, 168] on div "6 %" at bounding box center [92, 170] width 151 height 28
radio input "true"
click at [287, 252] on button "Save & Next" at bounding box center [274, 256] width 69 height 19
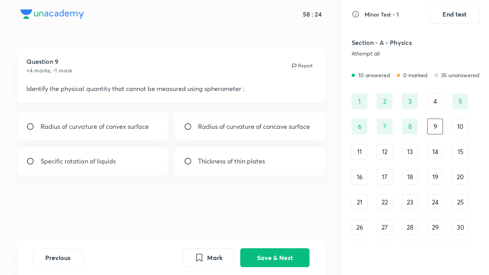
click at [98, 166] on div "Specific rotation of liquids" at bounding box center [92, 161] width 151 height 28
radio input "true"
click at [290, 251] on button "Save & Next" at bounding box center [274, 256] width 69 height 19
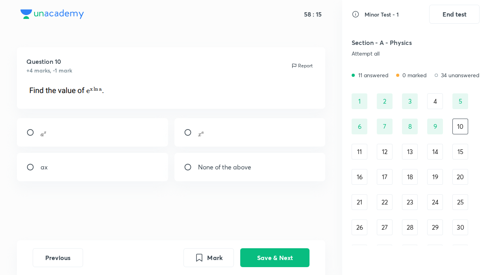
click at [86, 89] on img at bounding box center [65, 90] width 78 height 13
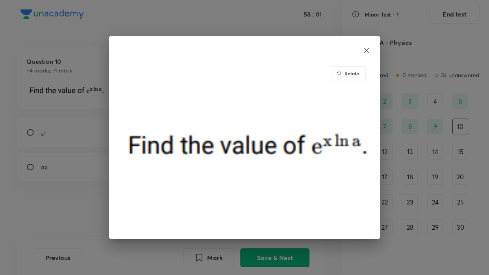
click at [367, 51] on icon at bounding box center [366, 50] width 5 height 5
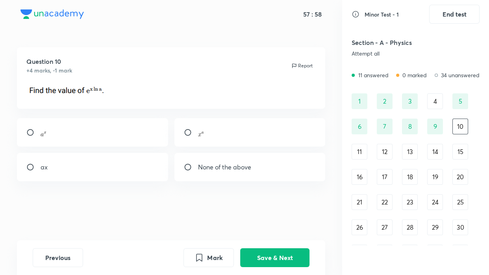
click at [69, 92] on img at bounding box center [65, 90] width 78 height 13
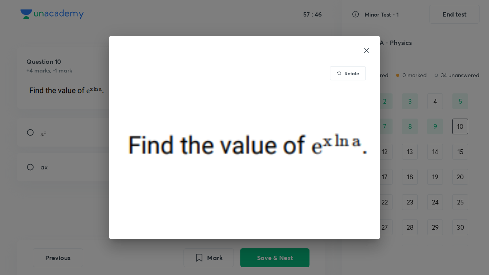
click at [367, 50] on icon at bounding box center [366, 50] width 8 height 8
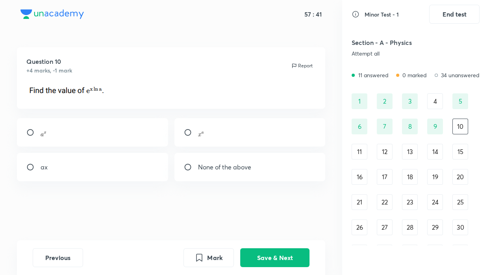
click at [76, 91] on img at bounding box center [65, 90] width 78 height 13
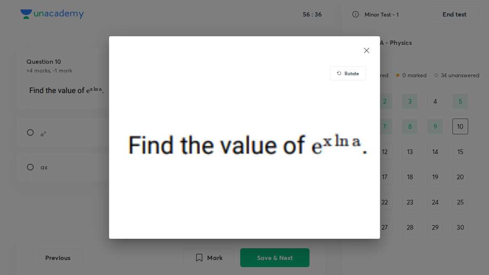
click at [366, 48] on icon at bounding box center [366, 50] width 8 height 8
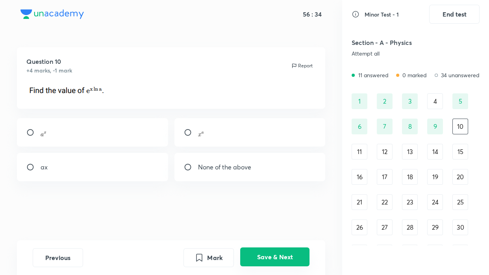
click at [287, 251] on button "Save & Next" at bounding box center [274, 256] width 69 height 19
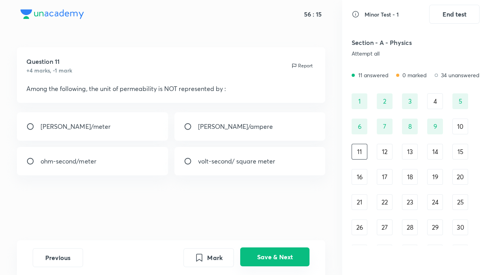
click at [261, 252] on button "Save & Next" at bounding box center [274, 256] width 69 height 19
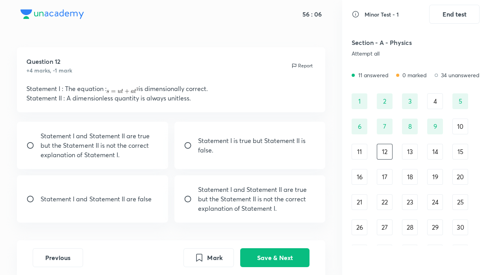
click at [399, 52] on div "Attempt all" at bounding box center [395, 53] width 89 height 6
click at [244, 154] on p "Statement I is true but Statement II is false." at bounding box center [257, 145] width 118 height 19
radio input "true"
click at [262, 252] on button "Save & Next" at bounding box center [274, 256] width 69 height 19
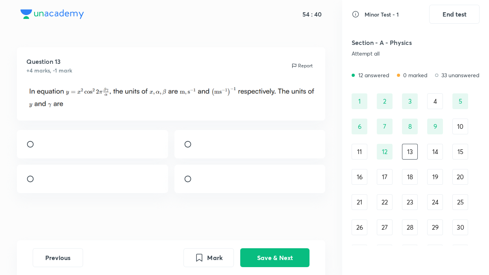
click at [187, 183] on input "radio" at bounding box center [191, 179] width 14 height 8
radio input "true"
click at [97, 151] on div at bounding box center [92, 144] width 151 height 28
radio input "true"
radio input "false"
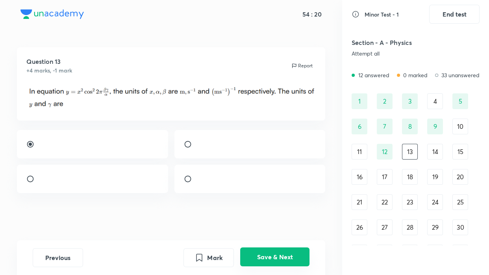
click at [275, 252] on button "Save & Next" at bounding box center [274, 256] width 69 height 19
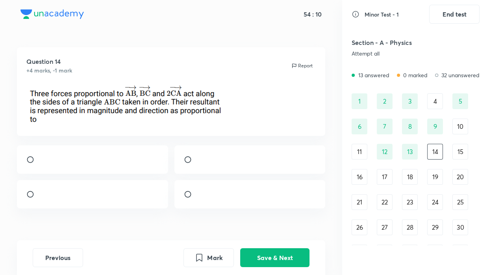
click at [364, 55] on div "Attempt all" at bounding box center [395, 53] width 89 height 6
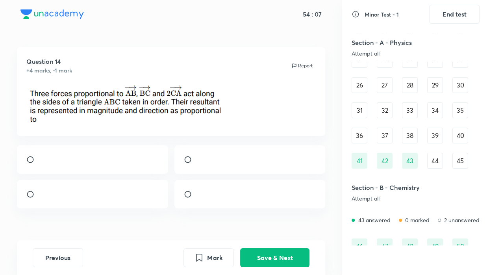
scroll to position [143, 0]
click at [429, 157] on div "44" at bounding box center [435, 160] width 16 height 16
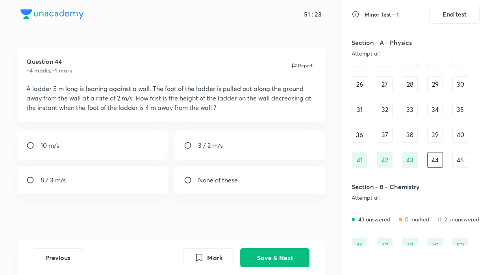
drag, startPoint x: 220, startPoint y: 91, endPoint x: 283, endPoint y: 91, distance: 62.2
drag, startPoint x: 283, startPoint y: 91, endPoint x: 413, endPoint y: 56, distance: 135.3
click at [413, 56] on div "Attempt all" at bounding box center [395, 53] width 89 height 6
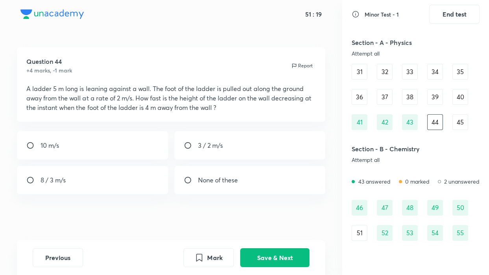
scroll to position [215, 0]
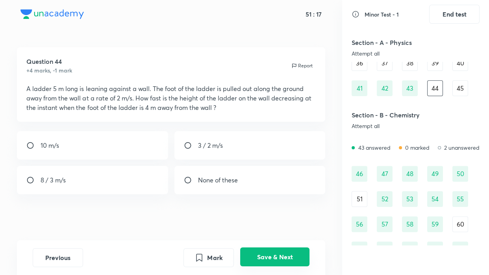
click at [282, 249] on button "Save & Next" at bounding box center [274, 256] width 69 height 19
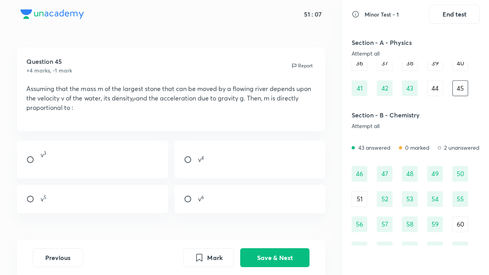
click at [416, 46] on h5 "Section - A - Physics" at bounding box center [395, 42] width 89 height 9
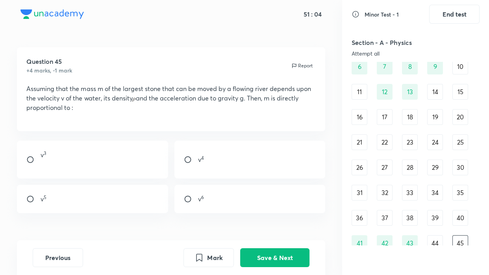
scroll to position [0, 0]
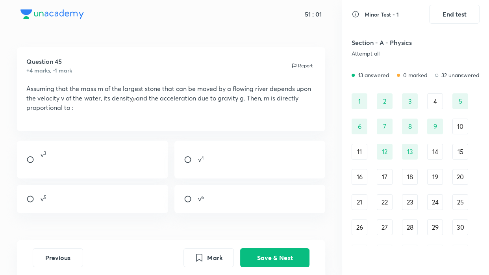
click at [410, 60] on div "Section - A - Physics Attempt all" at bounding box center [415, 47] width 128 height 28
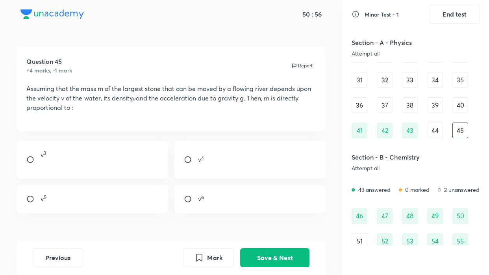
scroll to position [186, 0]
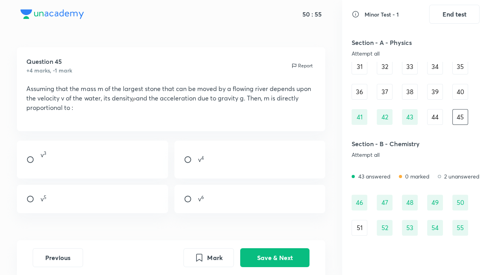
click at [364, 94] on div "36" at bounding box center [359, 92] width 16 height 16
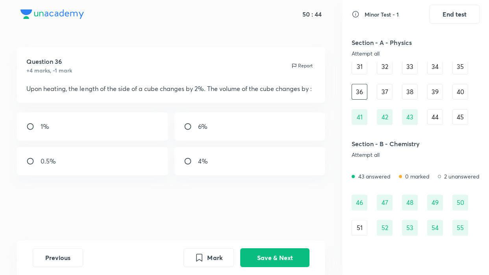
click at [230, 122] on div "6%" at bounding box center [249, 126] width 151 height 28
radio input "true"
click at [290, 252] on button "Save & Next" at bounding box center [274, 256] width 69 height 19
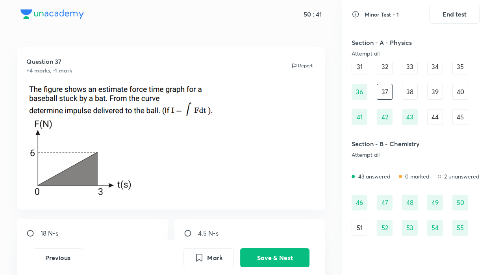
click at [299, 125] on p at bounding box center [170, 159] width 289 height 82
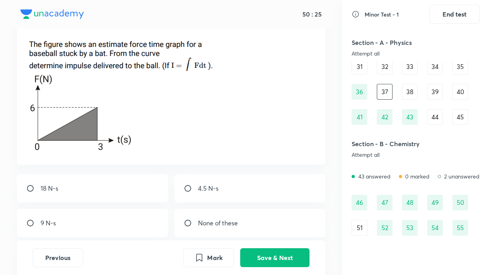
scroll to position [57, 0]
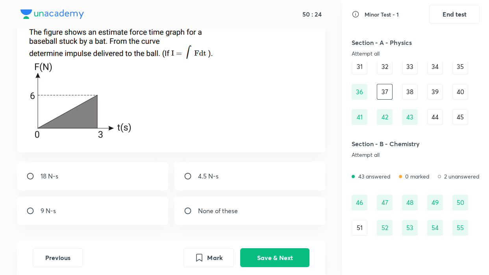
click at [98, 216] on div "9 N-s" at bounding box center [92, 210] width 151 height 28
radio input "true"
click at [256, 249] on button "Save & Next" at bounding box center [274, 256] width 69 height 19
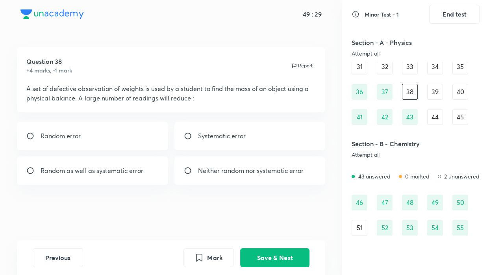
scroll to position [0, 0]
click at [135, 143] on div "Random error" at bounding box center [92, 136] width 151 height 28
radio input "true"
click at [263, 252] on button "Save & Next" at bounding box center [274, 256] width 69 height 19
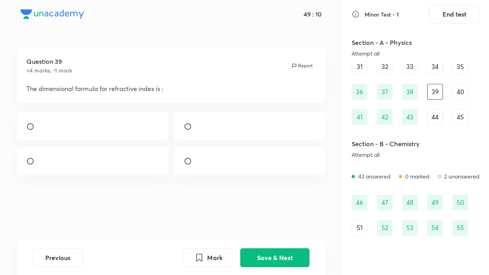
click at [187, 128] on input "radio" at bounding box center [191, 126] width 14 height 8
radio input "true"
click at [273, 252] on button "Save & Next" at bounding box center [274, 256] width 69 height 19
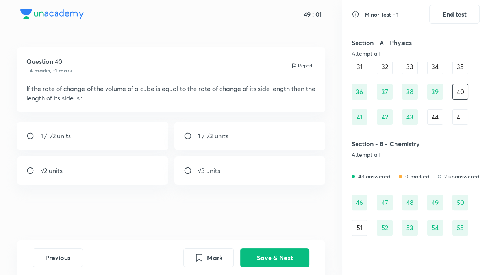
click at [462, 114] on div "45" at bounding box center [460, 117] width 16 height 16
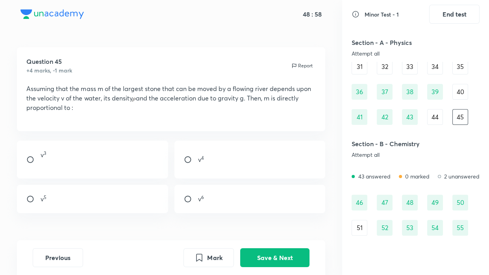
click at [455, 90] on div "40" at bounding box center [460, 92] width 16 height 16
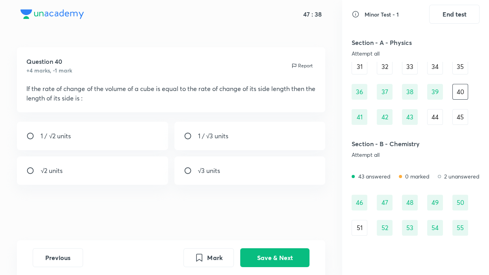
scroll to position [200, 0]
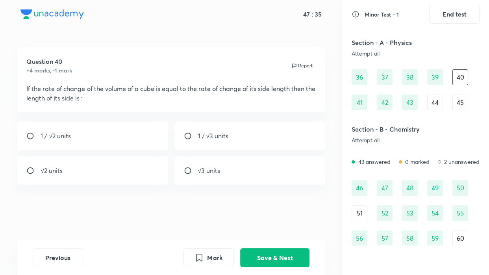
click at [189, 131] on div "1 / √3 units" at bounding box center [249, 136] width 151 height 28
radio input "true"
click at [254, 248] on button "Save & Next" at bounding box center [274, 256] width 69 height 19
click at [435, 54] on div "Attempt all" at bounding box center [395, 53] width 89 height 6
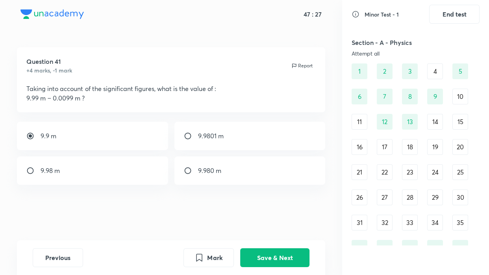
scroll to position [14, 0]
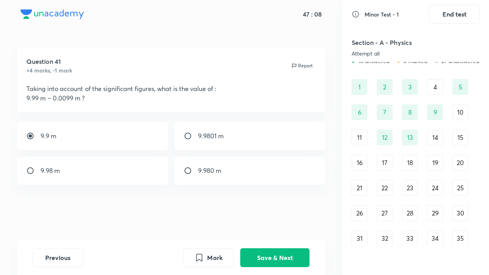
click at [398, 45] on h5 "Section - A - Physics" at bounding box center [395, 42] width 89 height 9
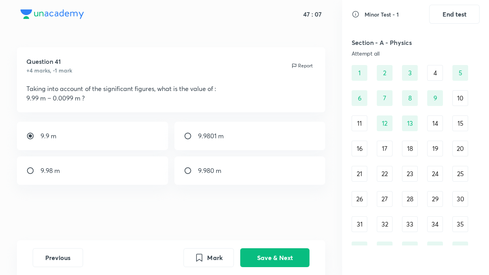
scroll to position [71, 0]
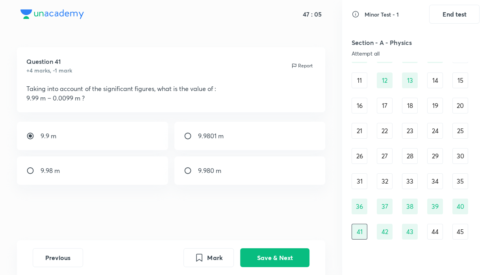
click at [361, 155] on div "26" at bounding box center [359, 156] width 16 height 16
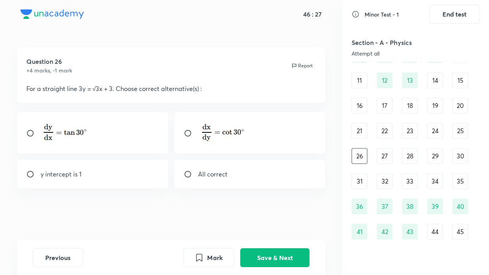
click at [207, 170] on p "All correct" at bounding box center [213, 173] width 30 height 9
click at [223, 174] on p "All correct" at bounding box center [213, 173] width 30 height 9
radio input "true"
click at [276, 252] on button "Save & Next" at bounding box center [274, 256] width 69 height 19
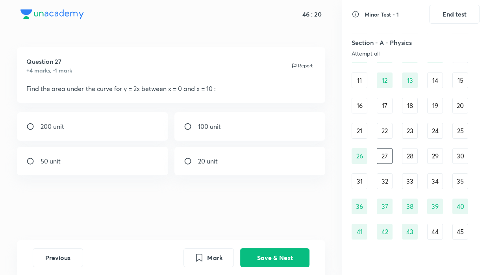
click at [413, 52] on div "Attempt all" at bounding box center [395, 53] width 89 height 6
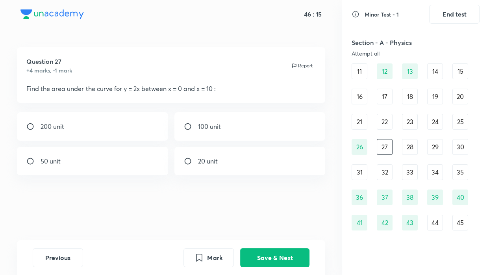
scroll to position [86, 0]
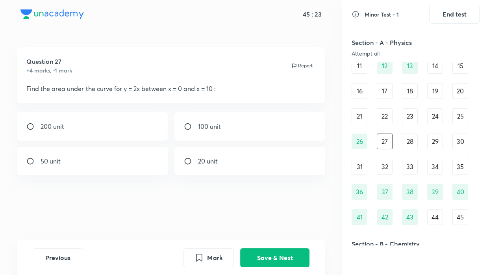
click at [91, 157] on div "50 unit" at bounding box center [92, 161] width 151 height 28
radio input "true"
click at [249, 252] on button "Save & Next" at bounding box center [274, 256] width 69 height 19
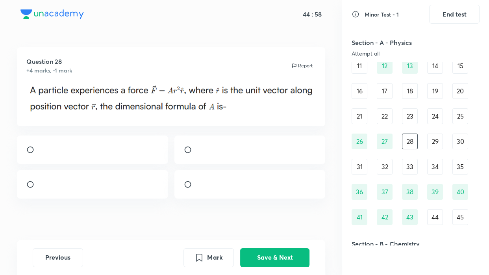
click at [198, 189] on p at bounding box center [198, 183] width 0 height 9
radio input "true"
click at [279, 250] on button "Save & Next" at bounding box center [274, 256] width 69 height 19
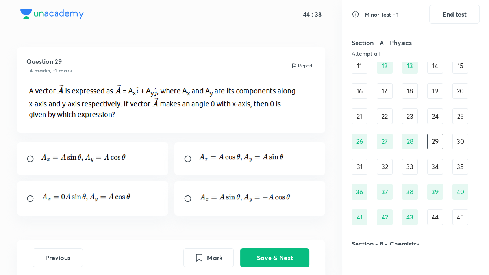
click at [184, 160] on input "radio" at bounding box center [191, 159] width 14 height 8
radio input "true"
click at [261, 252] on button "Save & Next" at bounding box center [274, 256] width 69 height 19
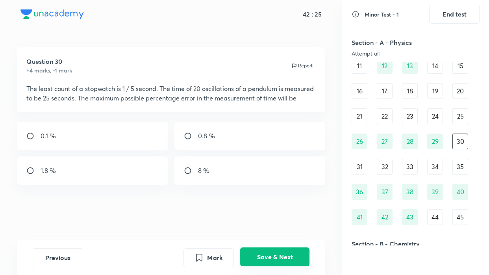
click at [275, 252] on button "Save & Next" at bounding box center [274, 256] width 69 height 19
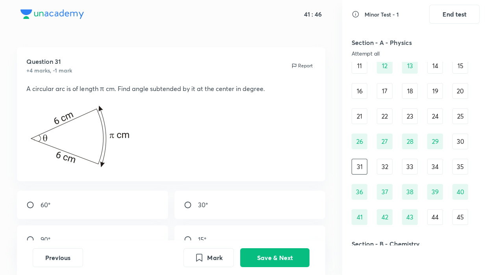
click at [230, 213] on div "30°" at bounding box center [249, 204] width 151 height 28
radio input "true"
click at [259, 250] on button "Save & Next" at bounding box center [274, 256] width 69 height 19
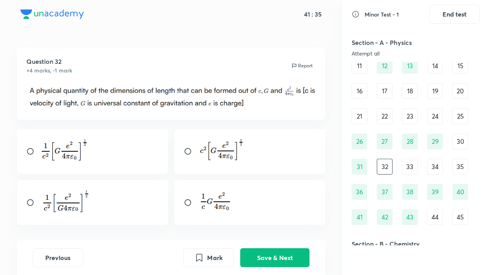
click at [364, 45] on h5 "Section - A - Physics" at bounding box center [395, 42] width 89 height 9
click at [268, 252] on button "Save & Next" at bounding box center [274, 256] width 69 height 19
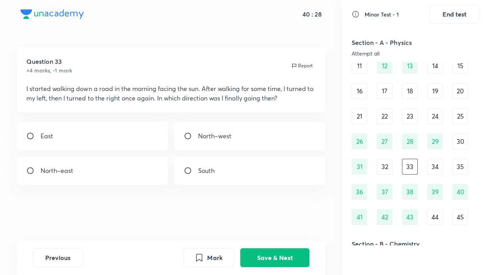
click at [43, 129] on div "East" at bounding box center [92, 136] width 151 height 28
radio input "true"
click at [271, 252] on button "Save & Next" at bounding box center [274, 256] width 69 height 19
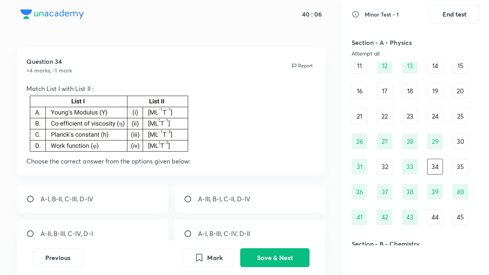
click at [187, 196] on input "radio" at bounding box center [191, 199] width 14 height 8
radio input "true"
click at [270, 252] on button "Save & Next" at bounding box center [274, 256] width 69 height 19
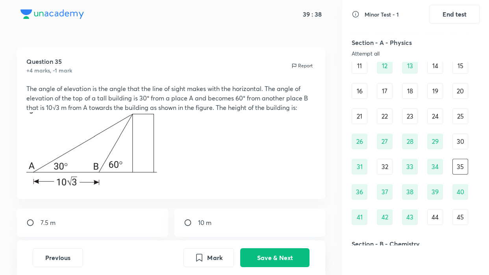
click at [278, 189] on p at bounding box center [170, 150] width 289 height 77
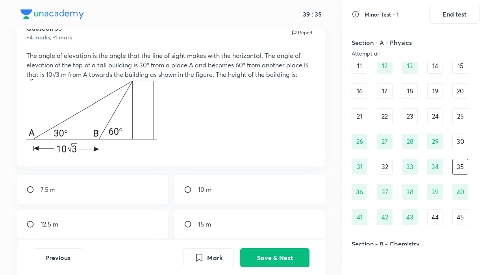
scroll to position [21, 0]
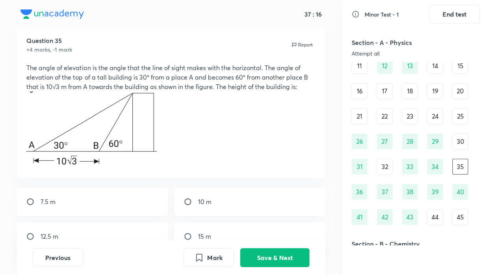
click at [187, 235] on input "radio" at bounding box center [191, 236] width 14 height 8
radio input "true"
click at [283, 252] on button "Save & Next" at bounding box center [274, 256] width 69 height 19
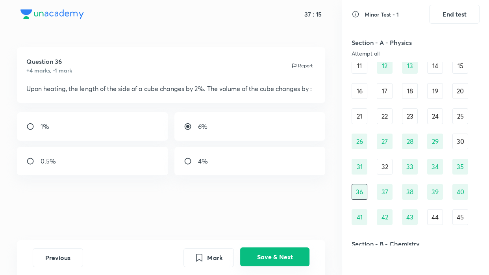
scroll to position [0, 0]
click at [402, 43] on h5 "Section - A - Physics" at bounding box center [395, 42] width 89 height 9
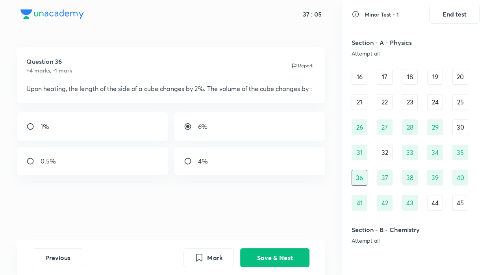
click at [359, 73] on div "16" at bounding box center [359, 77] width 16 height 16
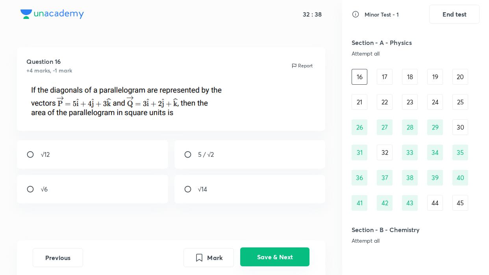
drag, startPoint x: 69, startPoint y: 185, endPoint x: 258, endPoint y: 257, distance: 201.9
click at [69, 185] on div "√6" at bounding box center [92, 189] width 151 height 28
radio input "true"
click at [271, 252] on button "Save & Next" at bounding box center [274, 256] width 69 height 19
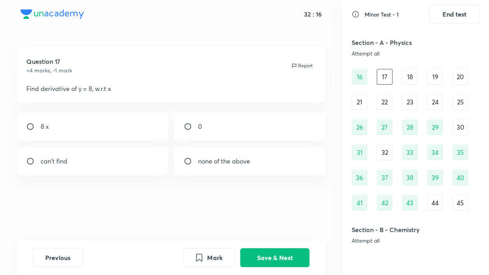
click at [190, 133] on div "0" at bounding box center [249, 126] width 151 height 28
radio input "true"
click at [264, 251] on button "Save & Next" at bounding box center [274, 256] width 69 height 19
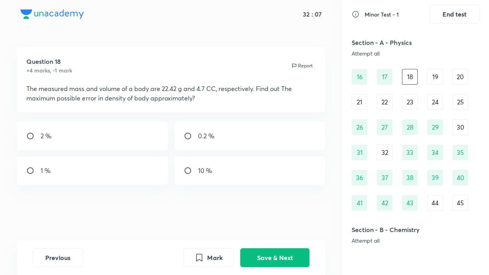
click at [408, 51] on div "Attempt all" at bounding box center [395, 53] width 89 height 6
click at [131, 181] on div "1 %" at bounding box center [92, 170] width 151 height 28
radio input "true"
click at [261, 252] on button "Save & Next" at bounding box center [274, 256] width 69 height 19
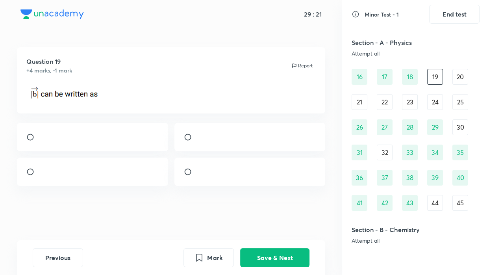
click at [31, 141] on input "radio" at bounding box center [33, 137] width 14 height 8
radio input "true"
click at [296, 252] on button "Save & Next" at bounding box center [274, 256] width 69 height 19
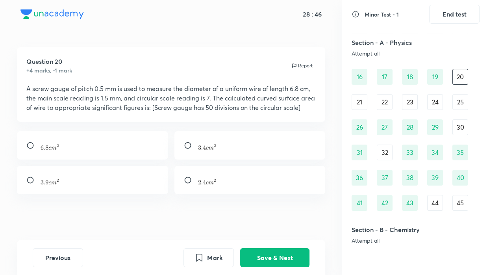
click at [412, 51] on div "Attempt all" at bounding box center [395, 53] width 89 height 6
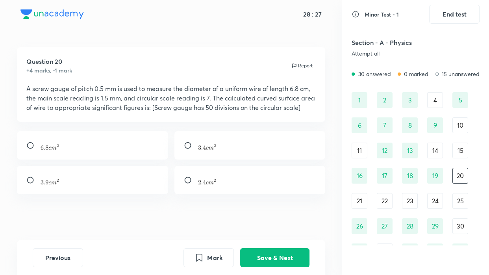
scroll to position [0, 0]
click at [104, 146] on div at bounding box center [92, 145] width 151 height 28
radio input "true"
click at [266, 252] on button "Save & Next" at bounding box center [274, 256] width 69 height 19
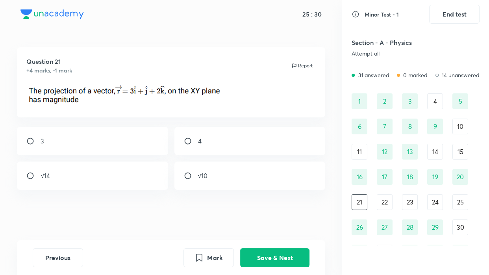
click at [227, 189] on div "√10" at bounding box center [249, 175] width 151 height 28
radio input "true"
click at [270, 252] on button "Save & Next" at bounding box center [274, 256] width 69 height 19
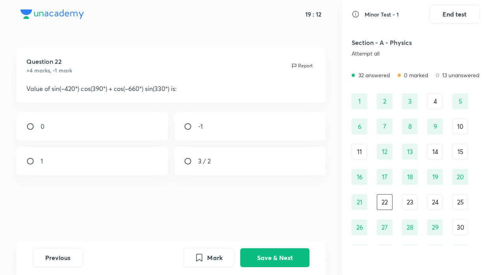
click at [189, 122] on input "radio" at bounding box center [191, 126] width 14 height 8
radio input "true"
click at [250, 249] on button "Save & Next" at bounding box center [274, 256] width 69 height 19
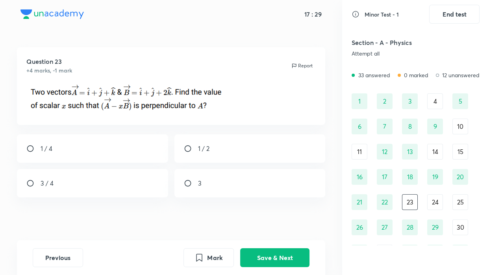
click at [76, 185] on div "3 / 4" at bounding box center [92, 183] width 151 height 28
radio input "true"
click at [271, 252] on button "Save & Next" at bounding box center [274, 256] width 69 height 19
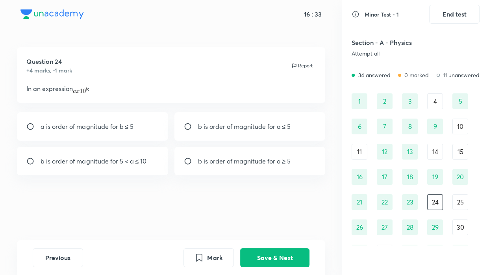
drag, startPoint x: 114, startPoint y: 133, endPoint x: 236, endPoint y: 161, distance: 125.3
click at [236, 161] on div "a is order of magnitude for b ≤ 5 b is order of magnitude for a ≤ 5 b is order …" at bounding box center [171, 143] width 308 height 63
click at [261, 252] on button "Save & Next" at bounding box center [274, 256] width 69 height 19
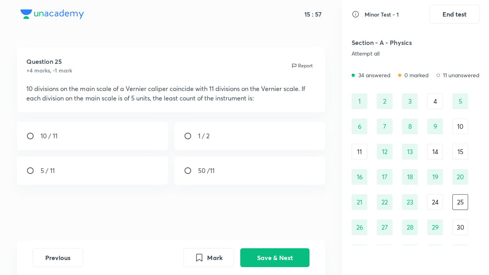
click at [80, 176] on div "5 / 11" at bounding box center [92, 170] width 151 height 28
radio input "true"
click at [263, 252] on button "Save & Next" at bounding box center [274, 256] width 69 height 19
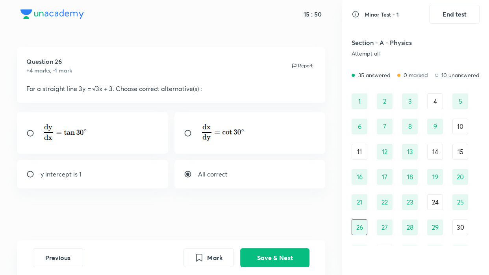
click at [376, 55] on div "Attempt all" at bounding box center [395, 53] width 89 height 6
click at [456, 153] on div "15" at bounding box center [460, 152] width 16 height 16
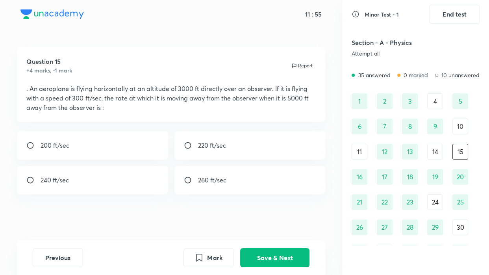
click at [192, 143] on input "radio" at bounding box center [191, 145] width 14 height 8
radio input "true"
click at [259, 252] on button "Save & Next" at bounding box center [274, 256] width 69 height 19
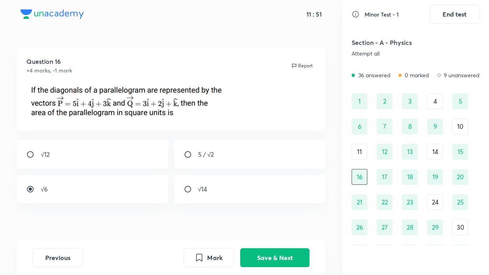
click at [459, 124] on div "10" at bounding box center [460, 126] width 16 height 16
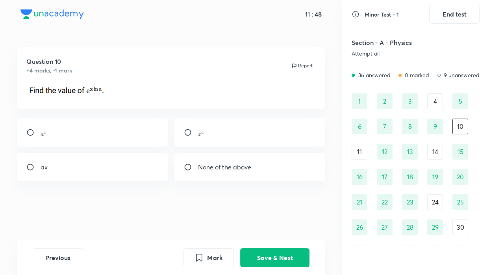
click at [360, 151] on div "11" at bounding box center [359, 152] width 16 height 16
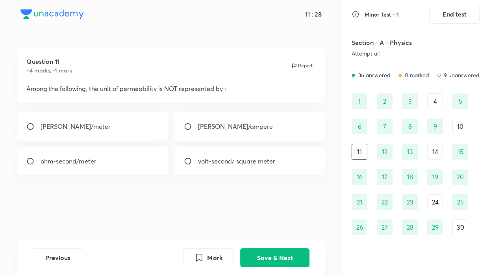
click at [64, 166] on div "ohm-second/meter" at bounding box center [92, 161] width 151 height 28
click at [198, 168] on div "volt-second/ square meter" at bounding box center [249, 161] width 151 height 28
radio input "false"
radio input "true"
click at [267, 252] on button "Save & Next" at bounding box center [274, 256] width 69 height 19
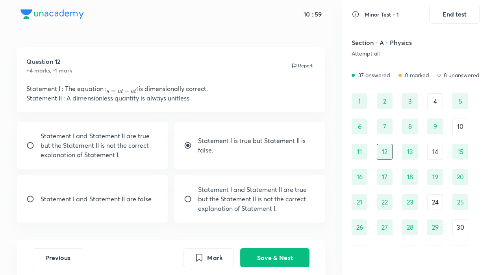
click at [384, 55] on div "Attempt all" at bounding box center [395, 53] width 89 height 6
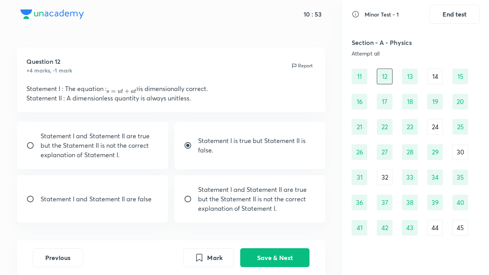
scroll to position [86, 0]
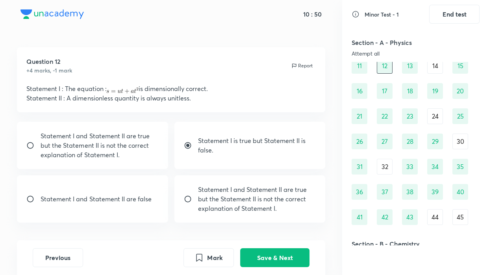
click at [456, 218] on div "45" at bounding box center [460, 217] width 16 height 16
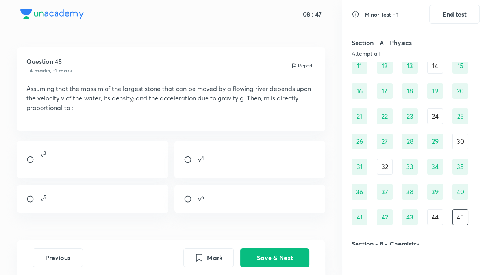
click at [185, 199] on input "radio" at bounding box center [191, 199] width 14 height 8
radio input "true"
click at [278, 250] on button "Save & Next" at bounding box center [274, 256] width 69 height 19
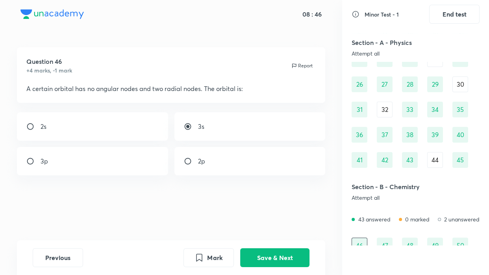
scroll to position [151, 0]
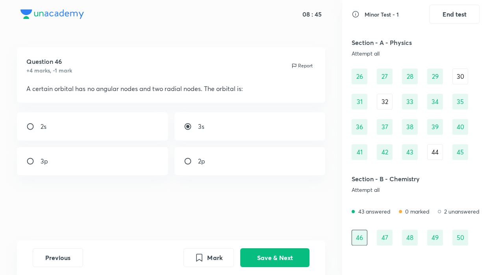
click at [422, 45] on h5 "Section - A - Physics" at bounding box center [395, 42] width 89 height 9
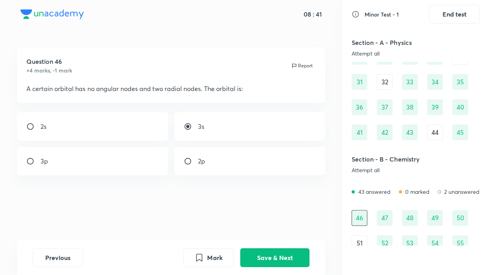
scroll to position [200, 0]
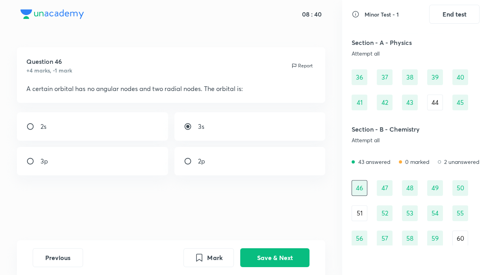
click at [449, 47] on div "Section - A - Physics Attempt all" at bounding box center [415, 47] width 128 height 28
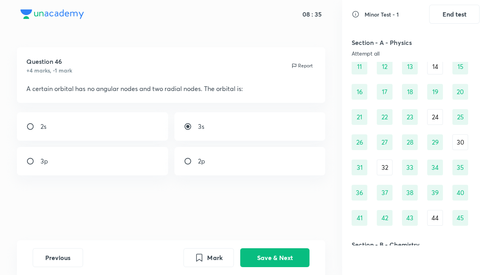
scroll to position [86, 0]
click at [380, 166] on div "32" at bounding box center [385, 167] width 16 height 16
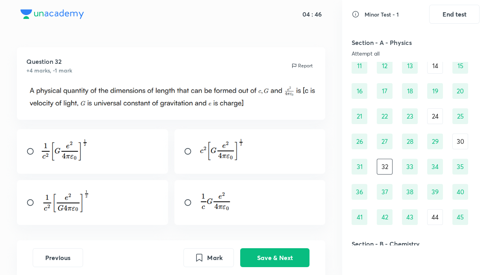
click at [28, 151] on input "radio" at bounding box center [33, 151] width 14 height 8
radio input "true"
click at [248, 252] on button "Save & Next" at bounding box center [274, 256] width 69 height 19
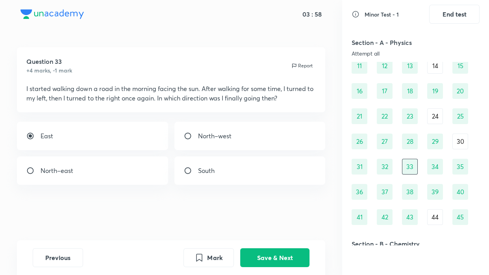
click at [375, 41] on h5 "Section - A - Physics" at bounding box center [395, 42] width 89 height 9
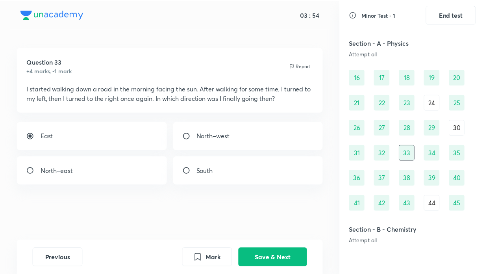
scroll to position [100, 0]
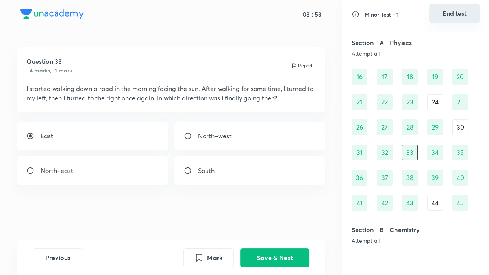
click at [450, 16] on button "End test" at bounding box center [454, 13] width 50 height 19
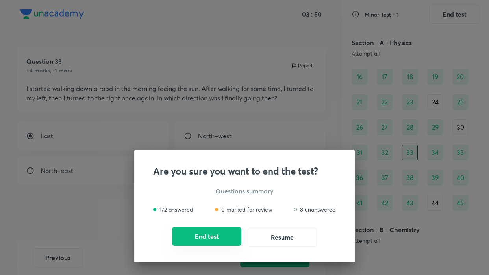
click at [200, 236] on button "End test" at bounding box center [206, 236] width 69 height 19
